Goal: Task Accomplishment & Management: Manage account settings

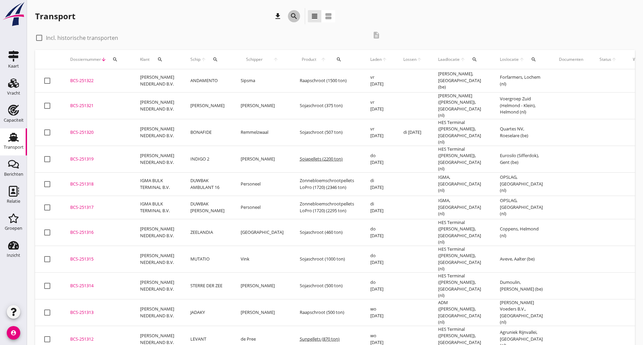
click at [293, 16] on icon "search" at bounding box center [294, 16] width 8 height 8
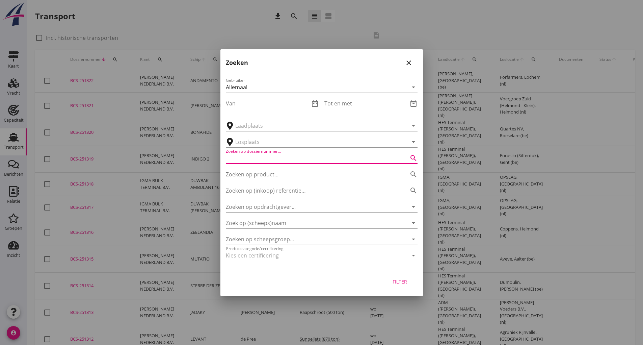
click at [245, 158] on input "Zoeken op dossiernummer..." at bounding box center [312, 158] width 173 height 11
type input "251217"
click at [401, 280] on div "Filter" at bounding box center [400, 281] width 19 height 7
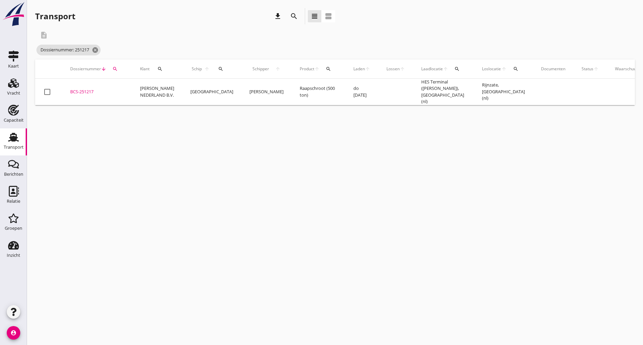
click at [90, 91] on div "BCS-251217" at bounding box center [97, 91] width 54 height 7
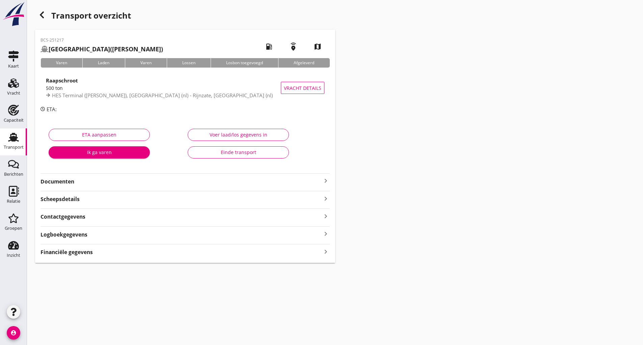
click at [68, 184] on strong "Documenten" at bounding box center [181, 182] width 281 height 8
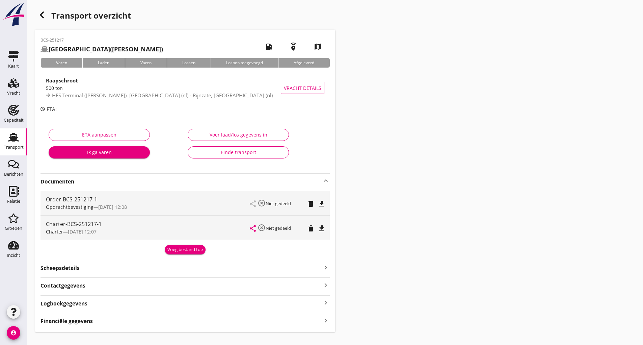
click at [173, 255] on div "BCS-251217 [GEOGRAPHIC_DATA] ([PERSON_NAME]) local_gas_station emergency_share …" at bounding box center [185, 181] width 300 height 302
click at [172, 248] on div "Voeg bestand toe" at bounding box center [184, 249] width 35 height 7
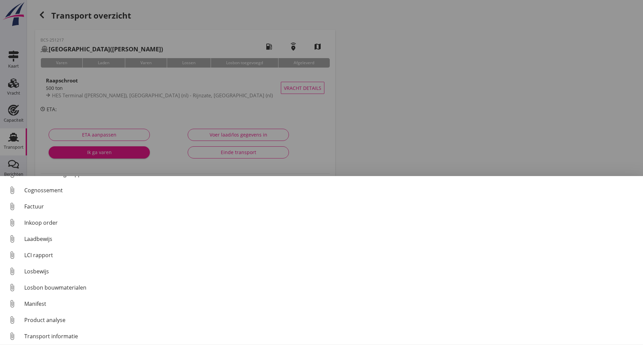
scroll to position [47, 0]
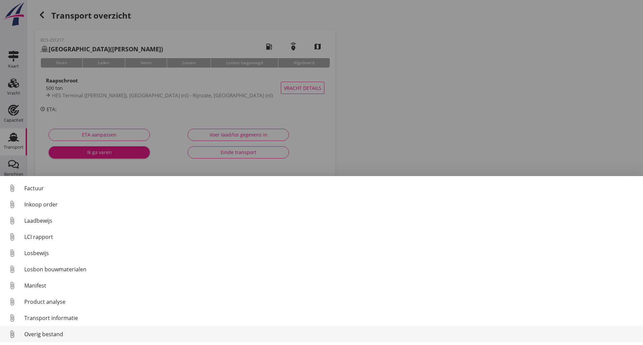
click at [54, 339] on link "attach_file Overig bestand" at bounding box center [321, 334] width 643 height 16
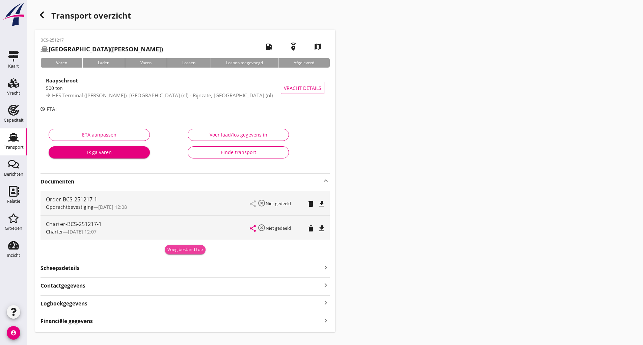
click at [174, 252] on div "Voeg bestand toe" at bounding box center [184, 249] width 35 height 7
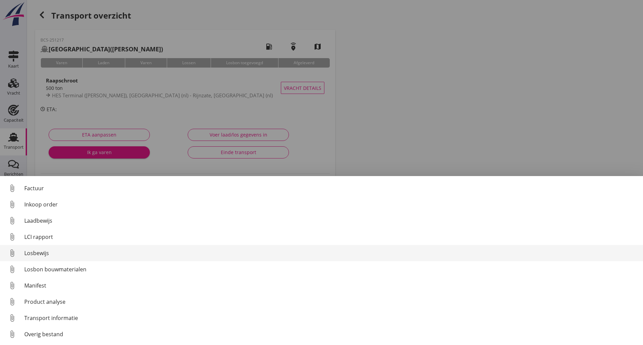
click at [41, 255] on div "Losbewijs" at bounding box center [330, 253] width 613 height 8
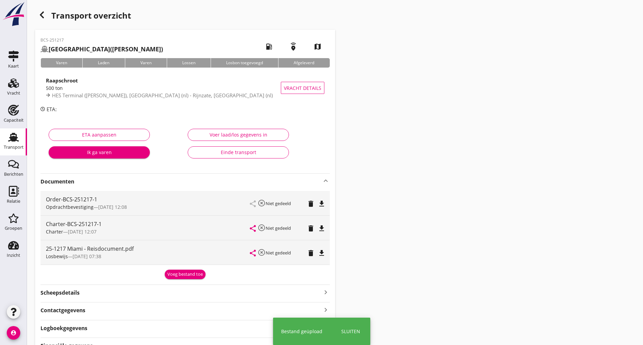
click at [177, 274] on div "Voeg bestand toe" at bounding box center [184, 274] width 35 height 7
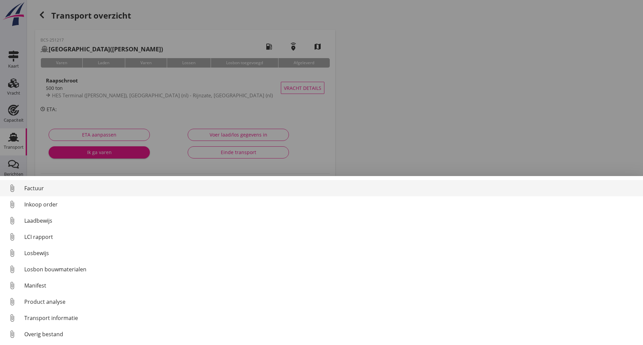
click at [33, 189] on div "Factuur" at bounding box center [330, 188] width 613 height 8
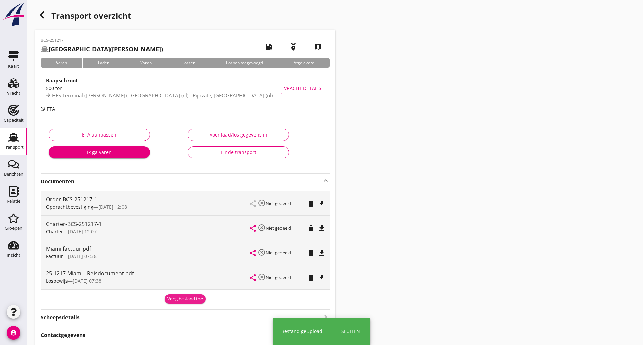
drag, startPoint x: 176, startPoint y: 298, endPoint x: 144, endPoint y: 318, distance: 36.7
click at [175, 300] on div "Voeg bestand toe" at bounding box center [184, 298] width 35 height 7
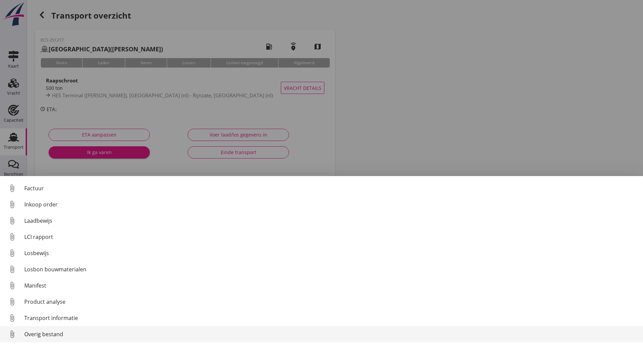
click at [55, 337] on div "Overig bestand" at bounding box center [330, 334] width 613 height 8
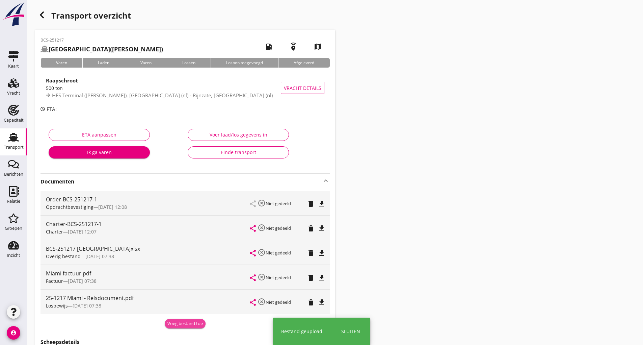
click at [178, 325] on div "Voeg bestand toe" at bounding box center [184, 323] width 35 height 7
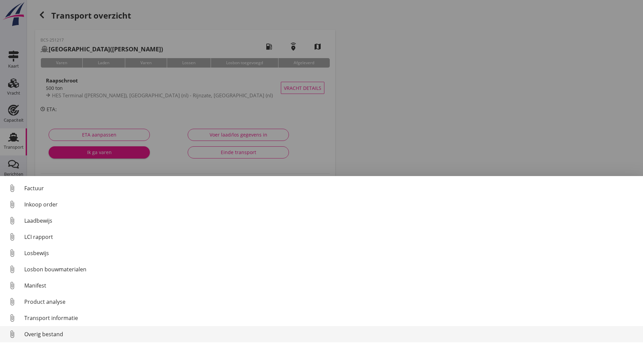
click at [57, 333] on div "Overig bestand" at bounding box center [330, 334] width 613 height 8
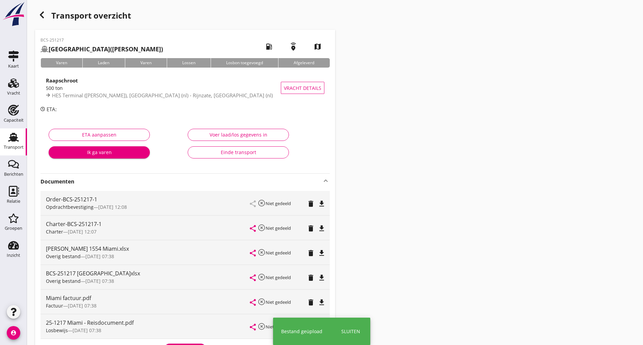
click at [42, 15] on icon "button" at bounding box center [42, 15] width 8 height 8
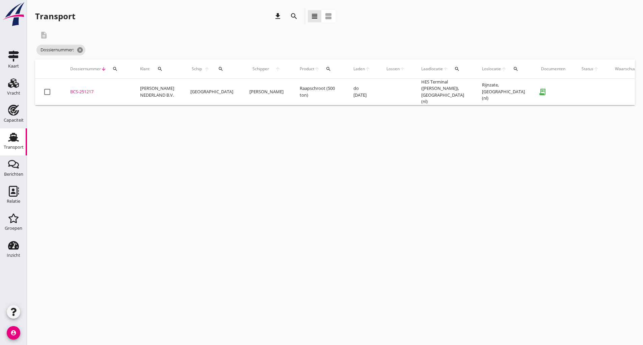
click at [292, 16] on icon "search" at bounding box center [294, 16] width 8 height 8
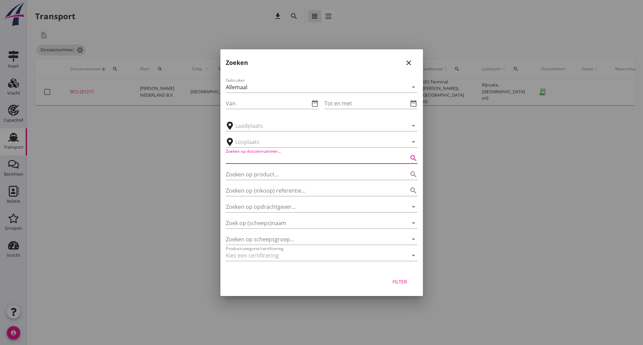
click at [255, 154] on input "Zoeken op dossiernummer..." at bounding box center [312, 158] width 173 height 11
type input "251279"
click at [402, 285] on div "Filter" at bounding box center [400, 281] width 19 height 7
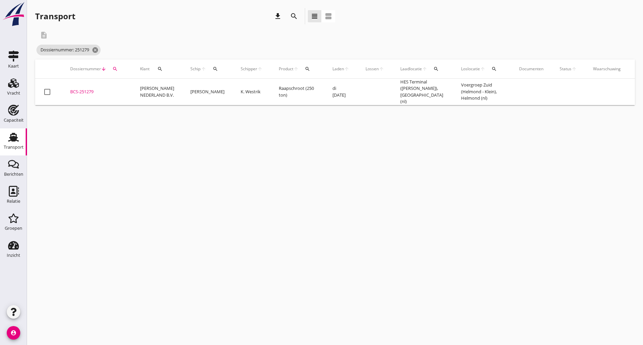
click at [90, 92] on div "BCS-251279" at bounding box center [97, 91] width 54 height 7
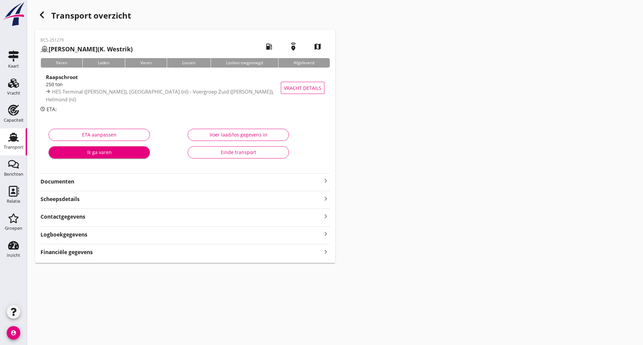
click at [72, 184] on strong "Documenten" at bounding box center [181, 182] width 281 height 8
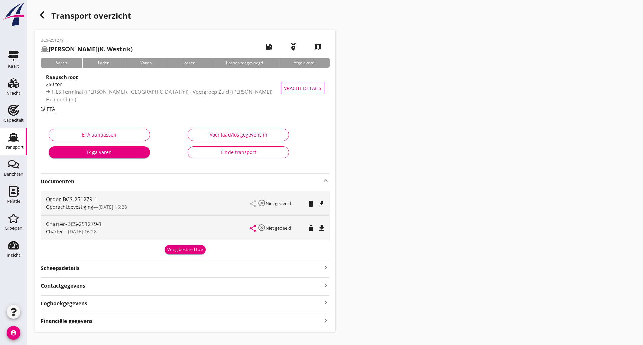
click at [164, 252] on div "Voeg bestand toe" at bounding box center [185, 248] width 289 height 11
click at [180, 250] on div "Voeg bestand toe" at bounding box center [184, 249] width 35 height 7
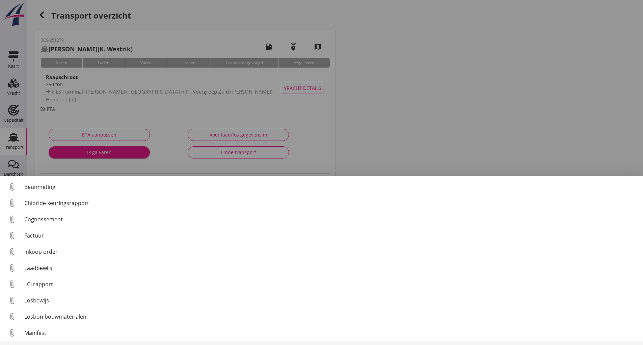
scroll to position [47, 0]
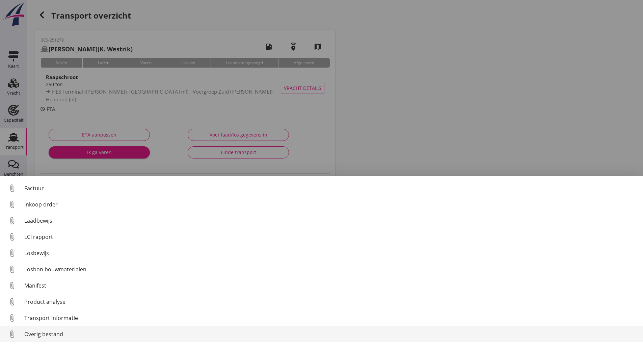
click at [34, 333] on div "Overig bestand" at bounding box center [330, 334] width 613 height 8
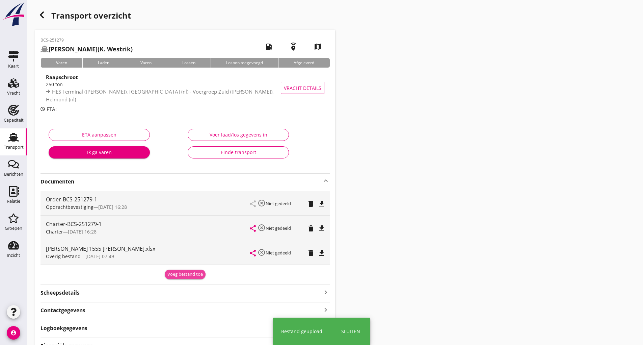
click at [174, 273] on div "Voeg bestand toe" at bounding box center [184, 274] width 35 height 7
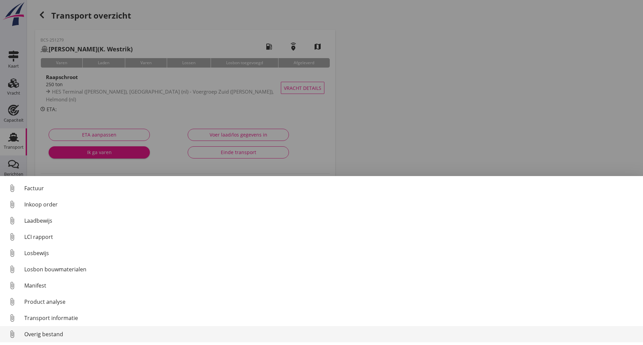
click at [56, 333] on div "Overig bestand" at bounding box center [330, 334] width 613 height 8
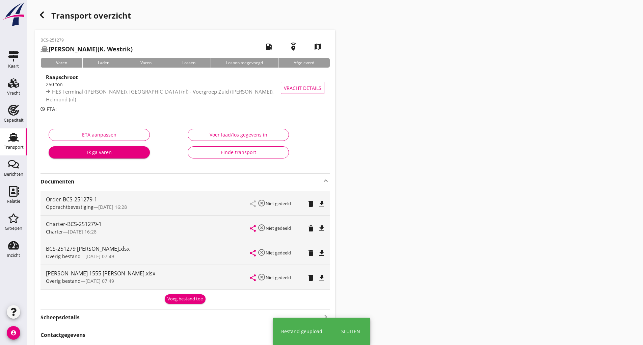
click at [176, 300] on div "Voeg bestand toe" at bounding box center [184, 298] width 35 height 7
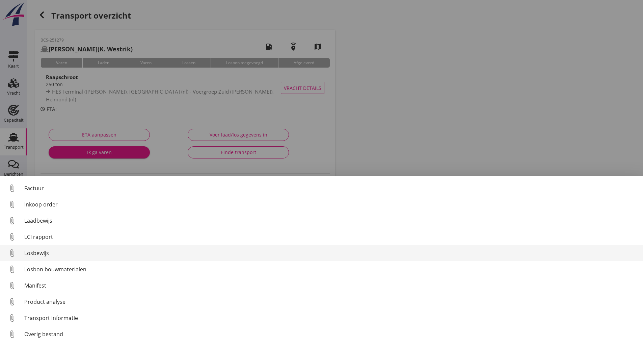
click at [42, 251] on div "Losbewijs" at bounding box center [330, 253] width 613 height 8
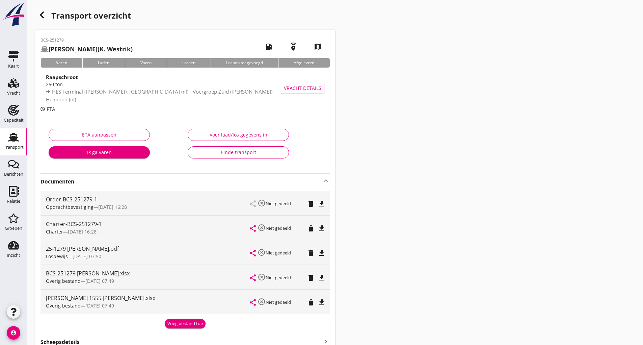
click at [188, 322] on div "Voeg bestand toe" at bounding box center [184, 323] width 35 height 7
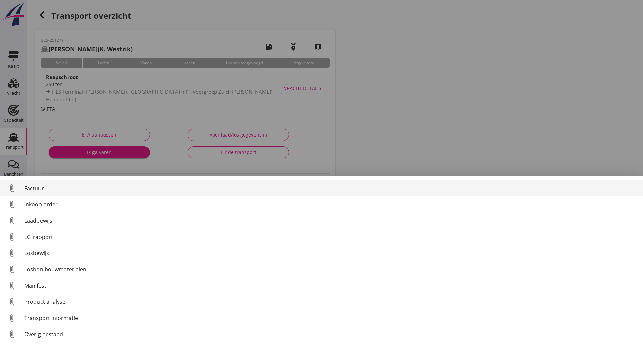
click at [31, 188] on div "Factuur" at bounding box center [330, 188] width 613 height 8
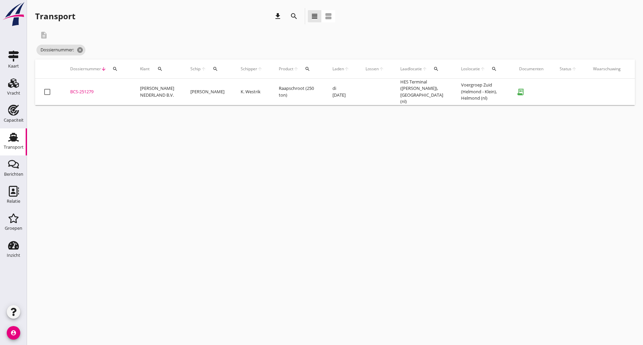
click at [294, 14] on icon "search" at bounding box center [294, 16] width 8 height 8
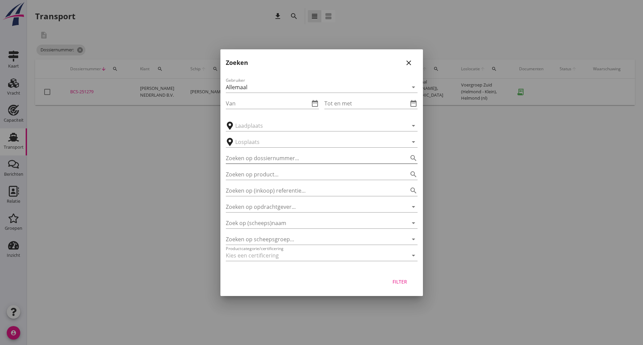
click at [246, 163] on div "Zoeken op dossiernummer... search" at bounding box center [322, 158] width 192 height 11
type input "251155"
click at [404, 282] on div "Filter" at bounding box center [400, 281] width 19 height 7
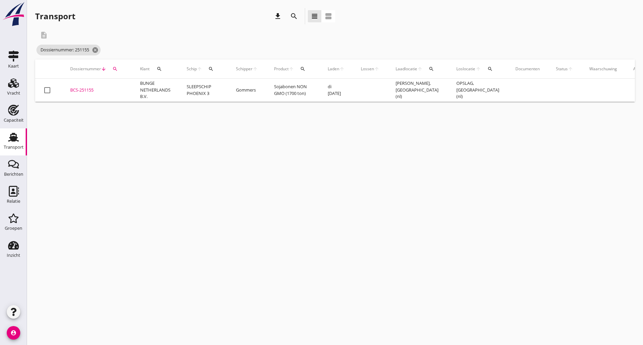
click at [82, 89] on div "BCS-251155" at bounding box center [97, 90] width 54 height 7
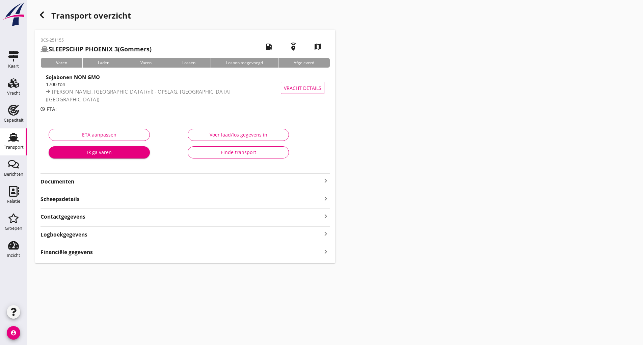
click at [69, 180] on strong "Documenten" at bounding box center [181, 182] width 281 height 8
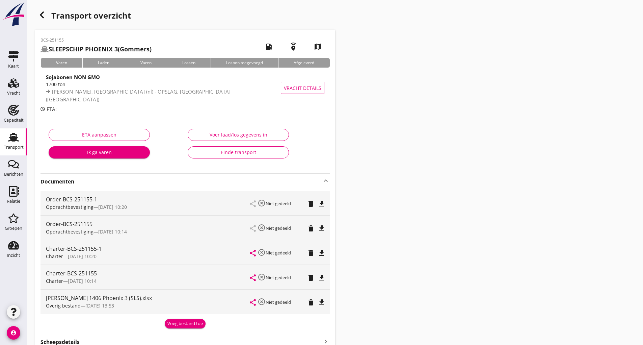
click at [174, 321] on div "Voeg bestand toe" at bounding box center [184, 323] width 35 height 7
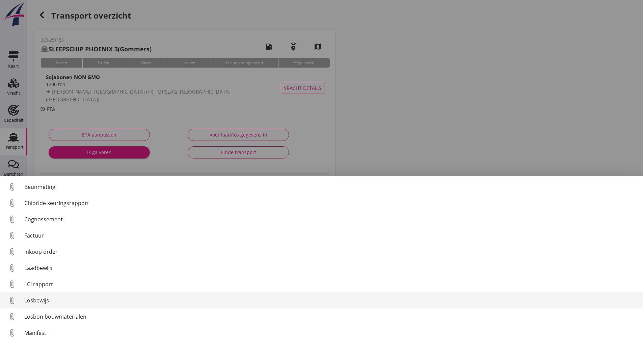
scroll to position [47, 0]
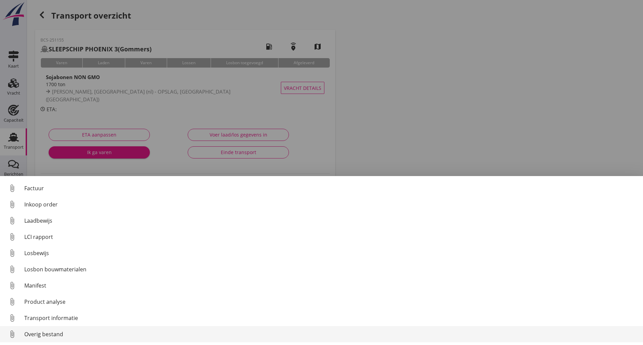
click at [56, 338] on div "Overig bestand" at bounding box center [330, 334] width 613 height 8
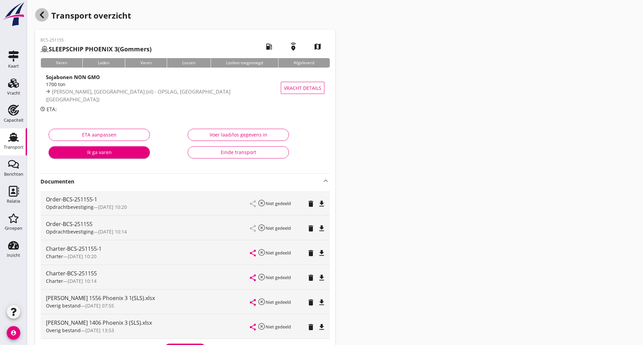
click at [41, 16] on use "button" at bounding box center [42, 14] width 4 height 7
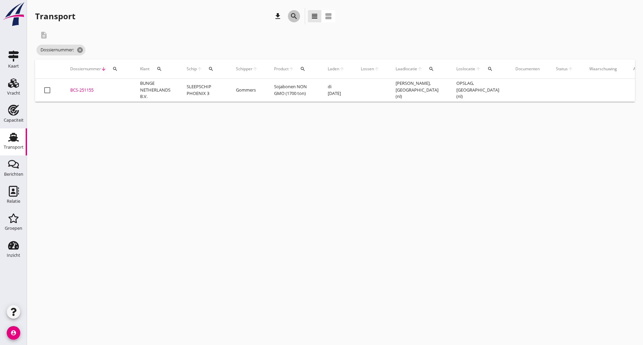
click at [293, 16] on icon "search" at bounding box center [294, 16] width 8 height 8
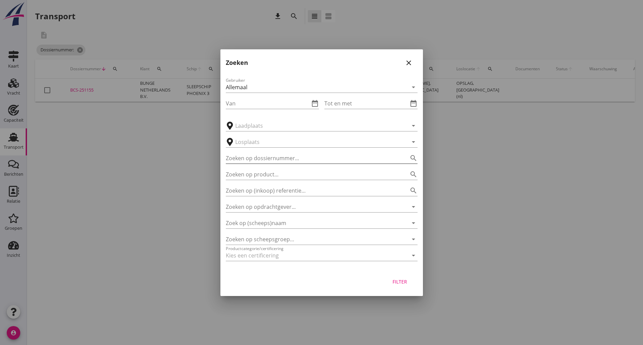
click at [240, 155] on input "Zoeken op dossiernummer..." at bounding box center [312, 158] width 173 height 11
type input "251225"
click at [397, 278] on button "Filter" at bounding box center [400, 281] width 30 height 12
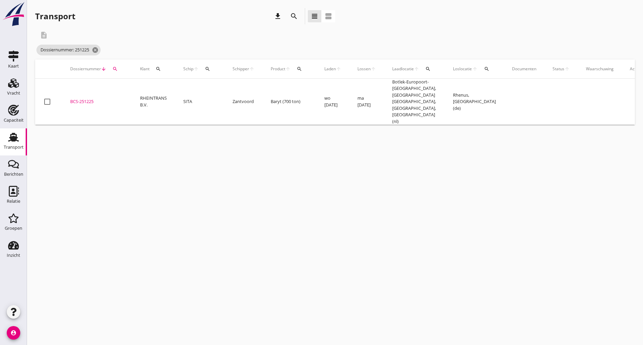
click at [91, 95] on td "BCS-251225 upload_file Drop hier uw bestand om het aan het dossier toe te voegen" at bounding box center [97, 102] width 70 height 46
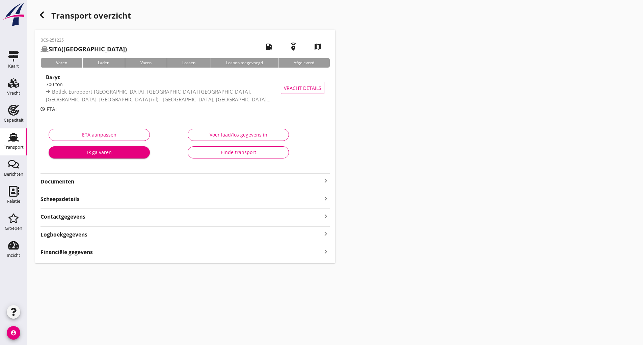
click at [69, 183] on strong "Documenten" at bounding box center [181, 182] width 281 height 8
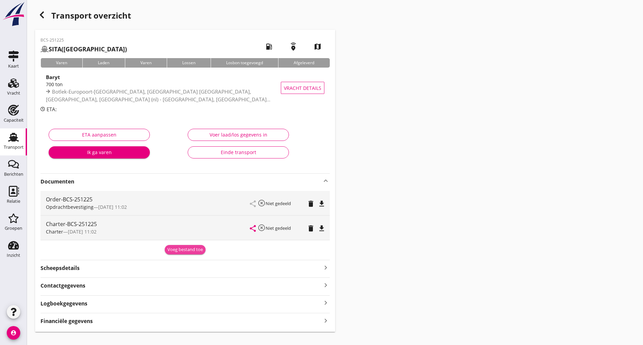
click at [175, 253] on button "Voeg bestand toe" at bounding box center [185, 249] width 41 height 9
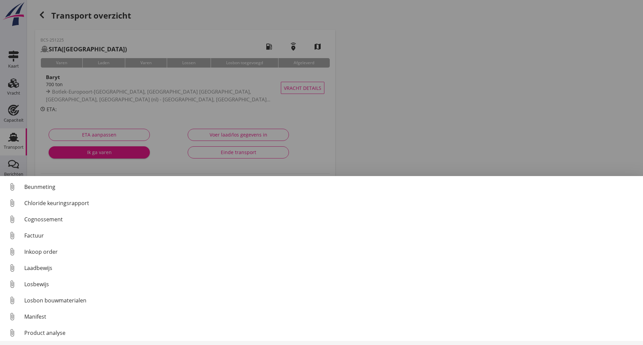
scroll to position [31, 0]
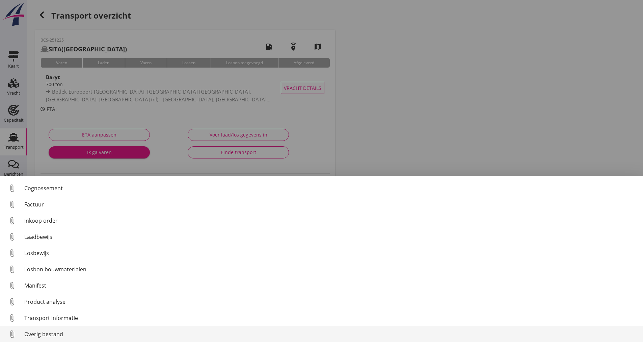
click at [57, 335] on div "Overig bestand" at bounding box center [330, 334] width 613 height 8
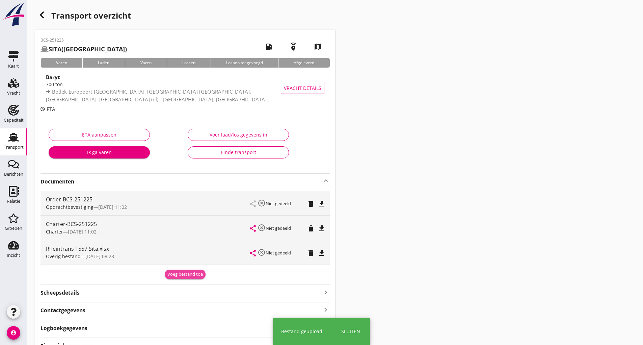
click at [181, 275] on div "Voeg bestand toe" at bounding box center [184, 274] width 35 height 7
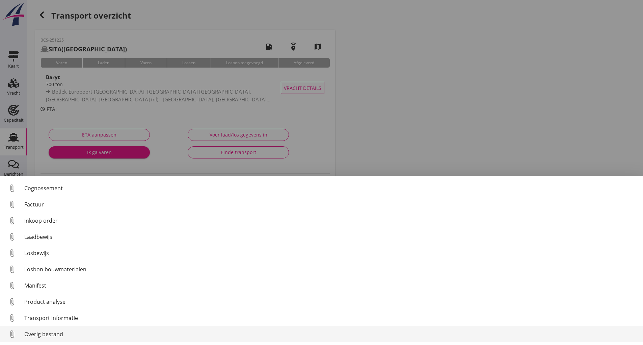
click at [58, 334] on div "Overig bestand" at bounding box center [330, 334] width 613 height 8
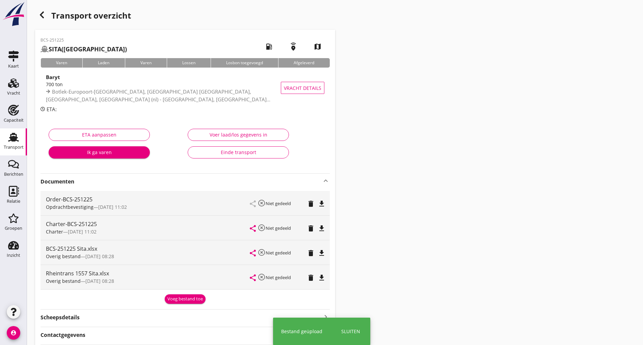
click at [176, 301] on div "Voeg bestand toe" at bounding box center [184, 298] width 35 height 7
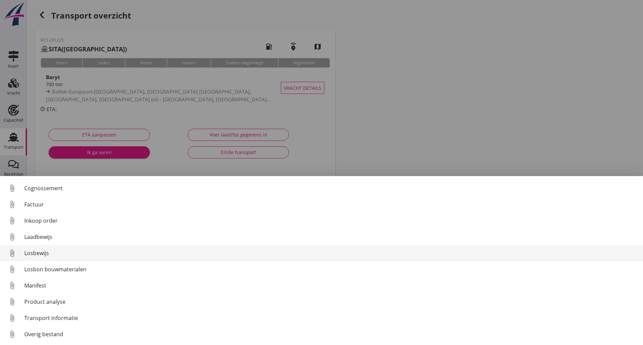
click at [38, 255] on div "Losbewijs" at bounding box center [330, 253] width 613 height 8
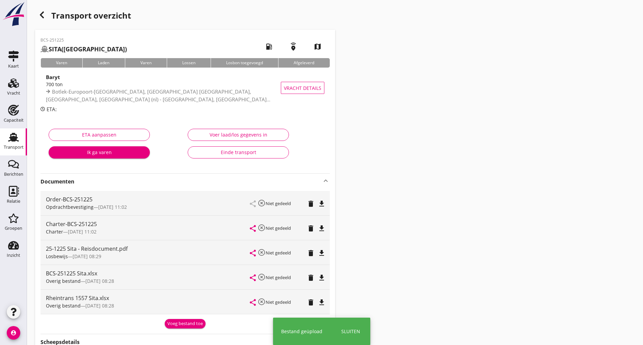
click at [176, 323] on div "Voeg bestand toe" at bounding box center [184, 323] width 35 height 7
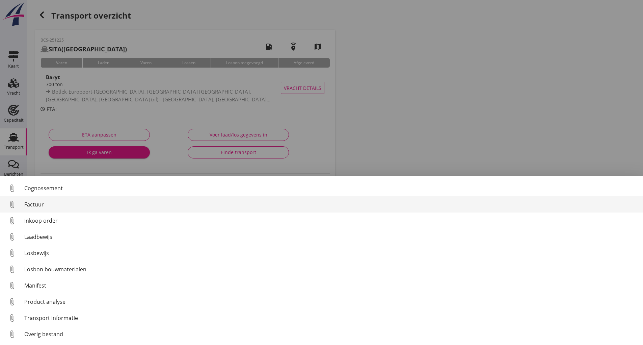
click at [35, 205] on div "Factuur" at bounding box center [330, 204] width 613 height 8
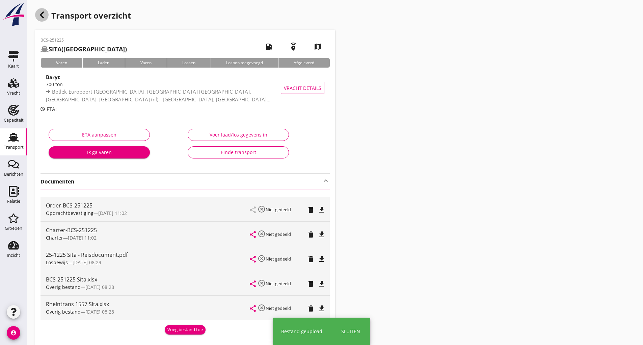
click at [43, 14] on icon "button" at bounding box center [42, 15] width 8 height 8
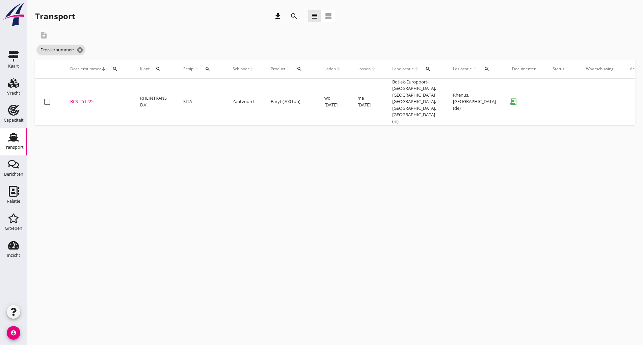
click at [287, 16] on div "search" at bounding box center [294, 16] width 16 height 16
click at [293, 16] on icon "search" at bounding box center [294, 16] width 8 height 8
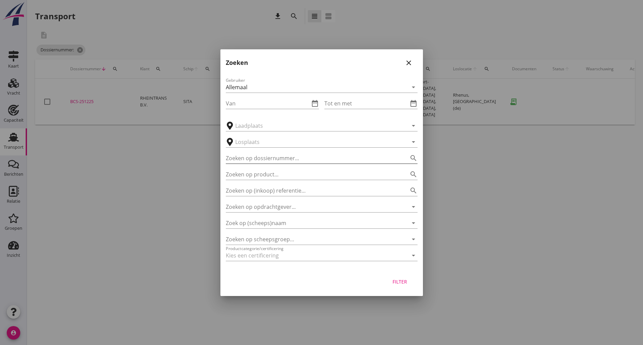
click at [264, 158] on input "Zoeken op dossiernummer..." at bounding box center [312, 158] width 173 height 11
type input "251253"
click at [392, 275] on button "Filter" at bounding box center [400, 281] width 30 height 12
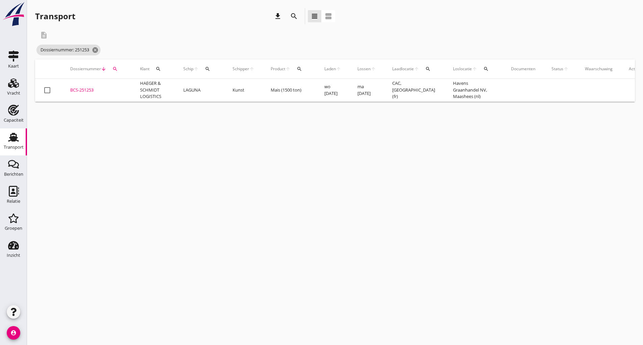
click at [79, 91] on div "BCS-251253" at bounding box center [97, 90] width 54 height 7
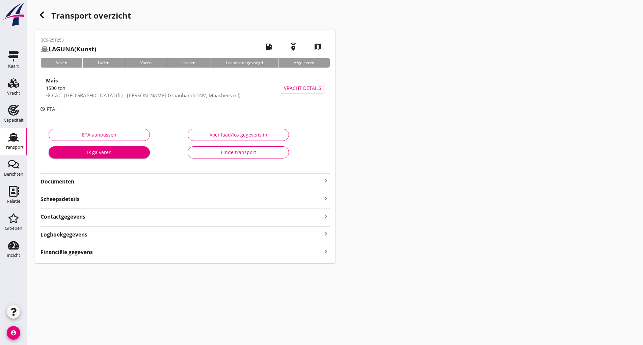
click at [66, 182] on strong "Documenten" at bounding box center [181, 182] width 281 height 8
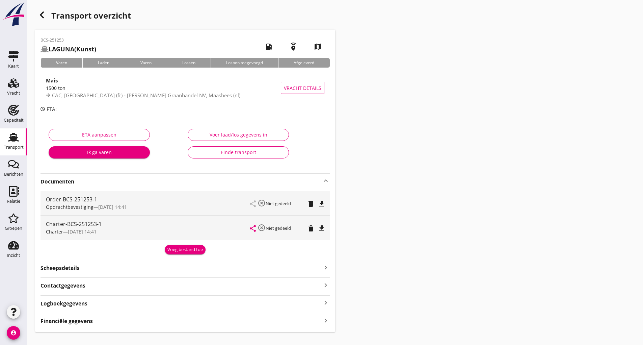
click at [182, 251] on div "Voeg bestand toe" at bounding box center [184, 249] width 35 height 7
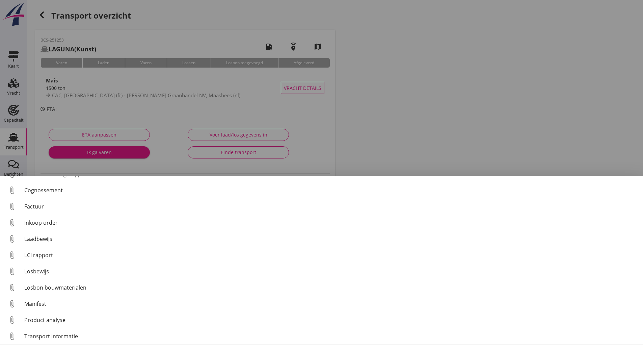
scroll to position [47, 0]
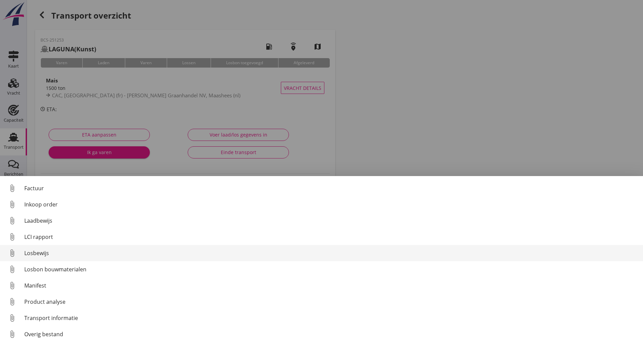
click at [44, 253] on div "Losbewijs" at bounding box center [330, 253] width 613 height 8
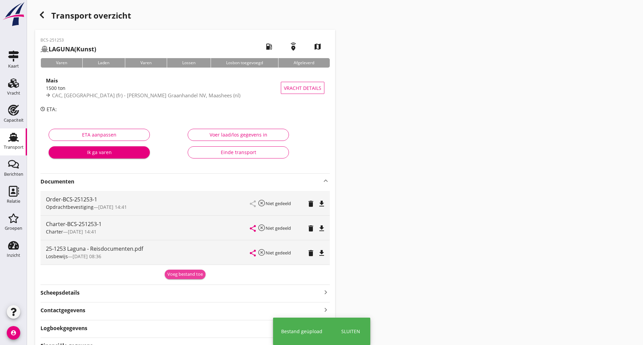
click at [174, 272] on div "Voeg bestand toe" at bounding box center [184, 274] width 35 height 7
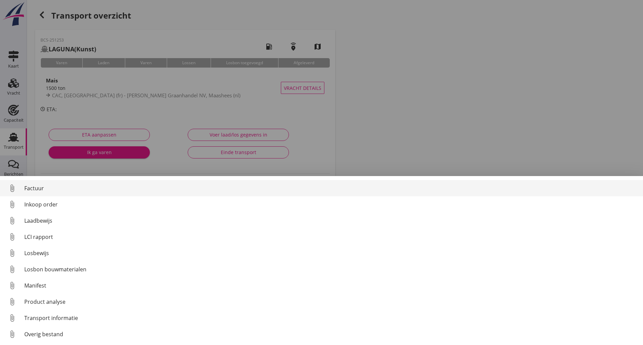
click at [34, 188] on div "Factuur" at bounding box center [330, 188] width 613 height 8
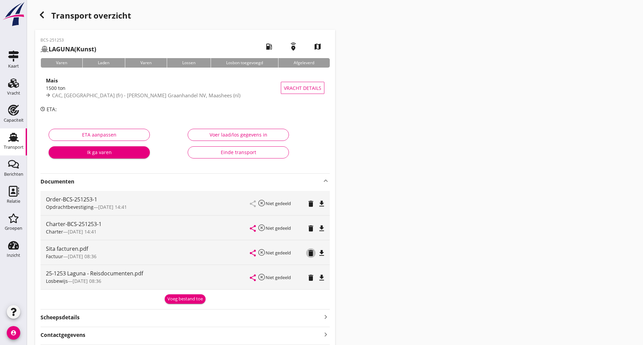
click at [314, 255] on icon "delete" at bounding box center [311, 253] width 8 height 8
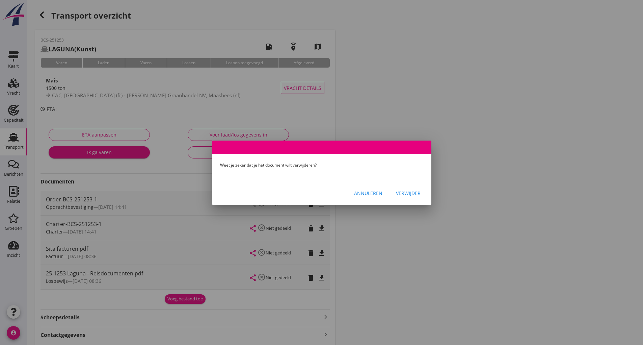
click at [409, 194] on div "Verwijder" at bounding box center [408, 192] width 25 height 7
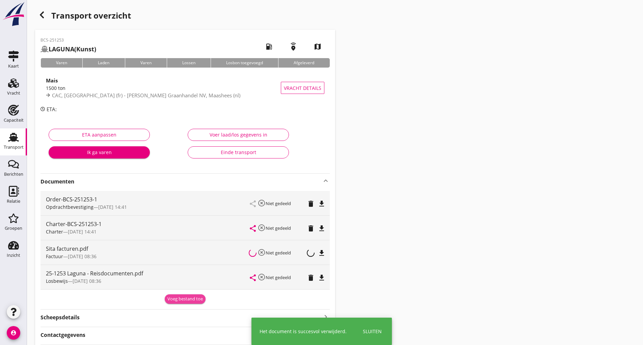
click at [178, 301] on div "Voeg bestand toe" at bounding box center [184, 298] width 35 height 7
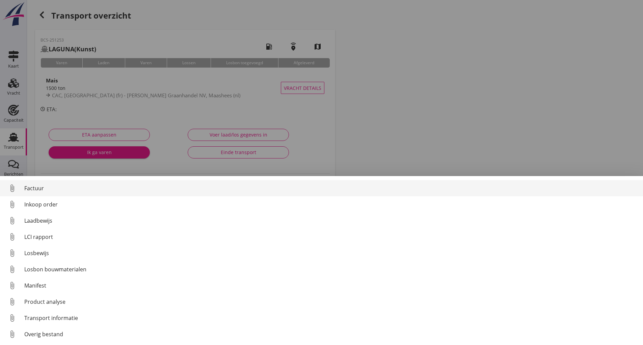
click at [38, 189] on div "Factuur" at bounding box center [330, 188] width 613 height 8
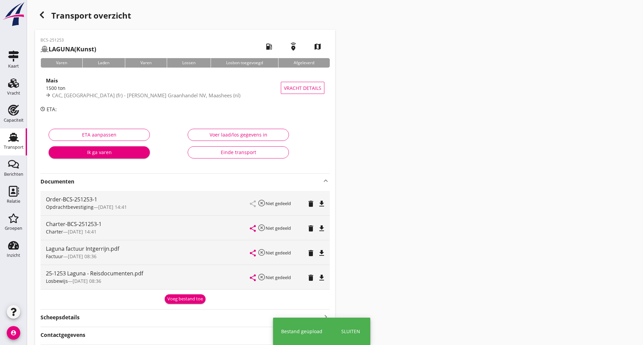
click at [175, 304] on div "BCS-251253 LAGUNA (Kunst) local_gas_station emergency_share map Varen Laden [PE…" at bounding box center [185, 205] width 300 height 351
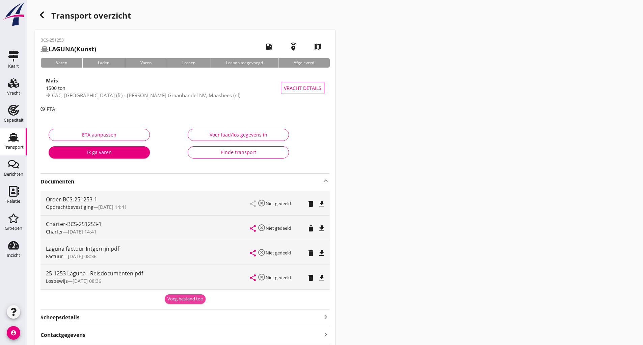
click at [180, 298] on div "Voeg bestand toe" at bounding box center [184, 298] width 35 height 7
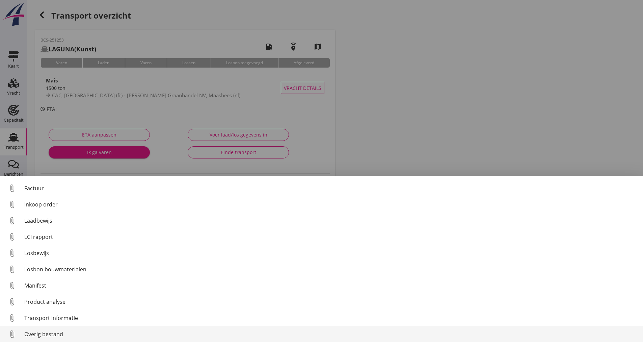
click at [49, 335] on div "Overig bestand" at bounding box center [330, 334] width 613 height 8
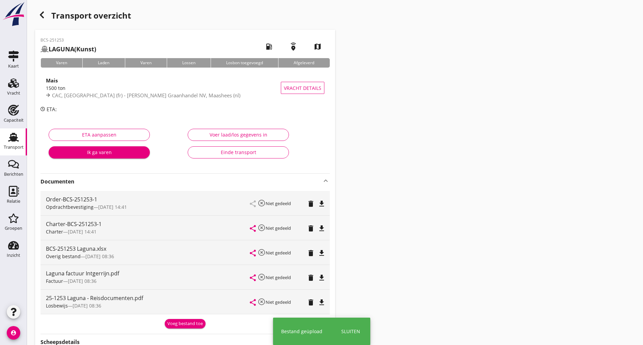
click at [173, 321] on div "Voeg bestand toe" at bounding box center [184, 323] width 35 height 7
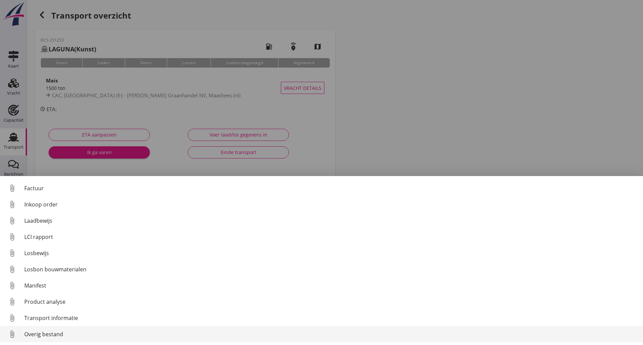
drag, startPoint x: 50, startPoint y: 336, endPoint x: 57, endPoint y: 336, distance: 7.4
click at [57, 336] on div "Overig bestand" at bounding box center [330, 334] width 613 height 8
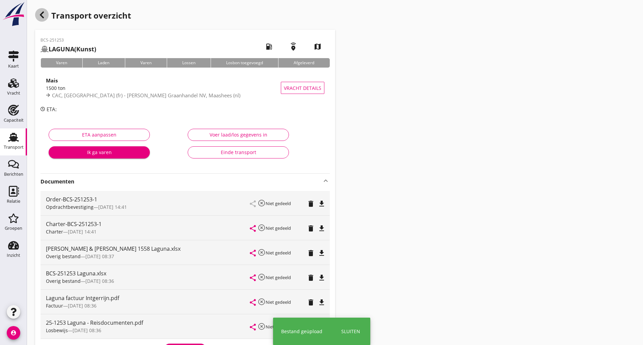
click at [47, 16] on div "button" at bounding box center [42, 15] width 14 height 14
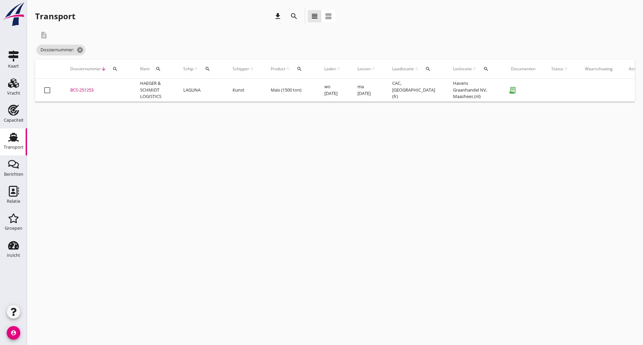
click at [293, 15] on icon "search" at bounding box center [294, 16] width 8 height 8
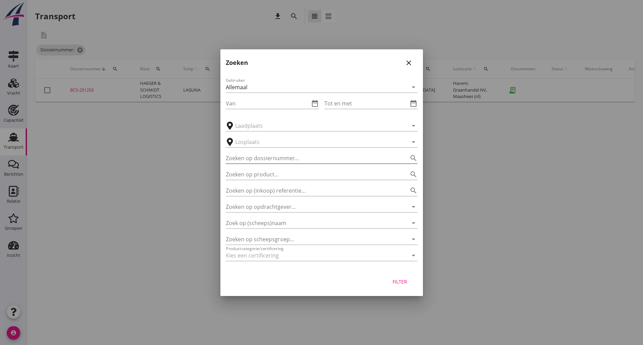
click at [241, 156] on input "Zoeken op dossiernummer..." at bounding box center [312, 158] width 173 height 11
type input "251259"
click at [400, 278] on button "Filter" at bounding box center [400, 281] width 30 height 12
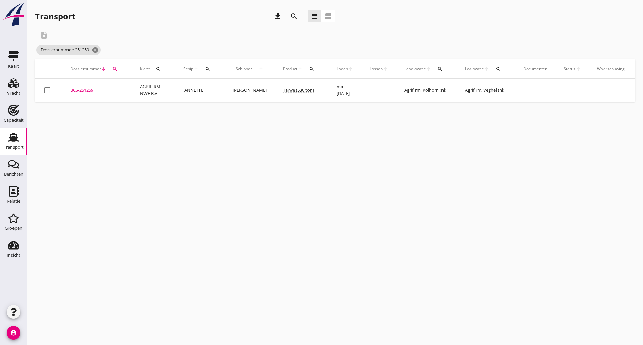
click at [86, 90] on div "BCS-251259" at bounding box center [97, 90] width 54 height 7
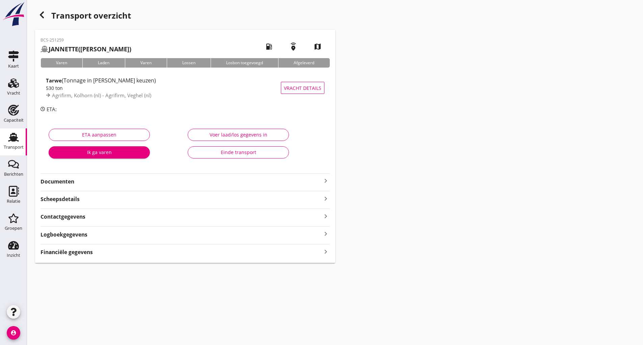
click at [71, 181] on strong "Documenten" at bounding box center [181, 182] width 281 height 8
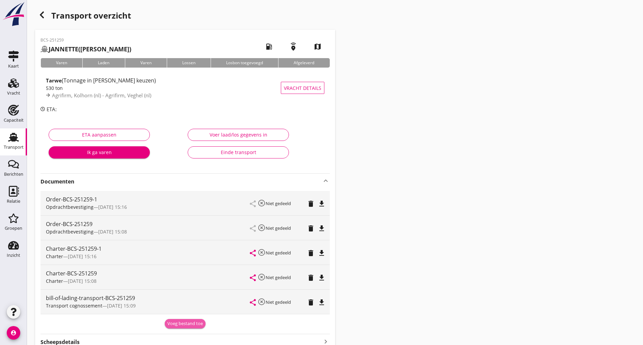
drag, startPoint x: 186, startPoint y: 322, endPoint x: 141, endPoint y: 312, distance: 46.2
click at [185, 322] on div "Voeg bestand toe" at bounding box center [184, 323] width 35 height 7
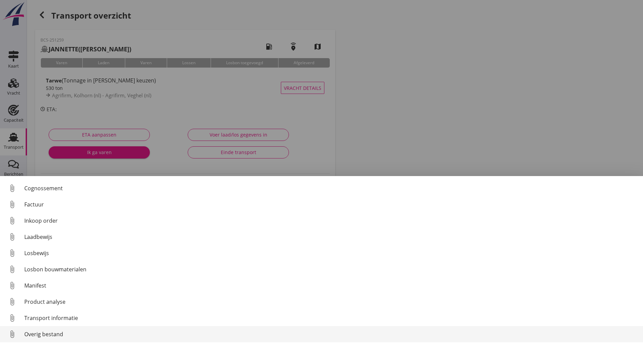
scroll to position [47, 0]
click at [37, 334] on div "Overig bestand" at bounding box center [330, 334] width 613 height 8
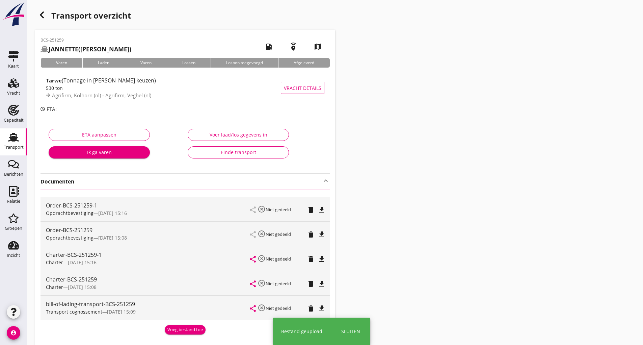
scroll to position [91, 0]
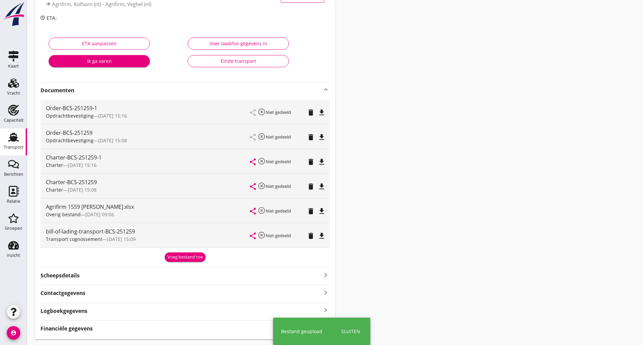
click at [178, 241] on div "Transport cognossement — [DATE] 15:09" at bounding box center [148, 238] width 204 height 7
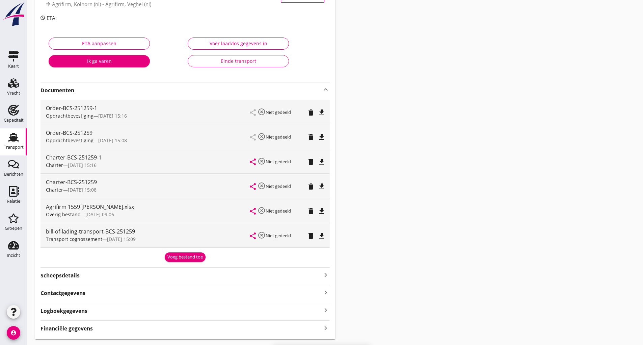
click at [178, 258] on div "Voeg bestand toe" at bounding box center [184, 257] width 35 height 7
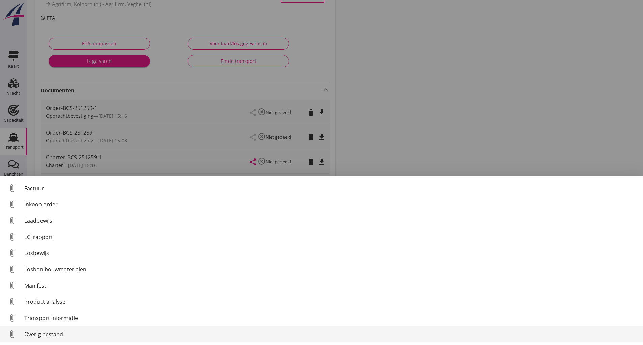
click at [55, 335] on div "Overig bestand" at bounding box center [330, 334] width 613 height 8
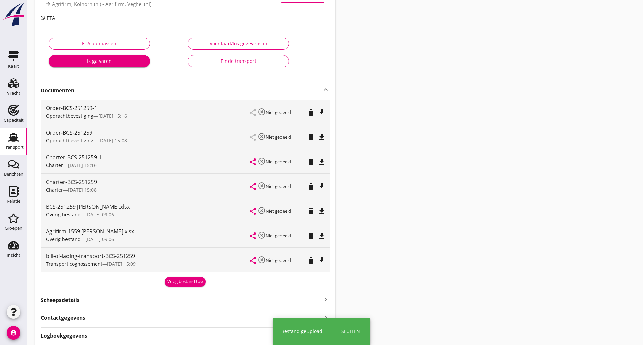
click at [180, 279] on div "Voeg bestand toe" at bounding box center [184, 281] width 35 height 7
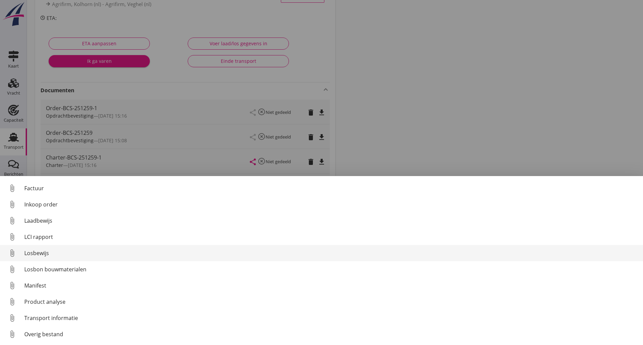
click at [38, 255] on div "Losbewijs" at bounding box center [330, 253] width 613 height 8
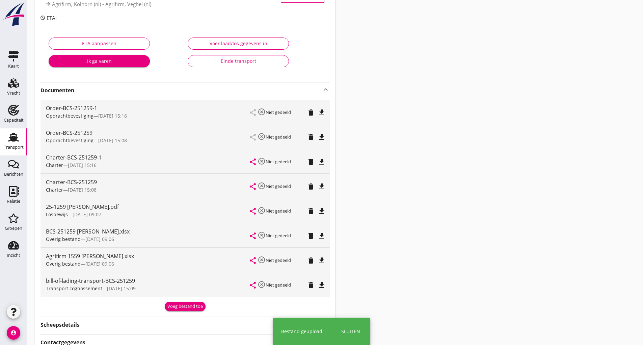
click at [175, 306] on div "Voeg bestand toe" at bounding box center [184, 306] width 35 height 7
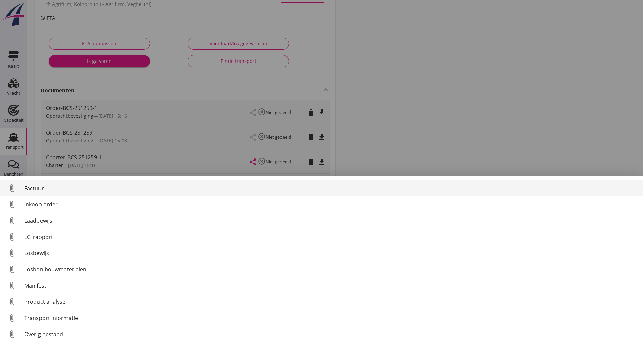
click at [35, 188] on div "Factuur" at bounding box center [330, 188] width 613 height 8
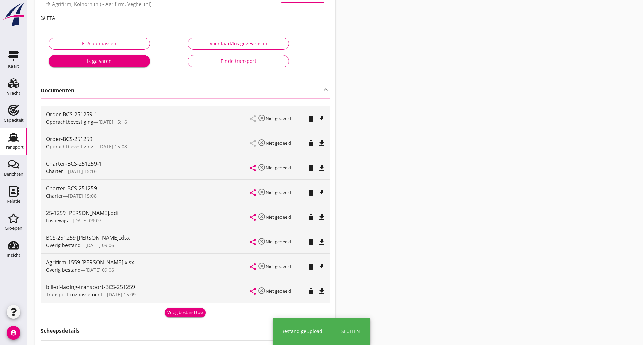
scroll to position [0, 0]
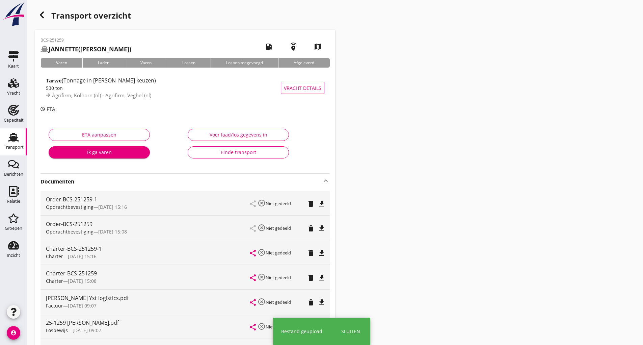
click at [41, 13] on icon "button" at bounding box center [42, 15] width 8 height 8
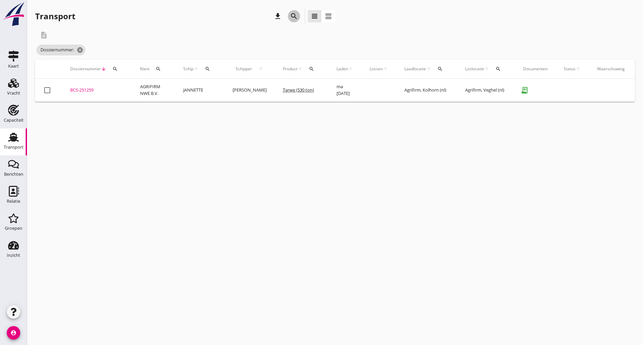
click at [289, 15] on div "search" at bounding box center [294, 16] width 12 height 8
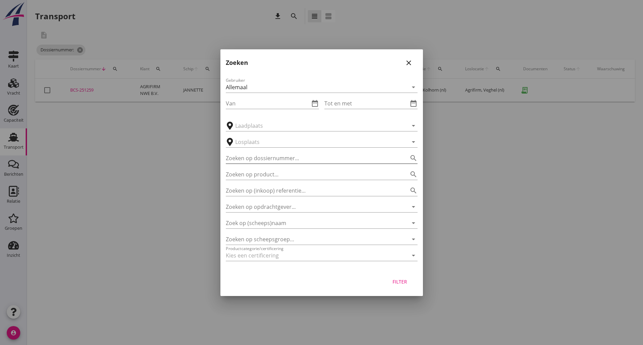
click at [258, 154] on input "Zoeken op dossiernummer..." at bounding box center [312, 158] width 173 height 11
type input "251217"
click at [394, 283] on div "Filter" at bounding box center [400, 281] width 19 height 7
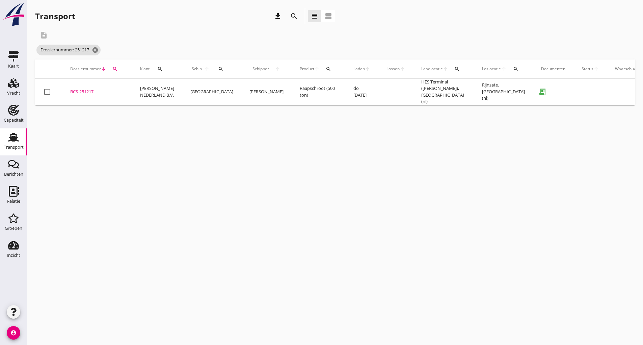
click at [94, 89] on div "BCS-251217" at bounding box center [97, 91] width 54 height 7
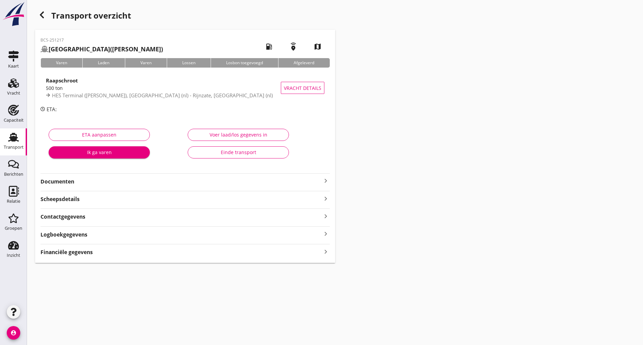
drag, startPoint x: 69, startPoint y: 181, endPoint x: 77, endPoint y: 188, distance: 10.5
click at [71, 184] on strong "Documenten" at bounding box center [181, 182] width 281 height 8
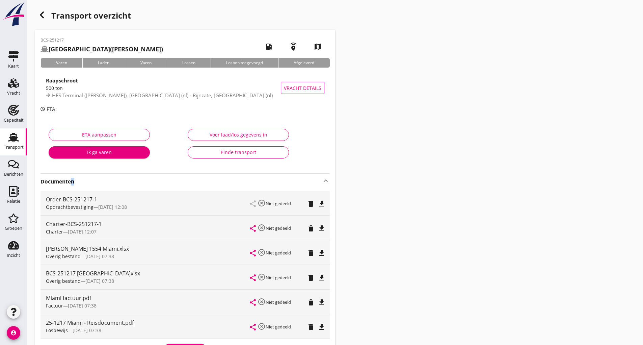
click at [312, 254] on icon "delete" at bounding box center [311, 253] width 8 height 8
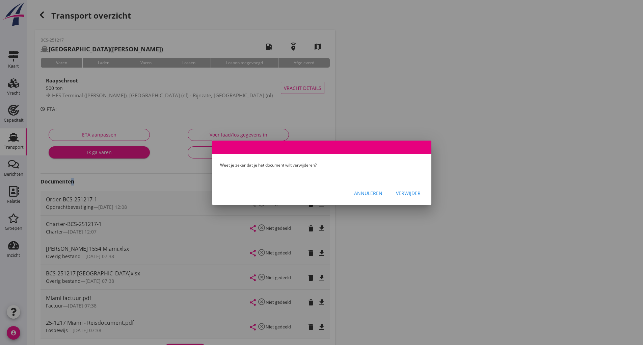
click at [406, 195] on div "Verwijder" at bounding box center [408, 192] width 25 height 7
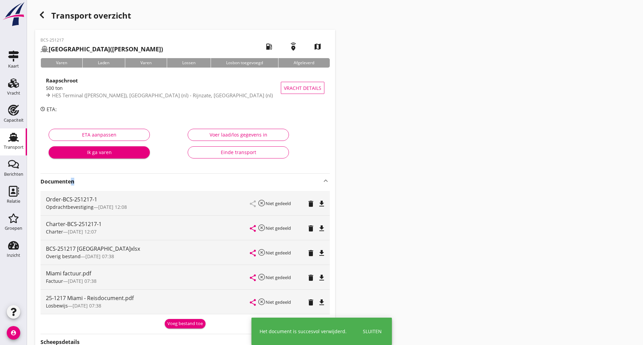
scroll to position [85, 0]
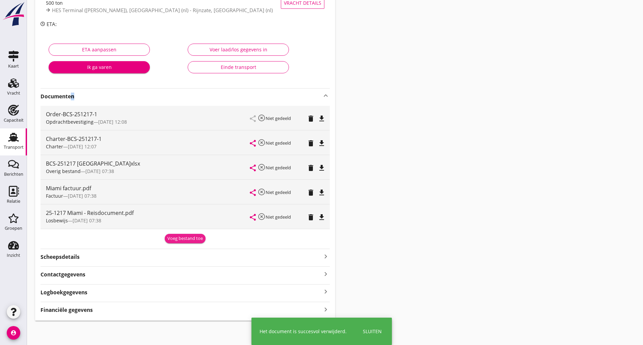
drag, startPoint x: 181, startPoint y: 240, endPoint x: 149, endPoint y: 258, distance: 36.6
click at [180, 240] on div "Voeg bestand toe" at bounding box center [184, 238] width 35 height 7
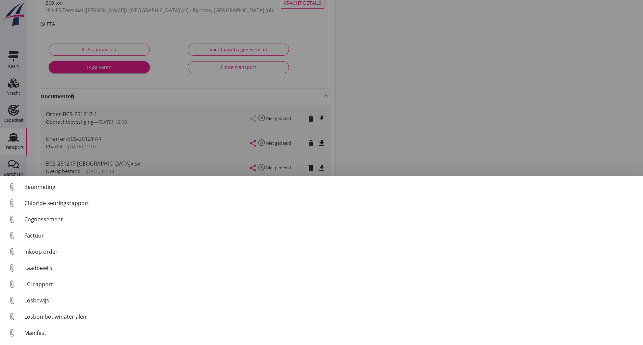
scroll to position [47, 0]
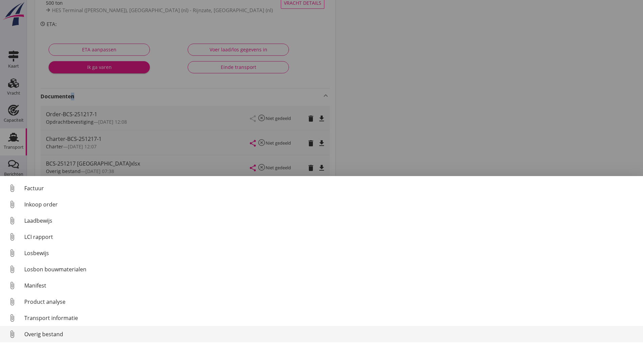
click at [53, 333] on div "Overig bestand" at bounding box center [330, 334] width 613 height 8
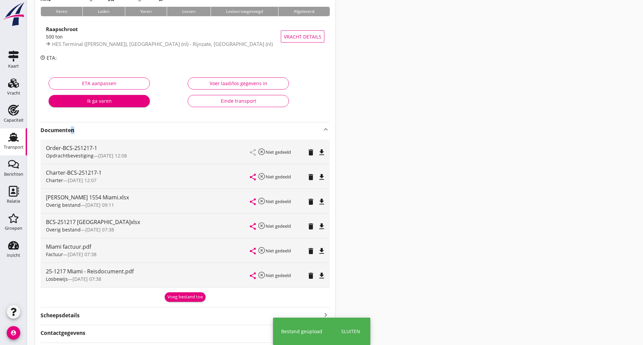
scroll to position [0, 0]
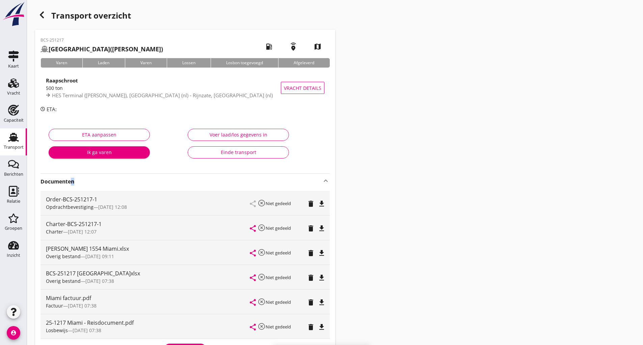
click at [46, 16] on icon "button" at bounding box center [42, 15] width 8 height 8
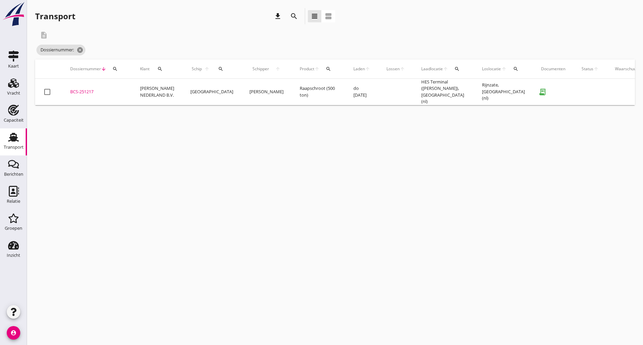
click at [292, 16] on icon "search" at bounding box center [294, 16] width 8 height 8
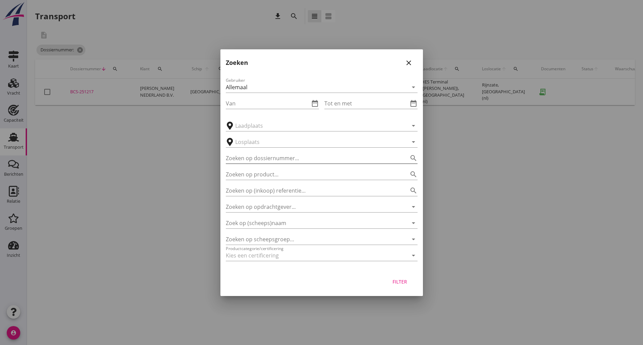
click at [257, 157] on input "Zoeken op dossiernummer..." at bounding box center [312, 158] width 173 height 11
type input "251273"
click at [404, 280] on div "Filter" at bounding box center [400, 281] width 19 height 7
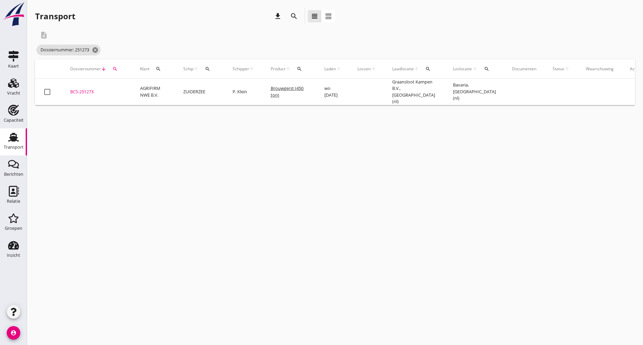
click at [87, 90] on div "BCS-251273" at bounding box center [97, 91] width 54 height 7
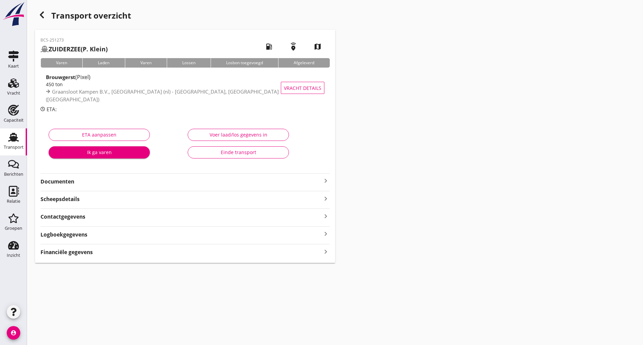
click at [67, 181] on strong "Documenten" at bounding box center [181, 182] width 281 height 8
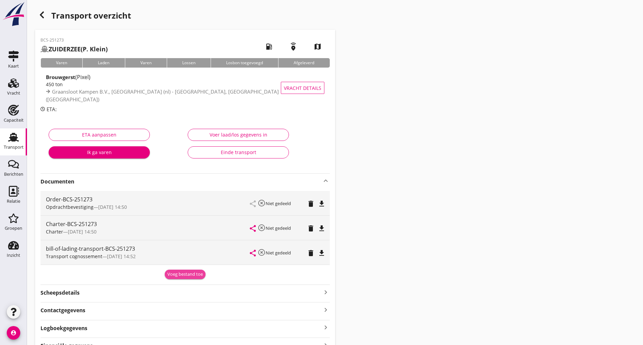
click at [182, 278] on button "Voeg bestand toe" at bounding box center [185, 273] width 41 height 9
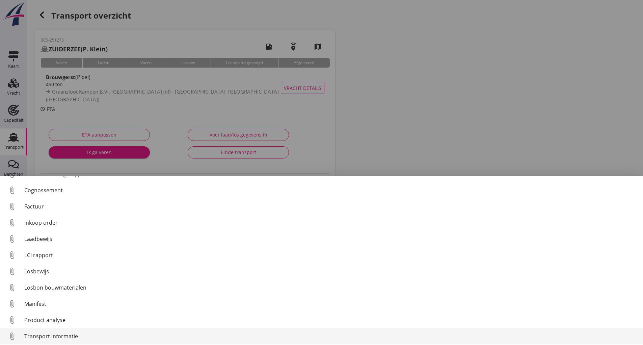
scroll to position [47, 0]
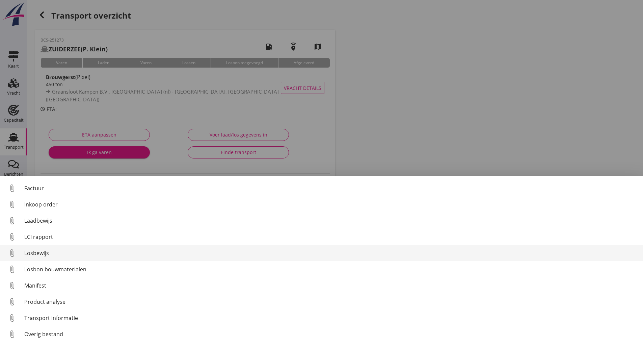
click at [46, 253] on div "Losbewijs" at bounding box center [330, 253] width 613 height 8
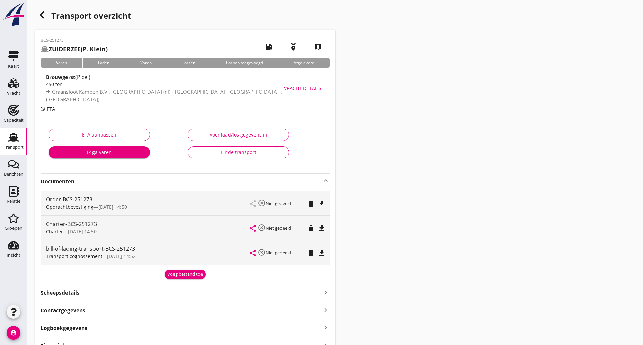
click at [191, 274] on div "Voeg bestand toe" at bounding box center [184, 274] width 35 height 7
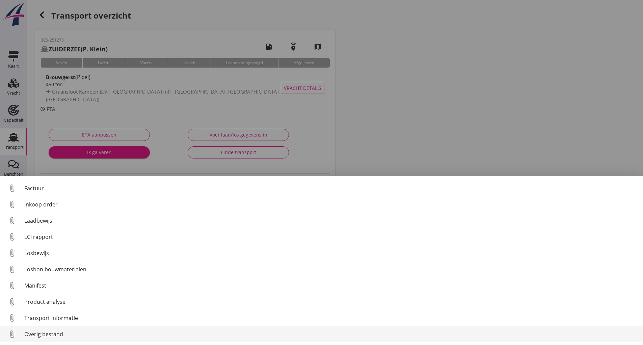
click at [54, 333] on div "Overig bestand" at bounding box center [330, 334] width 613 height 8
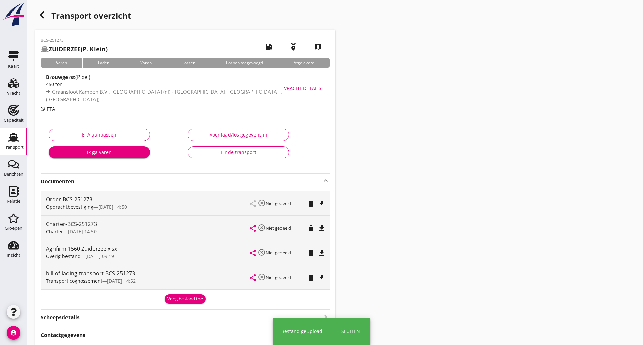
click at [178, 298] on div "Voeg bestand toe" at bounding box center [184, 298] width 35 height 7
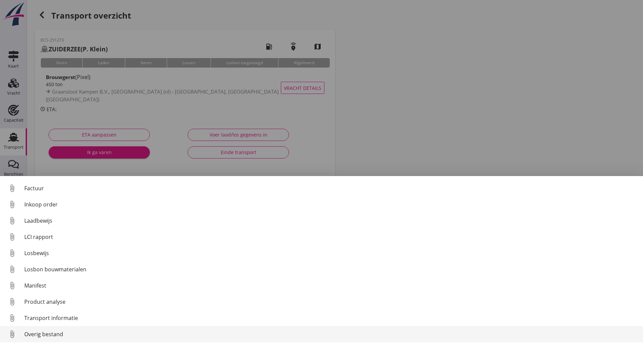
click at [60, 336] on div "Overig bestand" at bounding box center [330, 334] width 613 height 8
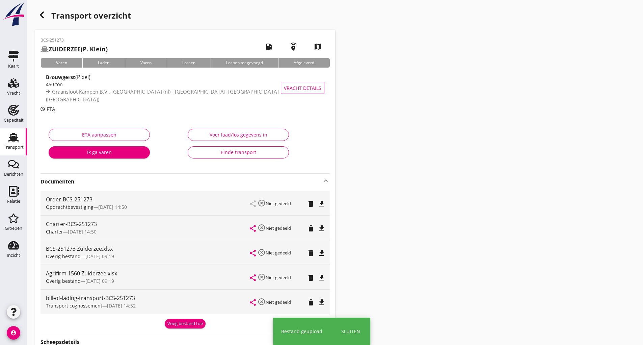
click at [174, 323] on div "Voeg bestand toe" at bounding box center [184, 323] width 35 height 7
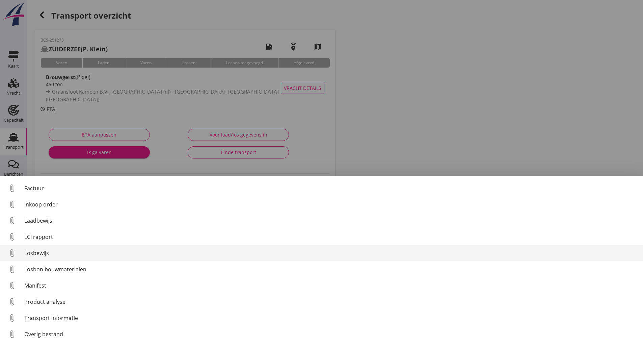
click at [46, 253] on div "Losbewijs" at bounding box center [330, 253] width 613 height 8
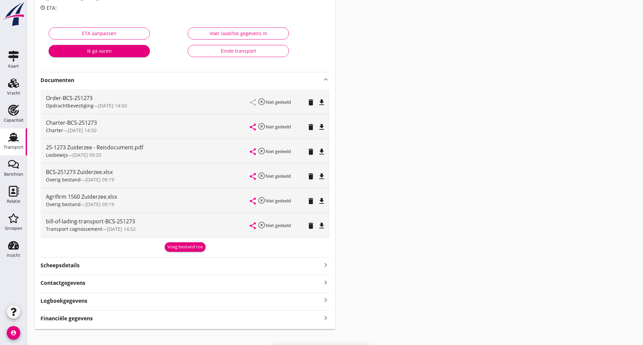
scroll to position [110, 0]
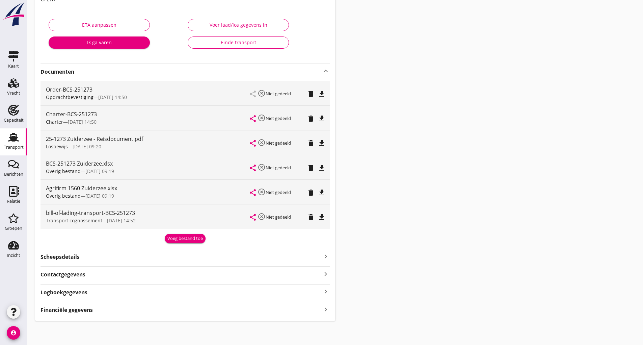
click at [178, 236] on div "Voeg bestand toe" at bounding box center [184, 238] width 35 height 7
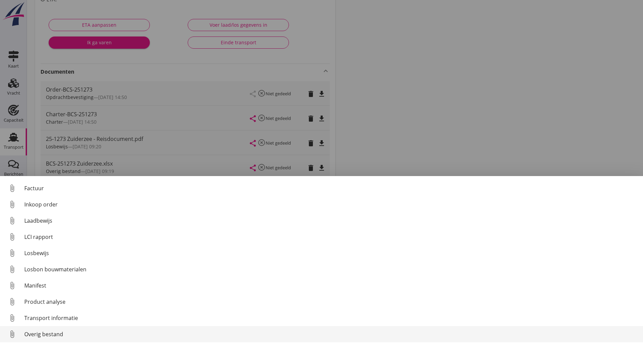
click at [55, 331] on div "Overig bestand" at bounding box center [330, 334] width 613 height 8
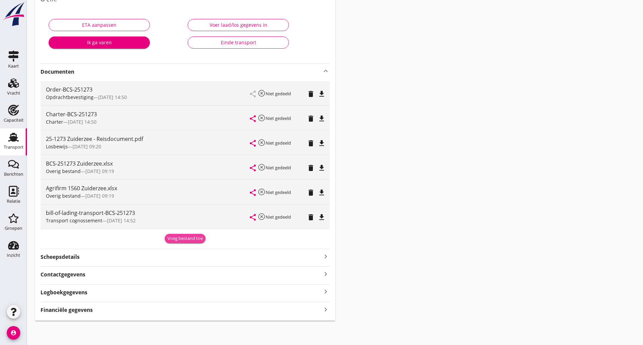
click at [189, 241] on div "Voeg bestand toe" at bounding box center [184, 238] width 35 height 7
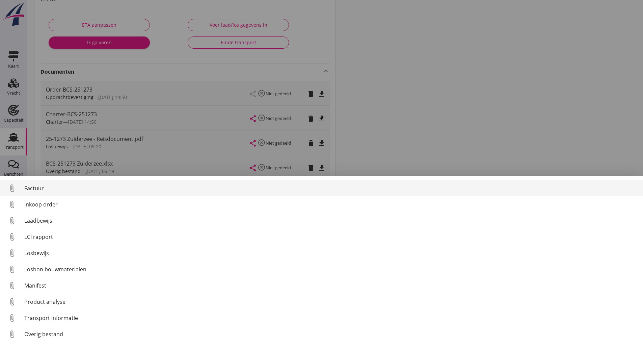
click at [36, 190] on div "Factuur" at bounding box center [330, 188] width 613 height 8
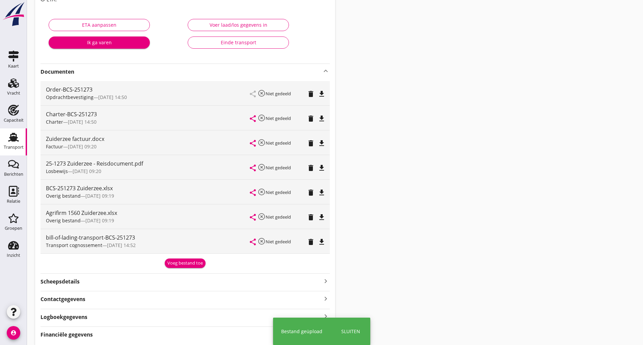
scroll to position [0, 0]
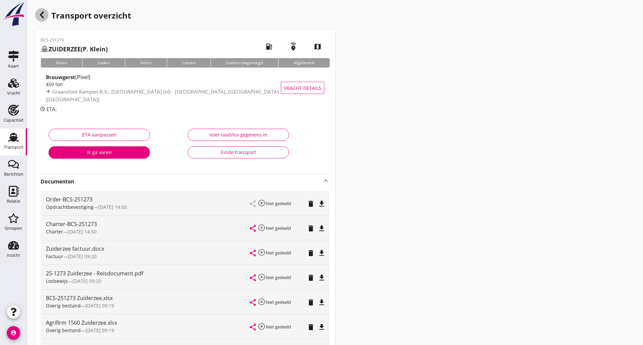
click at [40, 16] on icon "button" at bounding box center [42, 15] width 8 height 8
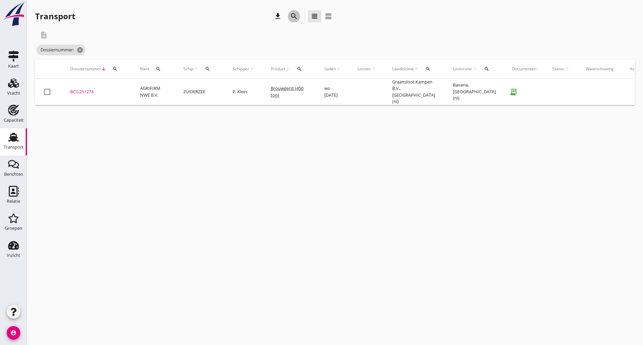
click at [295, 19] on icon "search" at bounding box center [294, 16] width 8 height 8
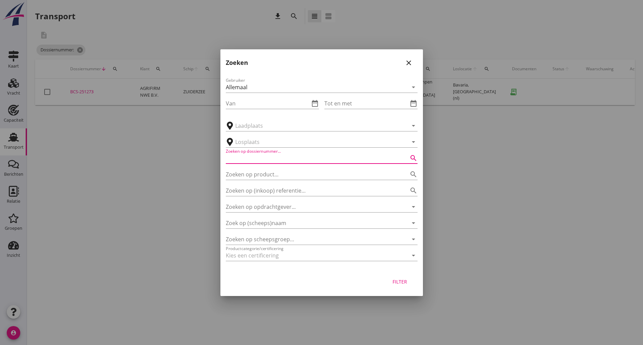
click at [257, 160] on input "Zoeken op dossiernummer..." at bounding box center [312, 158] width 173 height 11
type input "251274"
click at [390, 277] on button "Filter" at bounding box center [400, 281] width 30 height 12
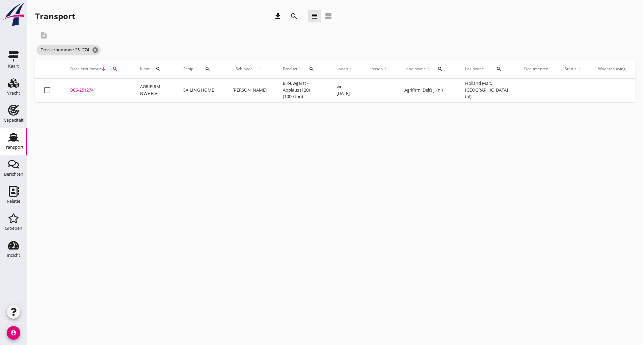
click at [88, 91] on div "BCS-251274" at bounding box center [97, 90] width 54 height 7
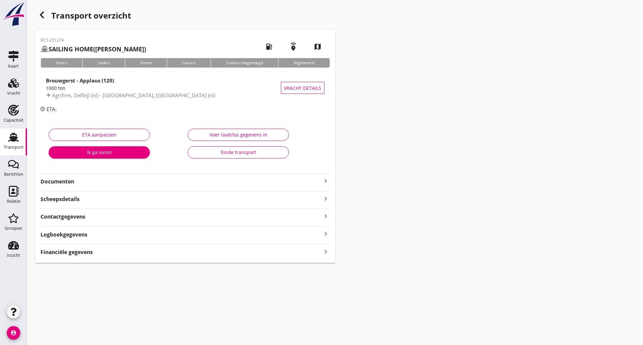
click at [73, 181] on strong "Documenten" at bounding box center [181, 182] width 281 height 8
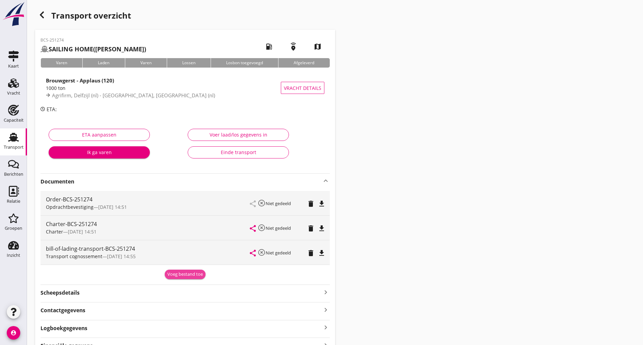
click at [178, 274] on div "Voeg bestand toe" at bounding box center [184, 274] width 35 height 7
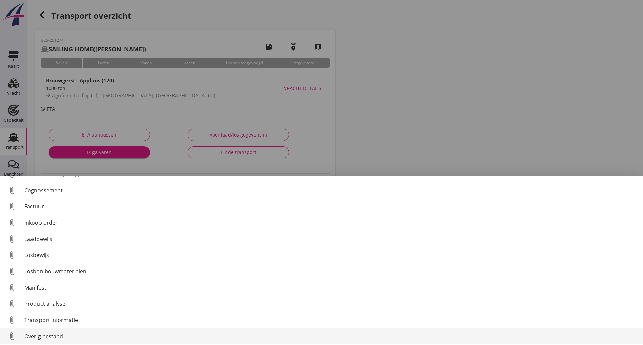
scroll to position [31, 0]
drag, startPoint x: 60, startPoint y: 334, endPoint x: 72, endPoint y: 331, distance: 12.1
click at [72, 331] on div "Overig bestand" at bounding box center [330, 334] width 613 height 8
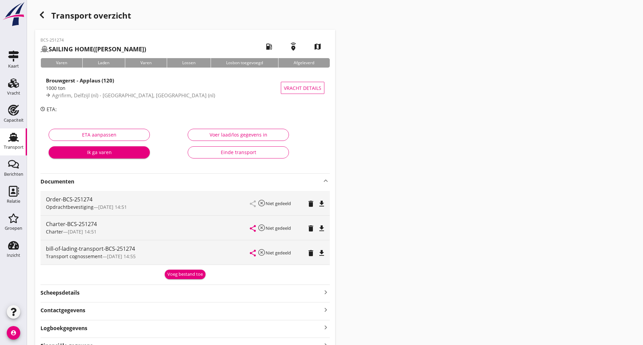
drag, startPoint x: 183, startPoint y: 273, endPoint x: 180, endPoint y: 274, distance: 3.8
click at [182, 274] on div "Voeg bestand toe" at bounding box center [184, 274] width 35 height 7
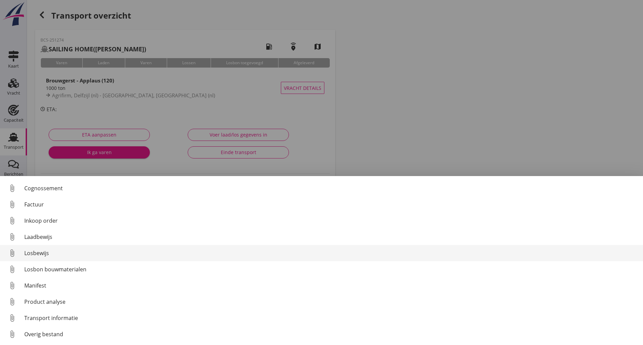
click at [41, 256] on div "Losbewijs" at bounding box center [330, 253] width 613 height 8
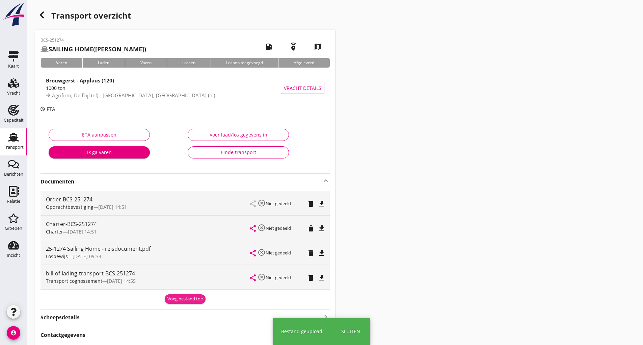
drag, startPoint x: 176, startPoint y: 297, endPoint x: 169, endPoint y: 293, distance: 7.9
click at [177, 297] on div "Voeg bestand toe" at bounding box center [184, 298] width 35 height 7
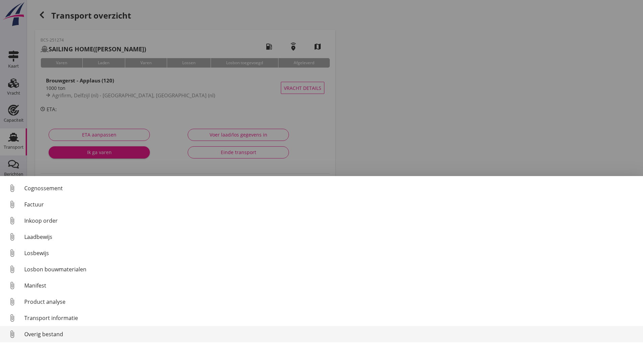
click at [59, 336] on div "Overig bestand" at bounding box center [330, 334] width 613 height 8
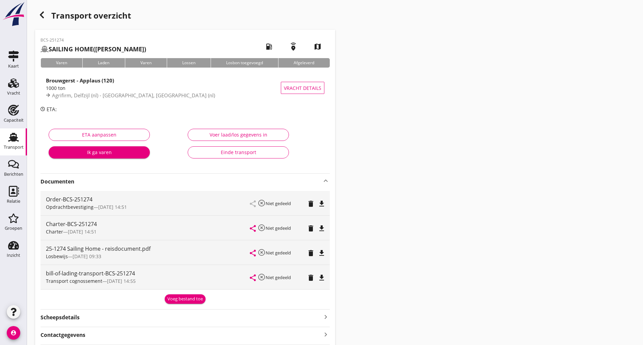
click at [177, 299] on div "Voeg bestand toe" at bounding box center [184, 298] width 35 height 7
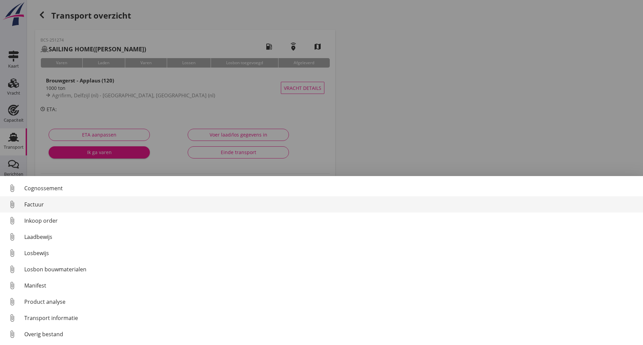
click at [40, 199] on link "attach_file Factuur" at bounding box center [321, 204] width 643 height 16
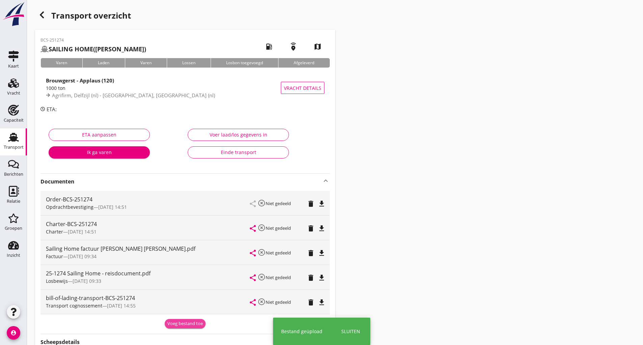
click at [177, 323] on div "Voeg bestand toe" at bounding box center [184, 323] width 35 height 7
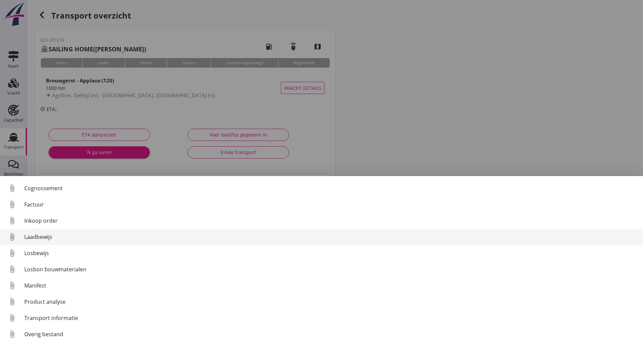
click at [45, 237] on div "Laadbewijs" at bounding box center [330, 237] width 613 height 8
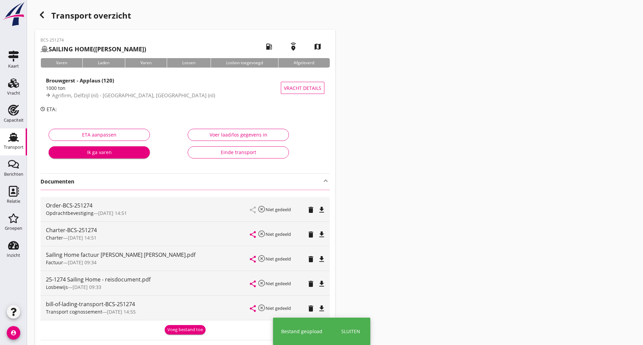
scroll to position [68, 0]
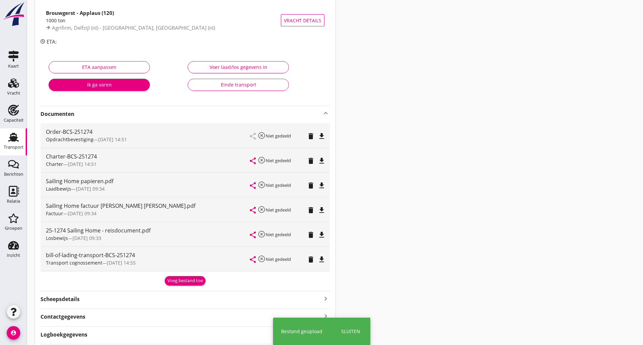
click at [178, 280] on div "Voeg bestand toe" at bounding box center [184, 280] width 35 height 7
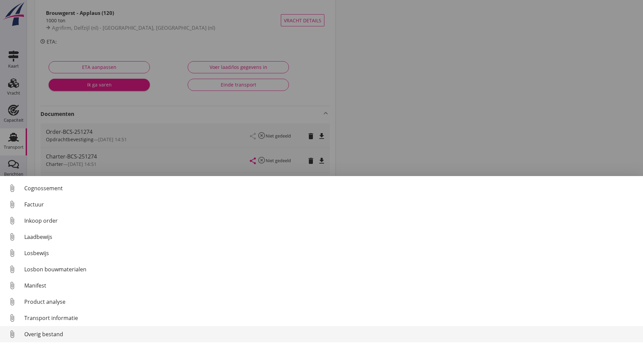
click at [39, 337] on link "attach_file Overig bestand" at bounding box center [321, 334] width 643 height 16
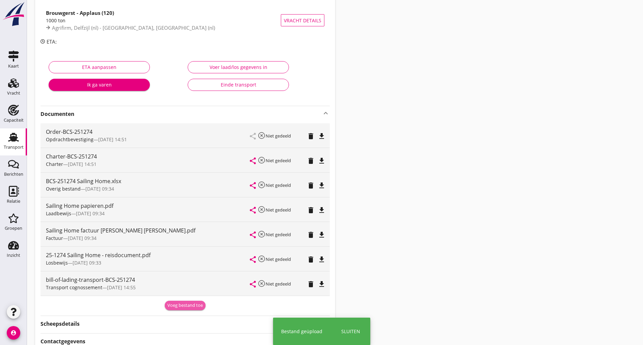
drag, startPoint x: 180, startPoint y: 307, endPoint x: 170, endPoint y: 309, distance: 10.1
click at [180, 307] on div "Voeg bestand toe" at bounding box center [184, 305] width 35 height 7
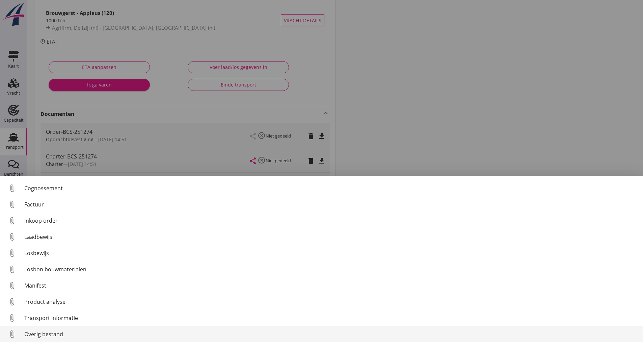
click at [63, 332] on div "Overig bestand" at bounding box center [330, 334] width 613 height 8
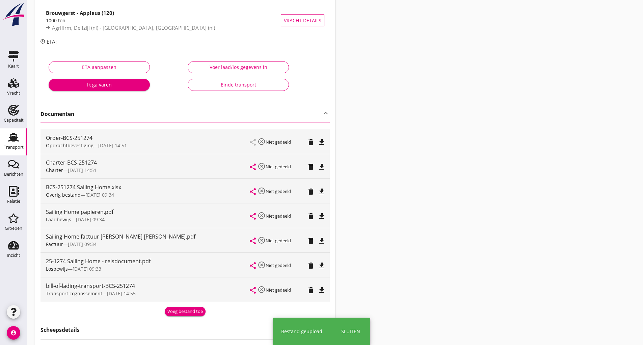
scroll to position [0, 0]
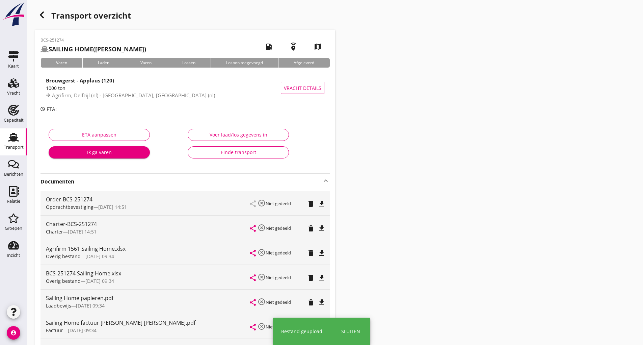
click at [41, 13] on icon "button" at bounding box center [42, 15] width 8 height 8
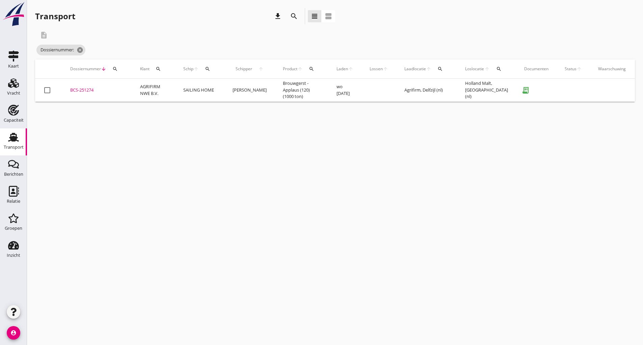
click at [290, 16] on icon "search" at bounding box center [294, 16] width 8 height 8
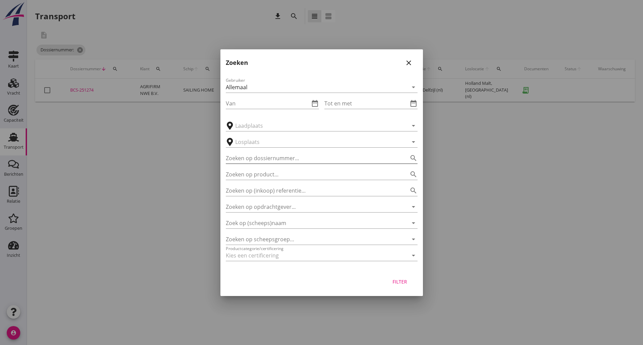
click at [255, 154] on input "Zoeken op dossiernummer..." at bounding box center [312, 158] width 173 height 11
type input "251260"
click at [400, 280] on div "Filter" at bounding box center [400, 281] width 19 height 7
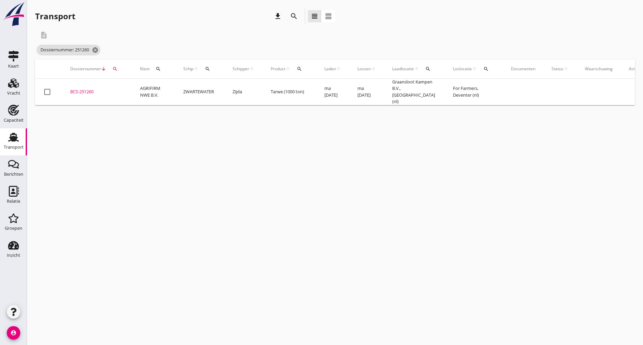
click at [81, 90] on div "BCS-251260" at bounding box center [97, 91] width 54 height 7
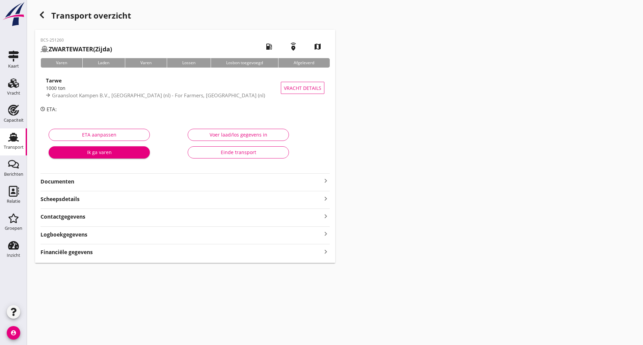
click at [66, 182] on strong "Documenten" at bounding box center [181, 182] width 281 height 8
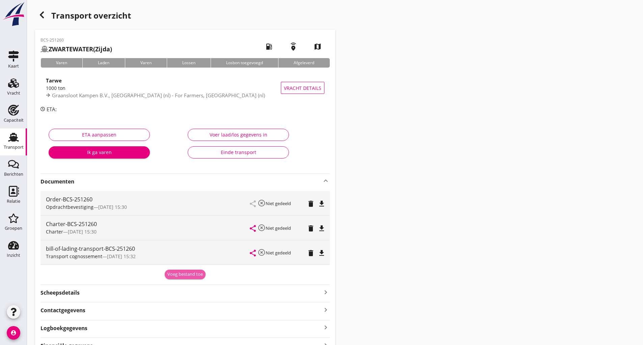
drag, startPoint x: 186, startPoint y: 275, endPoint x: 161, endPoint y: 290, distance: 28.5
click at [185, 276] on div "Voeg bestand toe" at bounding box center [184, 274] width 35 height 7
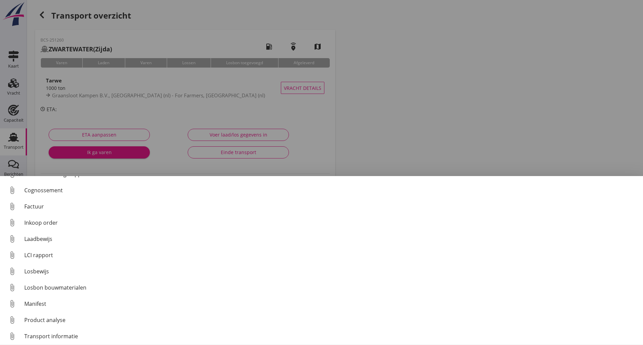
scroll to position [47, 0]
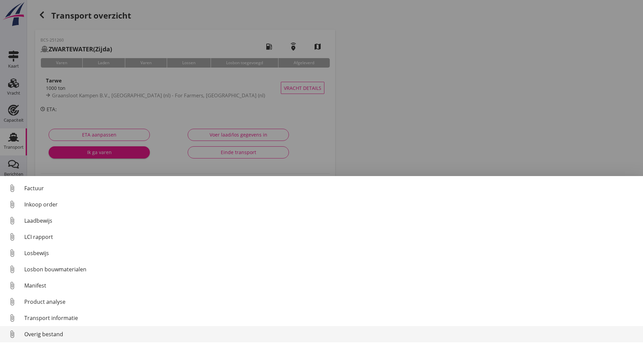
click at [51, 335] on div "Overig bestand" at bounding box center [330, 334] width 613 height 8
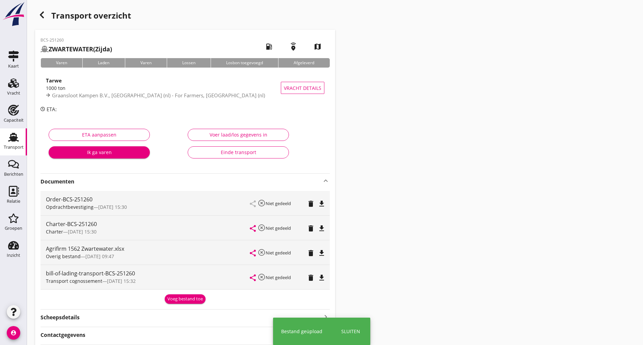
click at [184, 299] on div "Voeg bestand toe" at bounding box center [184, 298] width 35 height 7
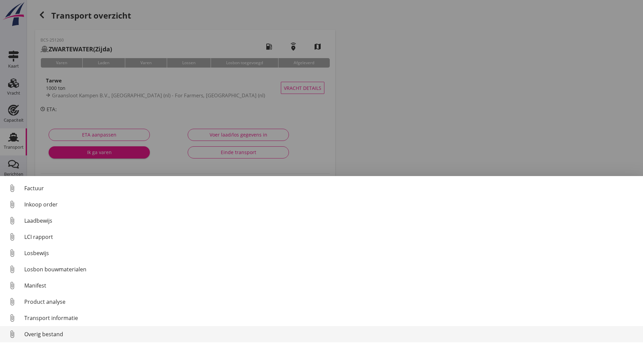
click at [55, 333] on div "Overig bestand" at bounding box center [330, 334] width 613 height 8
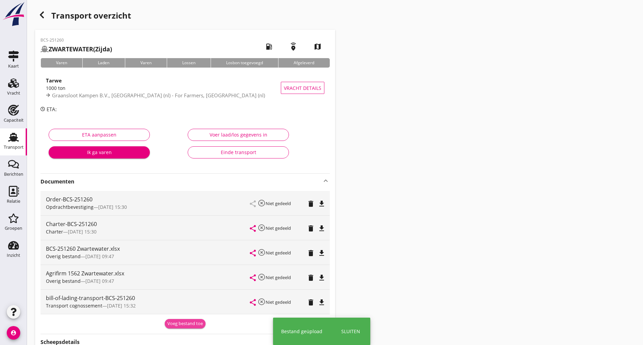
click at [174, 323] on div "Voeg bestand toe" at bounding box center [184, 323] width 35 height 7
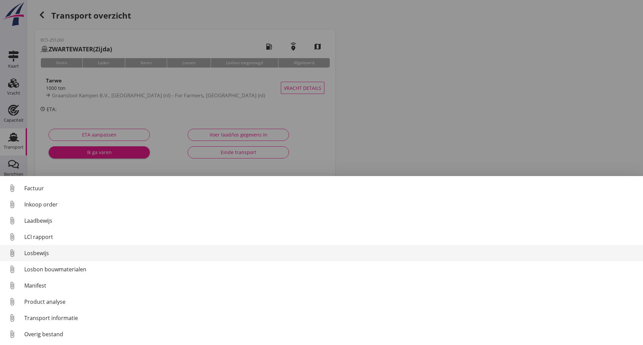
click at [41, 252] on div "Losbewijs" at bounding box center [330, 253] width 613 height 8
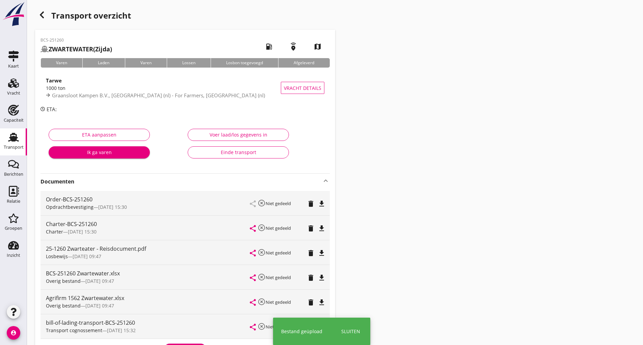
scroll to position [110, 0]
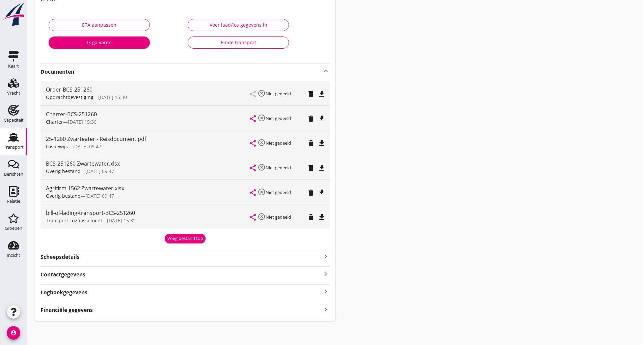
click at [183, 240] on div "Voeg bestand toe" at bounding box center [184, 238] width 35 height 7
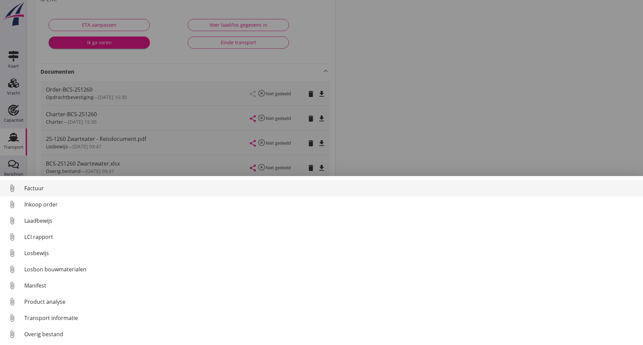
click at [38, 189] on div "Factuur" at bounding box center [330, 188] width 613 height 8
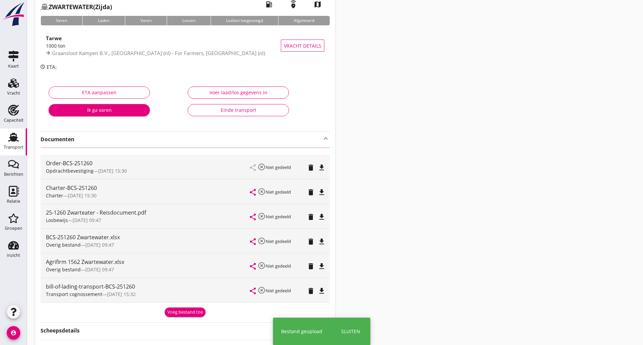
scroll to position [0, 0]
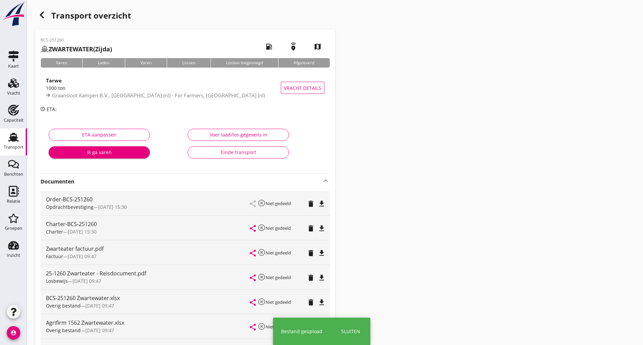
click at [39, 15] on icon "button" at bounding box center [42, 15] width 8 height 8
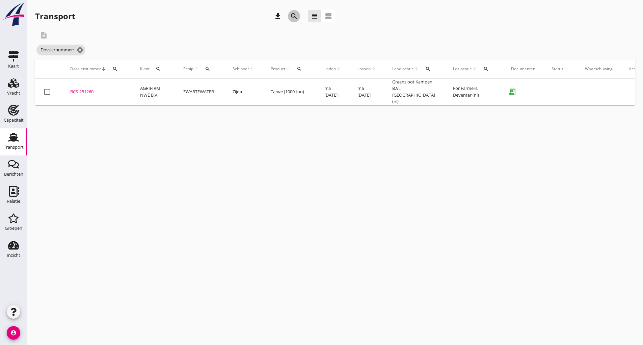
click at [292, 15] on icon "search" at bounding box center [294, 16] width 8 height 8
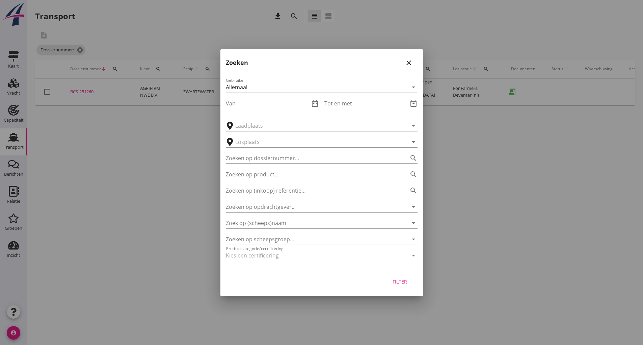
click at [253, 160] on input "Zoeken op dossiernummer..." at bounding box center [312, 158] width 173 height 11
type input "251281"
click at [403, 282] on div "Filter" at bounding box center [400, 281] width 19 height 7
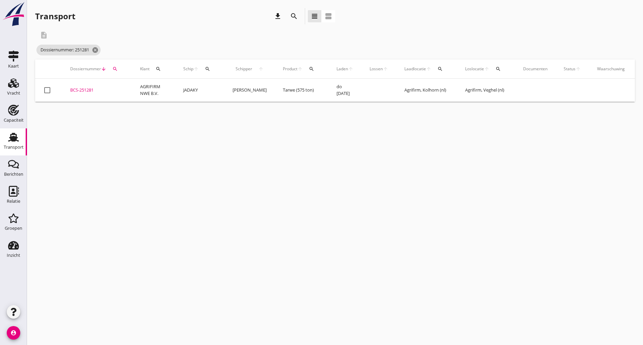
click at [86, 91] on div "BCS-251281" at bounding box center [97, 90] width 54 height 7
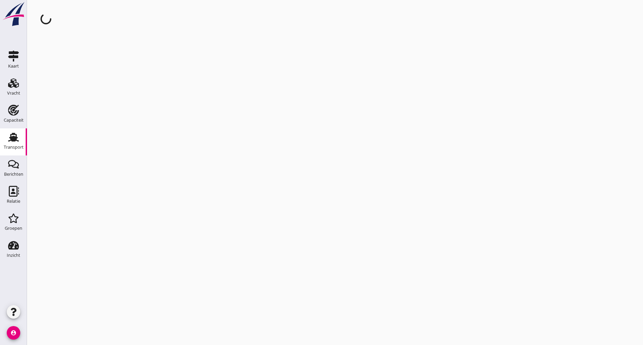
click at [86, 91] on div "cancel You are impersonating another user." at bounding box center [335, 172] width 616 height 345
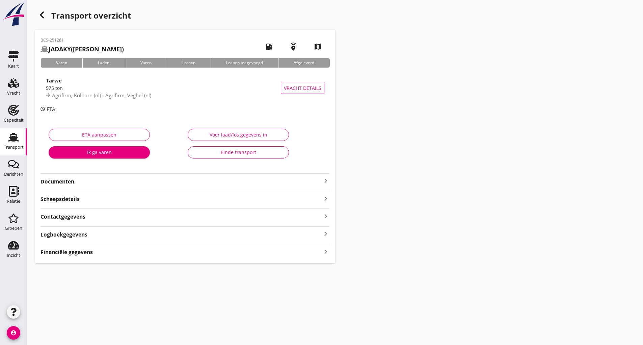
click at [75, 184] on strong "Documenten" at bounding box center [181, 182] width 281 height 8
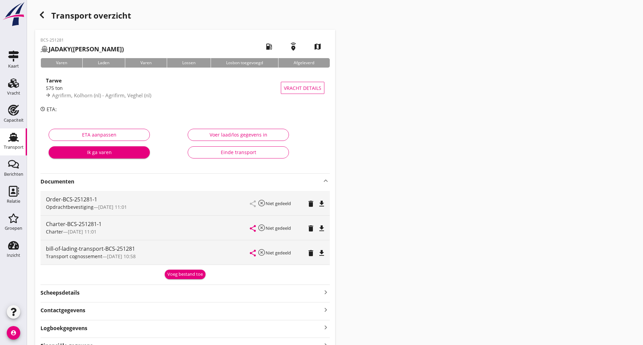
click at [173, 275] on div "Voeg bestand toe" at bounding box center [184, 274] width 35 height 7
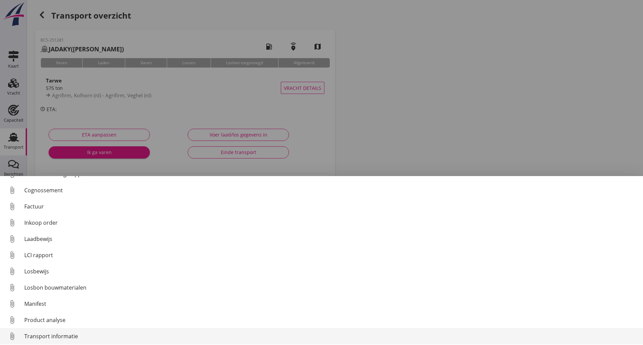
scroll to position [47, 0]
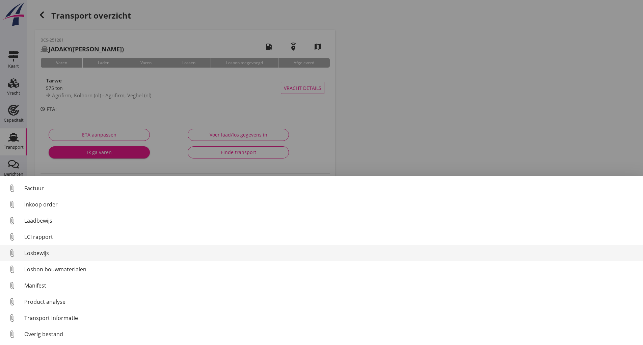
click at [46, 255] on div "Losbewijs" at bounding box center [330, 253] width 613 height 8
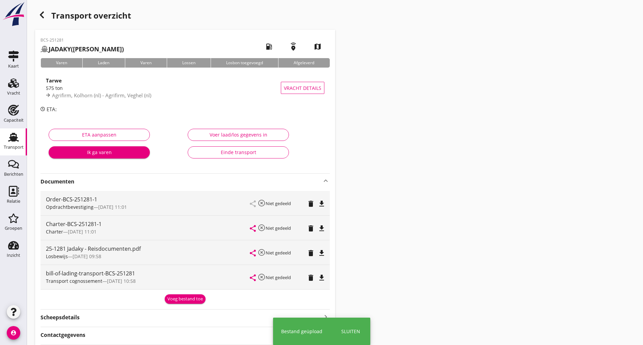
click at [177, 297] on div "Voeg bestand toe" at bounding box center [184, 298] width 35 height 7
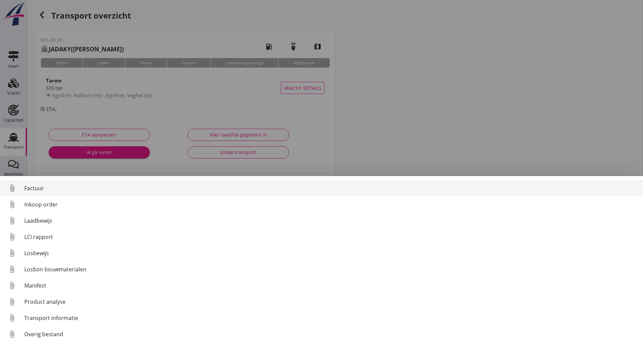
click at [40, 191] on div "Factuur" at bounding box center [330, 188] width 613 height 8
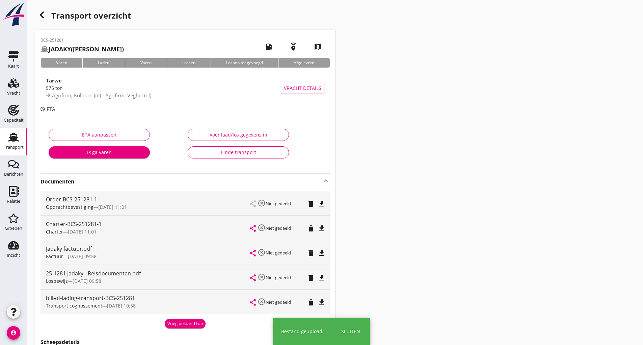
click at [43, 15] on icon "button" at bounding box center [42, 15] width 8 height 8
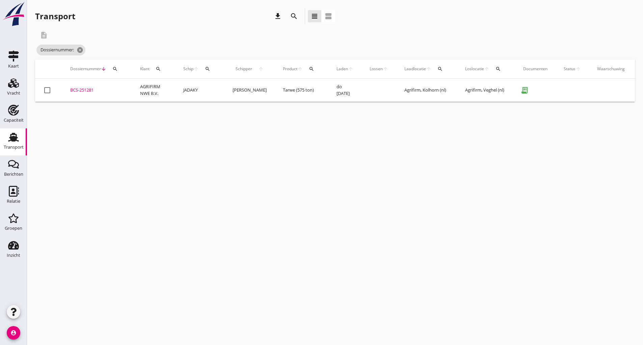
click at [87, 91] on div "BCS-251281" at bounding box center [97, 90] width 54 height 7
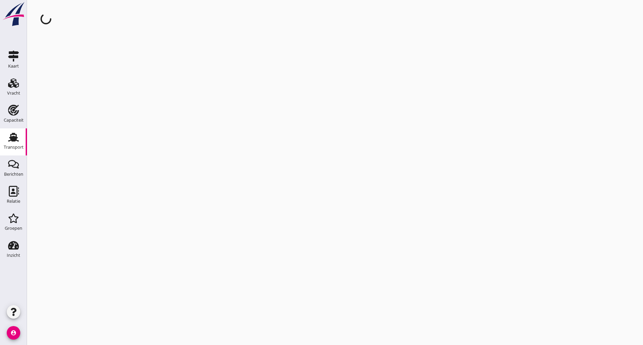
click at [87, 91] on div "cancel You are impersonating another user." at bounding box center [335, 172] width 616 height 345
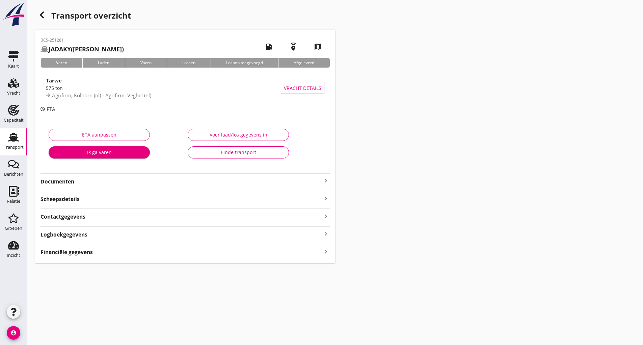
click at [81, 183] on strong "Documenten" at bounding box center [181, 182] width 281 height 8
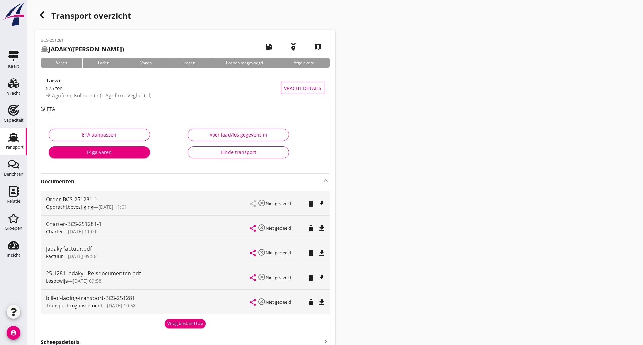
click at [198, 324] on div "Voeg bestand toe" at bounding box center [184, 323] width 35 height 7
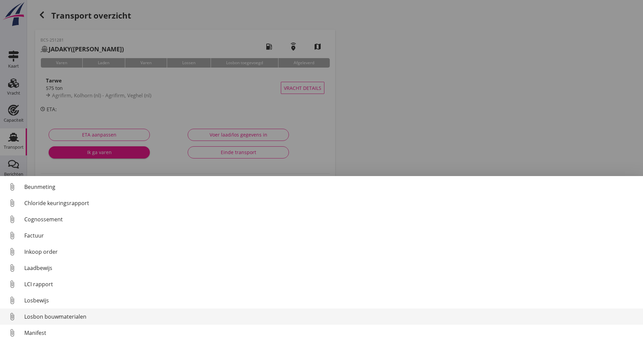
scroll to position [47, 0]
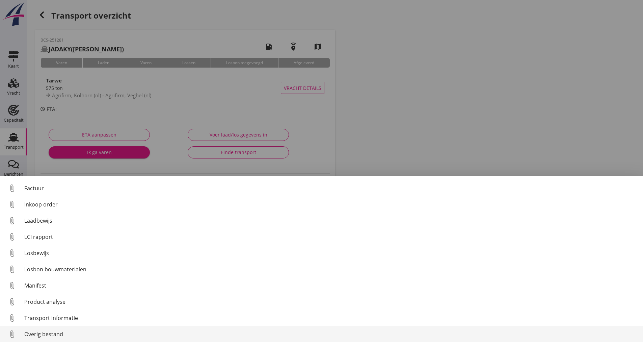
click at [83, 326] on link "attach_file Overig bestand" at bounding box center [321, 334] width 643 height 16
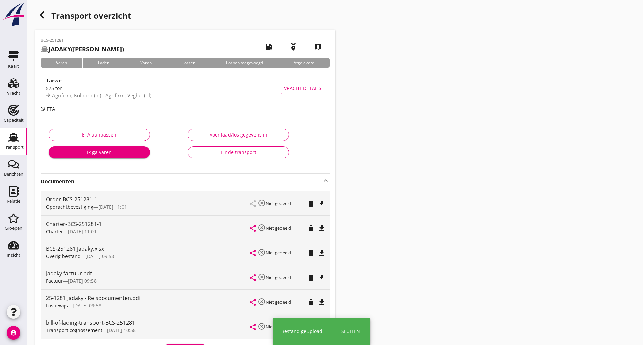
scroll to position [101, 0]
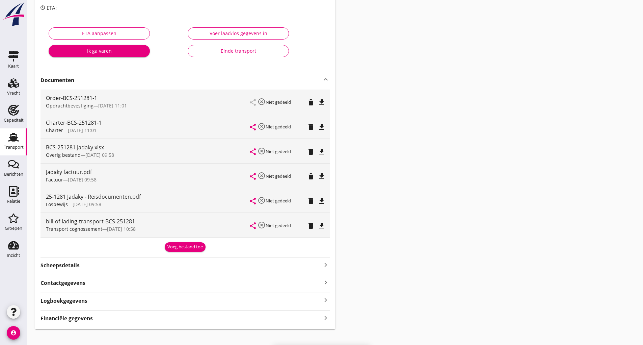
drag, startPoint x: 181, startPoint y: 242, endPoint x: 180, endPoint y: 247, distance: 4.8
click at [180, 246] on button "Voeg bestand toe" at bounding box center [185, 246] width 41 height 9
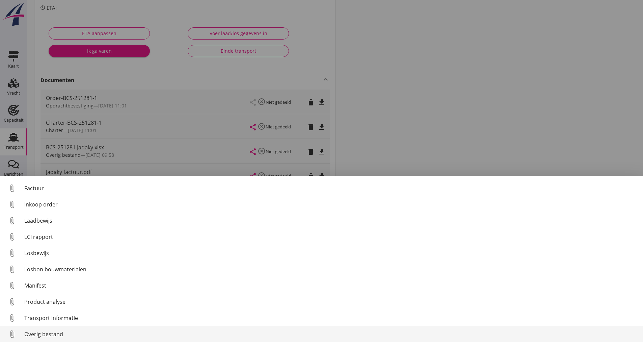
drag, startPoint x: 51, startPoint y: 331, endPoint x: 58, endPoint y: 327, distance: 7.7
click at [58, 327] on link "attach_file Overig bestand" at bounding box center [321, 334] width 643 height 16
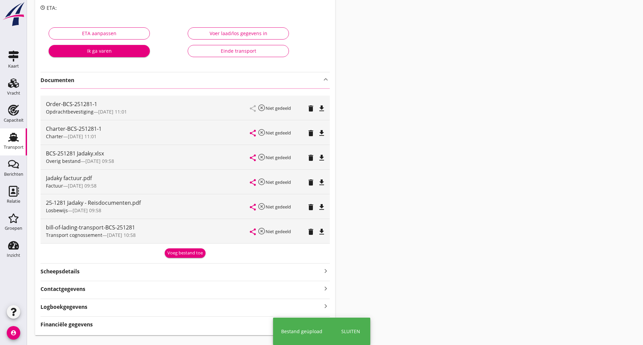
scroll to position [0, 0]
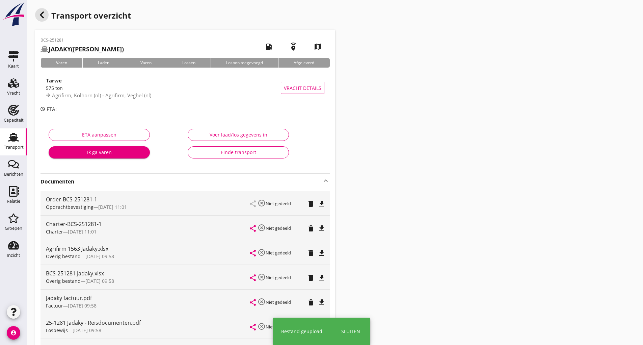
drag, startPoint x: 45, startPoint y: 14, endPoint x: 100, endPoint y: 11, distance: 55.8
click at [52, 13] on div "Transport overzicht" at bounding box center [185, 16] width 300 height 16
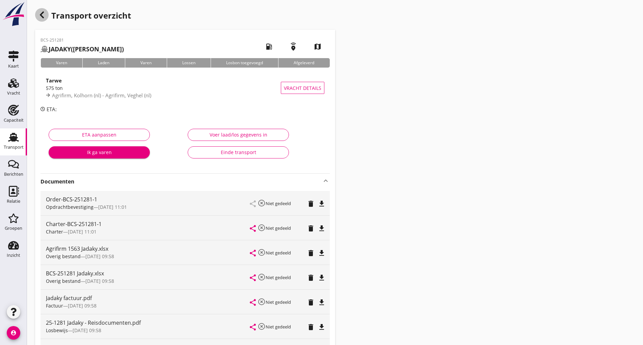
click at [41, 13] on icon "button" at bounding box center [42, 15] width 8 height 8
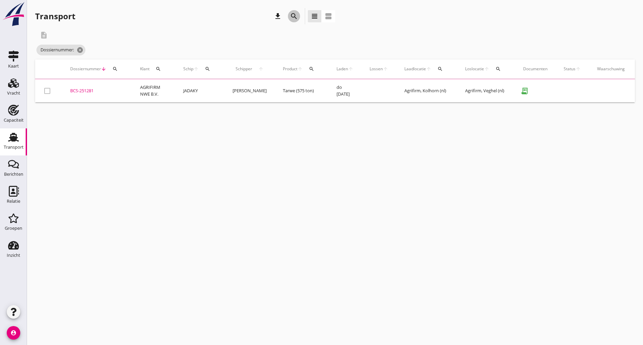
click at [291, 17] on icon "search" at bounding box center [294, 16] width 8 height 8
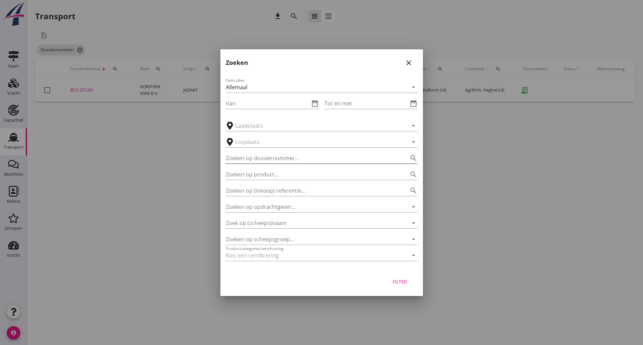
click at [272, 159] on input "Zoeken op dossiernummer..." at bounding box center [312, 158] width 173 height 11
type input "251255"
click at [390, 283] on button "Filter" at bounding box center [400, 281] width 30 height 12
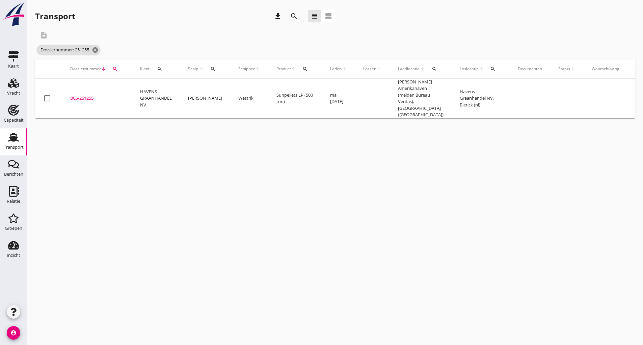
click at [91, 95] on div "BCS-251255" at bounding box center [97, 98] width 54 height 7
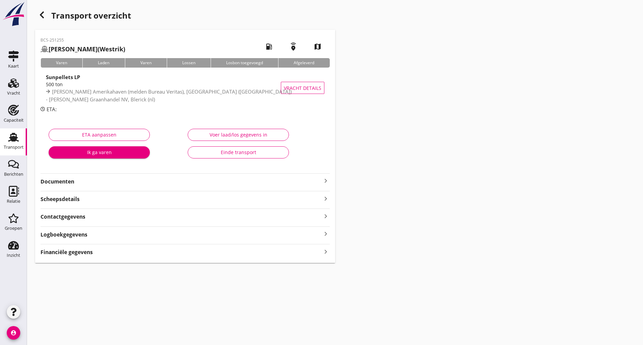
click at [69, 182] on strong "Documenten" at bounding box center [181, 182] width 281 height 8
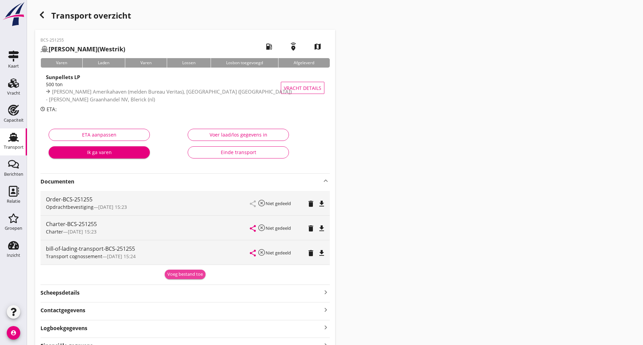
click at [177, 275] on div "Voeg bestand toe" at bounding box center [184, 274] width 35 height 7
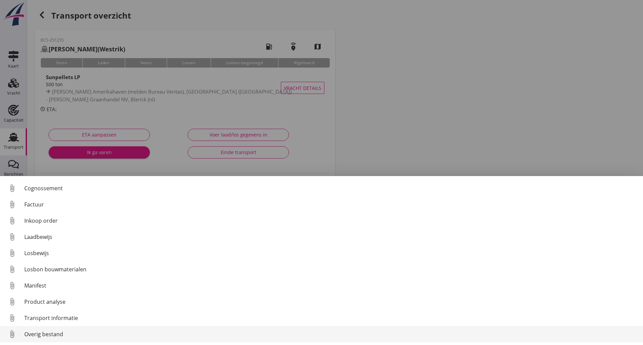
scroll to position [47, 0]
drag, startPoint x: 54, startPoint y: 335, endPoint x: 65, endPoint y: 333, distance: 11.1
click at [65, 333] on div "Overig bestand" at bounding box center [330, 334] width 613 height 8
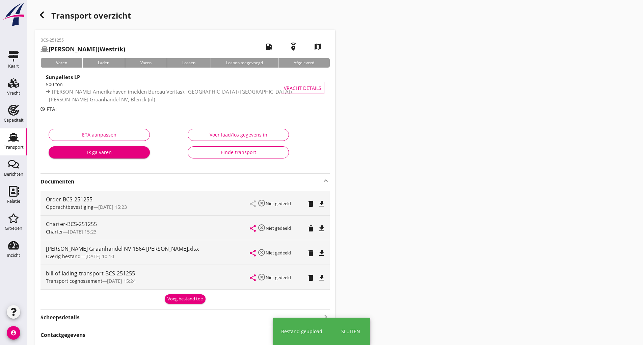
click at [178, 299] on div "Voeg bestand toe" at bounding box center [184, 298] width 35 height 7
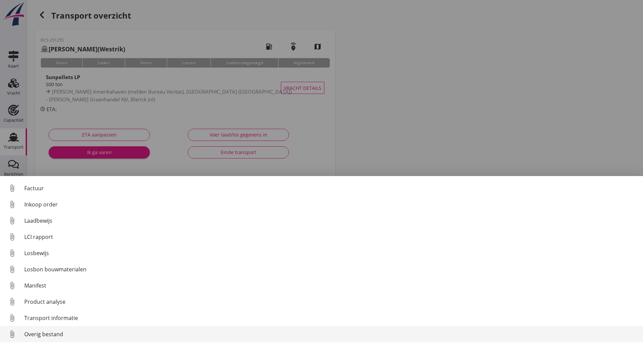
drag, startPoint x: 61, startPoint y: 335, endPoint x: 77, endPoint y: 327, distance: 18.0
click at [77, 327] on link "attach_file Overig bestand" at bounding box center [321, 334] width 643 height 16
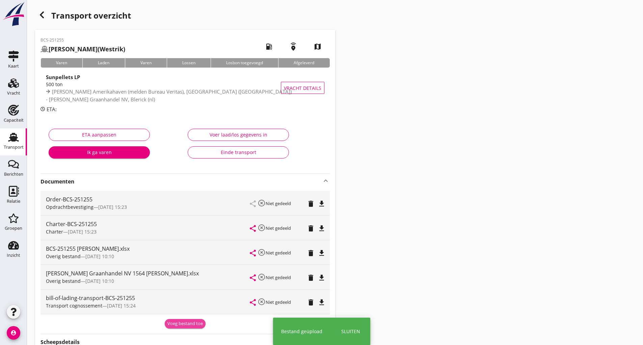
click at [196, 325] on div "Voeg bestand toe" at bounding box center [184, 323] width 35 height 7
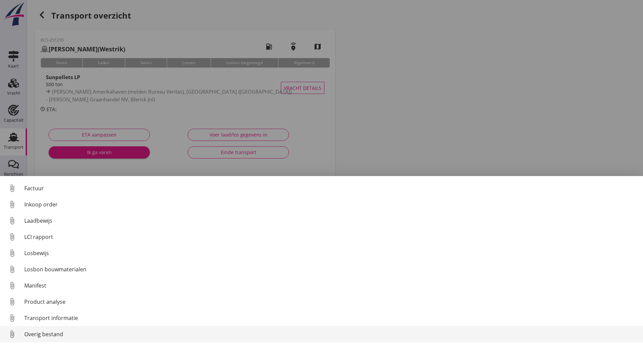
click at [45, 334] on div "Overig bestand" at bounding box center [330, 334] width 613 height 8
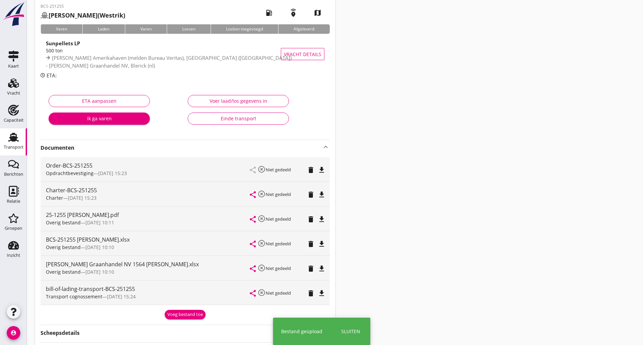
scroll to position [68, 0]
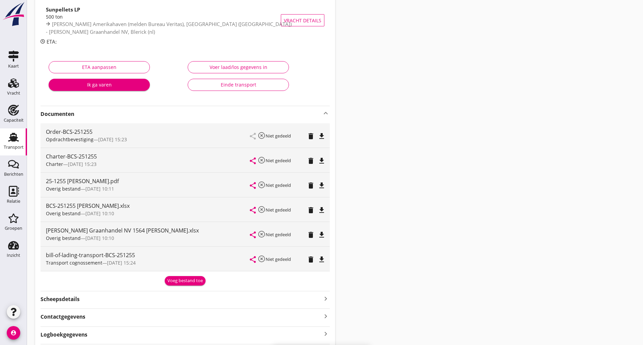
click at [183, 281] on div "Voeg bestand toe" at bounding box center [184, 280] width 35 height 7
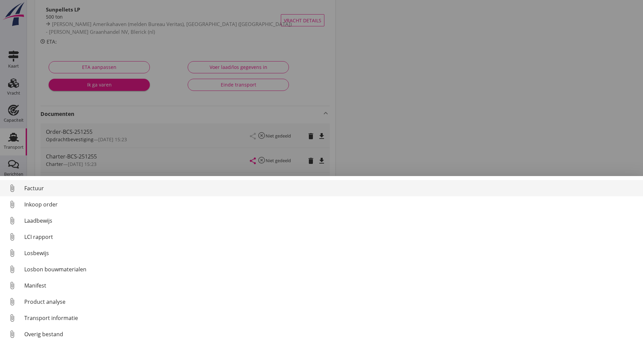
click at [43, 188] on div "Factuur" at bounding box center [330, 188] width 613 height 8
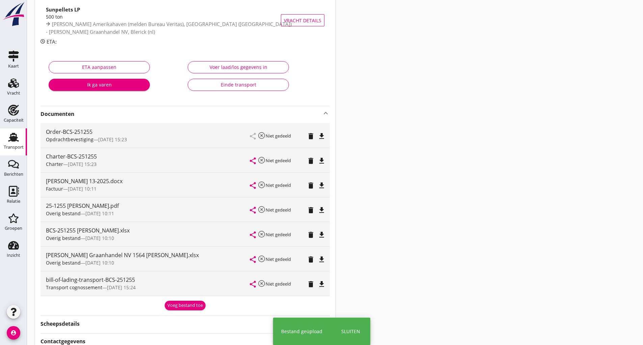
scroll to position [0, 0]
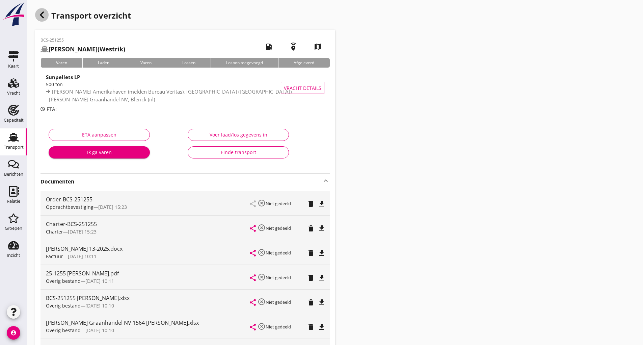
click at [42, 14] on use "button" at bounding box center [42, 14] width 4 height 7
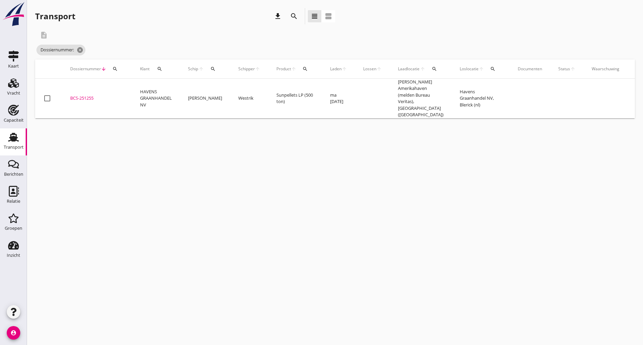
click at [293, 17] on icon "search" at bounding box center [294, 16] width 8 height 8
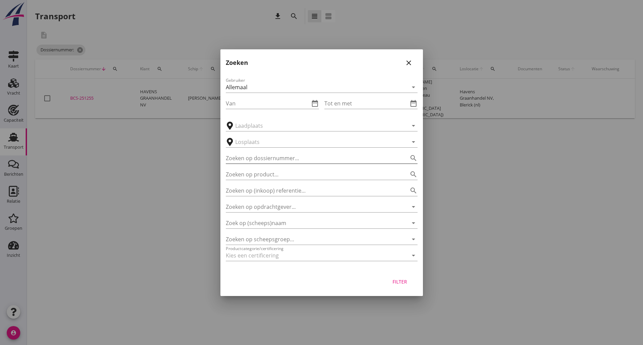
click at [273, 157] on input "Zoeken op dossiernummer..." at bounding box center [312, 158] width 173 height 11
type input "251287"
click at [397, 281] on div "Filter" at bounding box center [400, 281] width 19 height 7
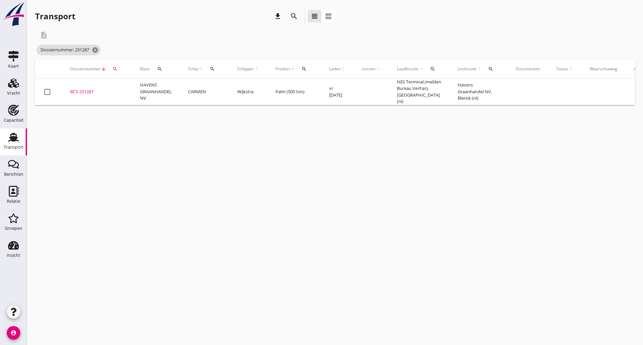
click at [88, 89] on div "BCS-251287" at bounding box center [97, 91] width 54 height 7
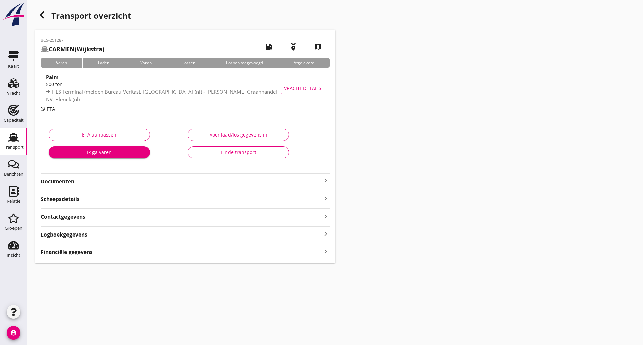
click at [67, 183] on strong "Documenten" at bounding box center [181, 182] width 281 height 8
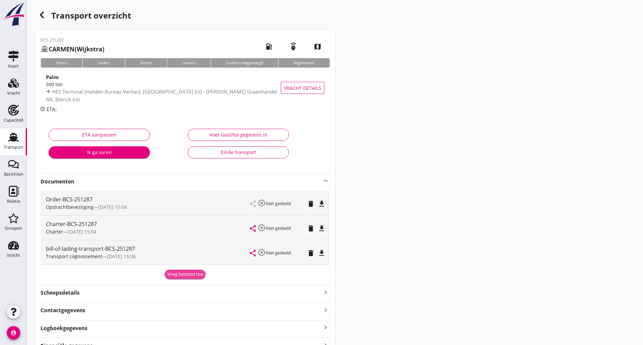
click at [179, 274] on div "Voeg bestand toe" at bounding box center [184, 274] width 35 height 7
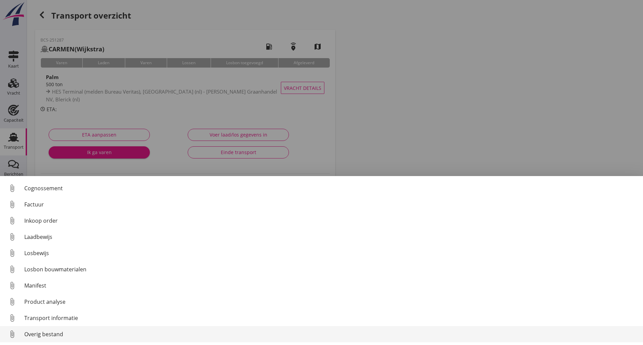
scroll to position [47, 0]
click at [57, 334] on div "Overig bestand" at bounding box center [330, 334] width 613 height 8
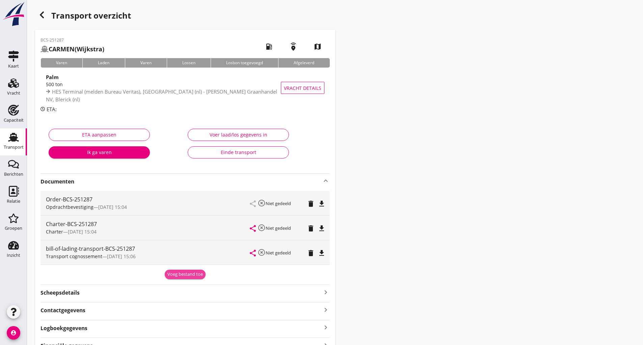
click at [184, 275] on div "Voeg bestand toe" at bounding box center [184, 274] width 35 height 7
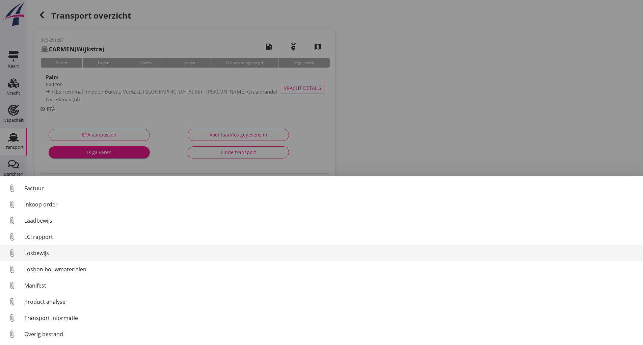
click at [44, 251] on div "Losbewijs" at bounding box center [330, 253] width 613 height 8
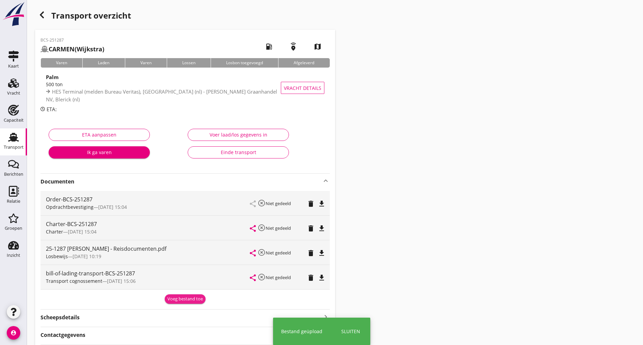
drag, startPoint x: 173, startPoint y: 301, endPoint x: 166, endPoint y: 291, distance: 11.9
click at [175, 298] on div "Voeg bestand toe" at bounding box center [184, 298] width 35 height 7
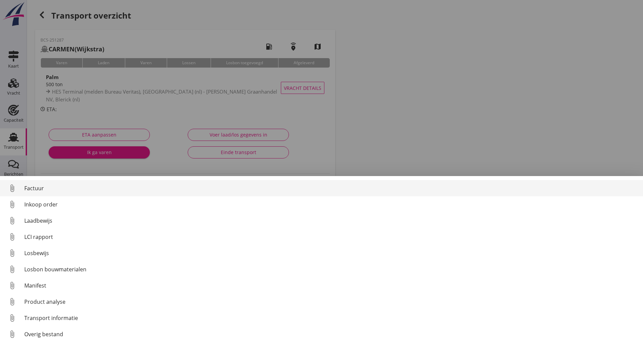
click at [30, 190] on div "Factuur" at bounding box center [330, 188] width 613 height 8
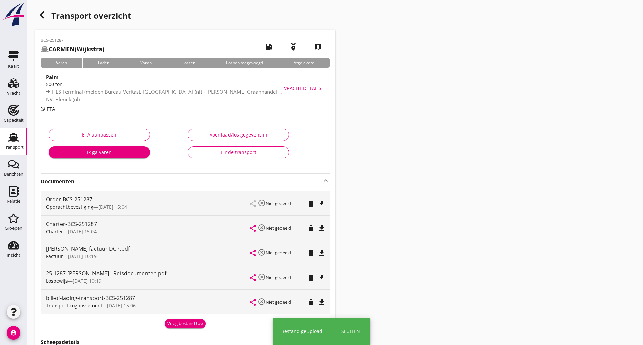
click at [182, 321] on div "Voeg bestand toe" at bounding box center [184, 323] width 35 height 7
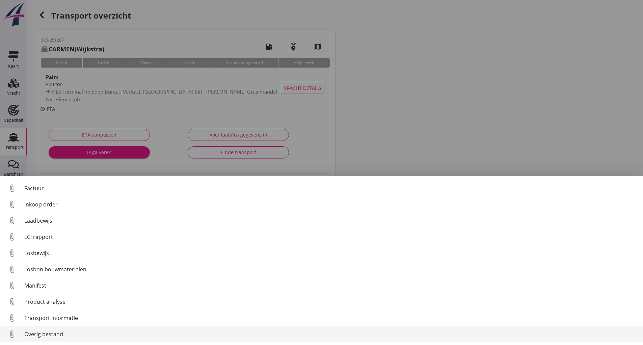
click at [58, 331] on div "Overig bestand" at bounding box center [330, 334] width 613 height 8
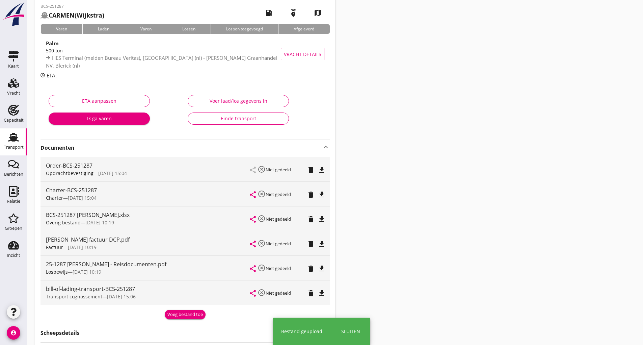
scroll to position [110, 0]
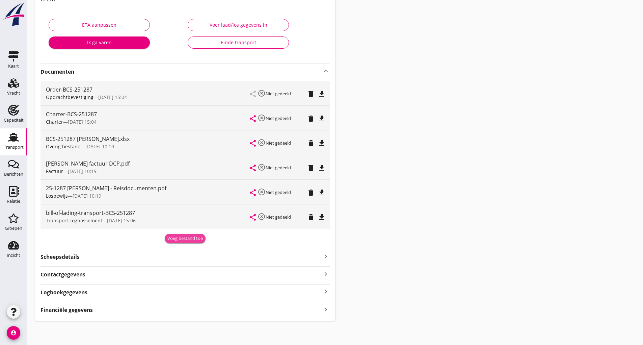
click at [170, 240] on div "Voeg bestand toe" at bounding box center [184, 238] width 35 height 7
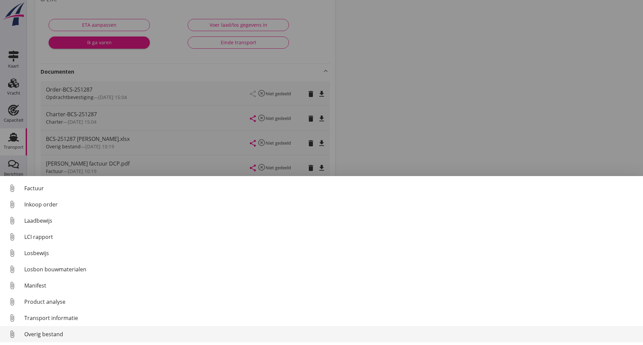
click at [41, 336] on div "Overig bestand" at bounding box center [330, 334] width 613 height 8
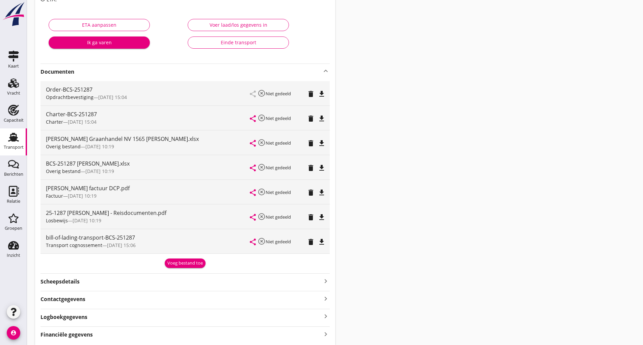
scroll to position [0, 0]
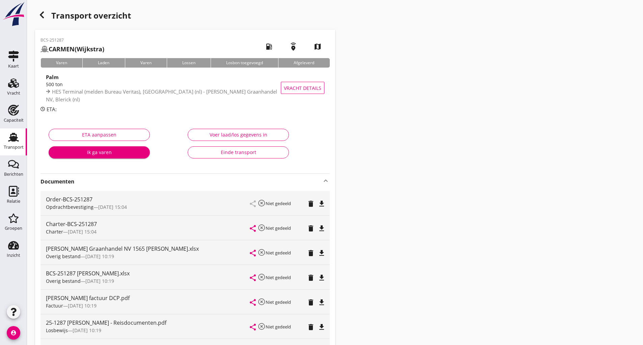
drag, startPoint x: 34, startPoint y: 18, endPoint x: 47, endPoint y: 15, distance: 12.8
click at [37, 17] on div "Transport overzicht BCS-251287 [PERSON_NAME] (Wijkstra) local_gas_station emerg…" at bounding box center [335, 231] width 616 height 463
click at [45, 14] on icon "button" at bounding box center [42, 15] width 8 height 8
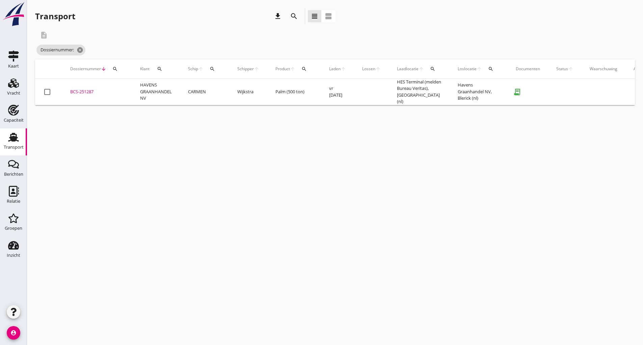
click at [290, 14] on icon "search" at bounding box center [294, 16] width 8 height 8
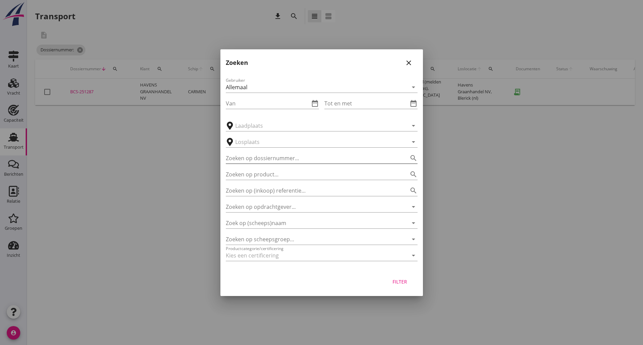
click at [263, 156] on input "Zoeken op dossiernummer..." at bounding box center [312, 158] width 173 height 11
type input "251269"
click at [400, 280] on div "Filter" at bounding box center [400, 281] width 19 height 7
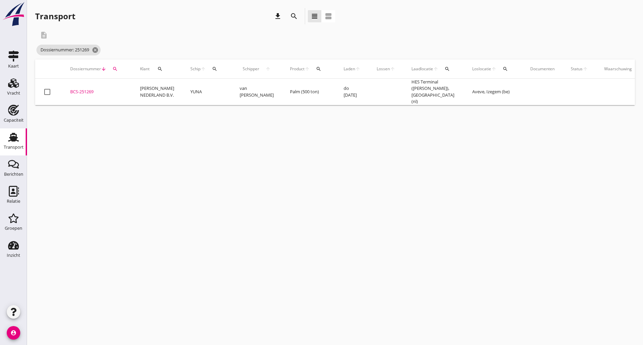
click at [89, 89] on div "BCS-251269" at bounding box center [97, 91] width 54 height 7
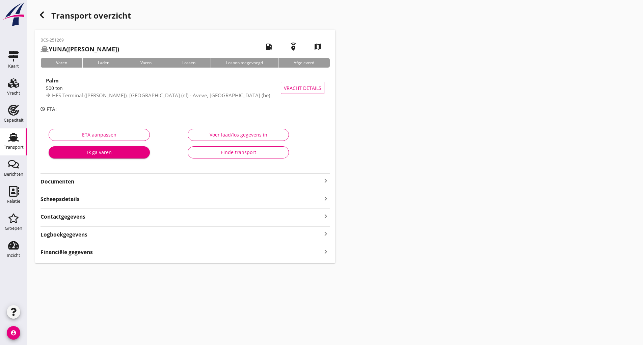
click at [69, 179] on strong "Documenten" at bounding box center [181, 182] width 281 height 8
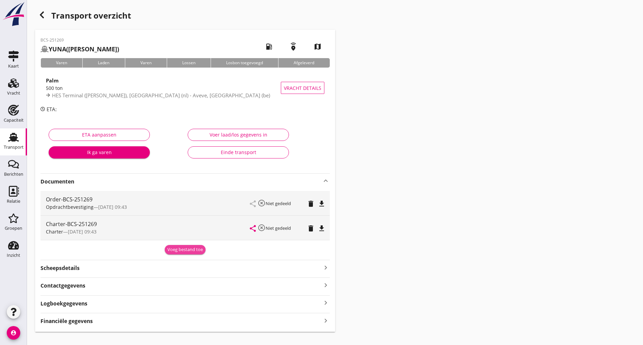
click at [188, 250] on div "Voeg bestand toe" at bounding box center [184, 249] width 35 height 7
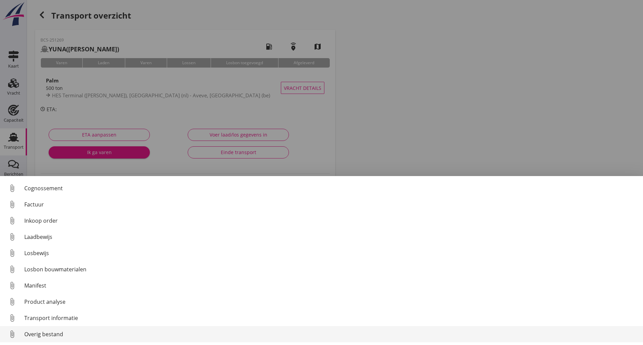
scroll to position [47, 0]
drag, startPoint x: 51, startPoint y: 333, endPoint x: 58, endPoint y: 331, distance: 7.4
click at [58, 331] on div "Overig bestand" at bounding box center [330, 334] width 613 height 8
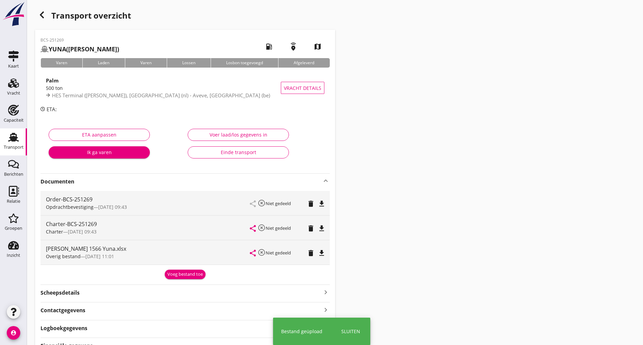
click at [175, 273] on div "Voeg bestand toe" at bounding box center [184, 274] width 35 height 7
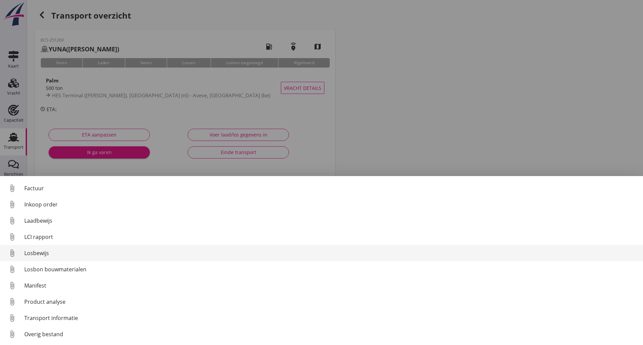
click at [42, 252] on div "Losbewijs" at bounding box center [330, 253] width 613 height 8
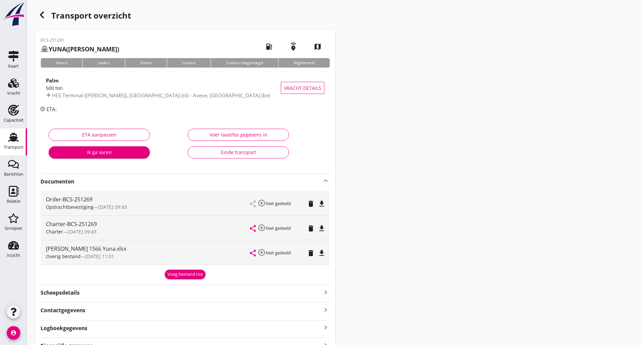
click at [178, 272] on div "Voeg bestand toe" at bounding box center [184, 274] width 35 height 7
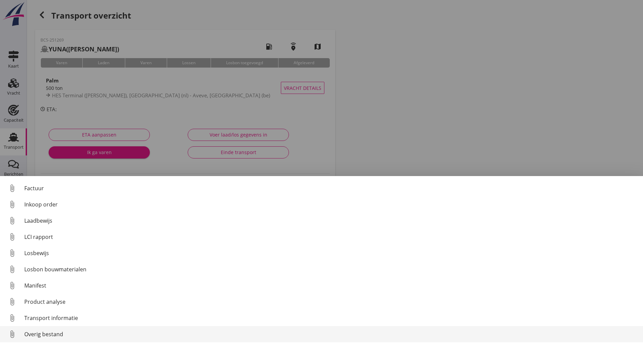
click at [53, 334] on div "Overig bestand" at bounding box center [330, 334] width 613 height 8
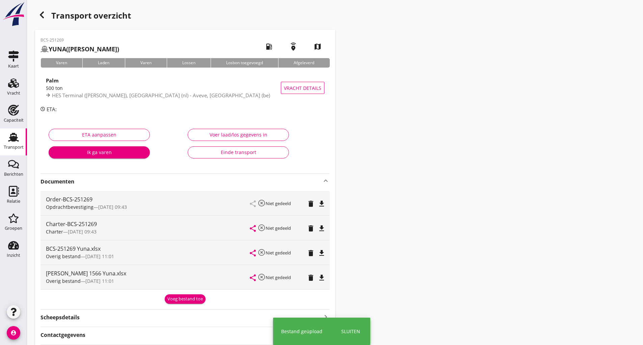
click at [176, 299] on div "Voeg bestand toe" at bounding box center [184, 298] width 35 height 7
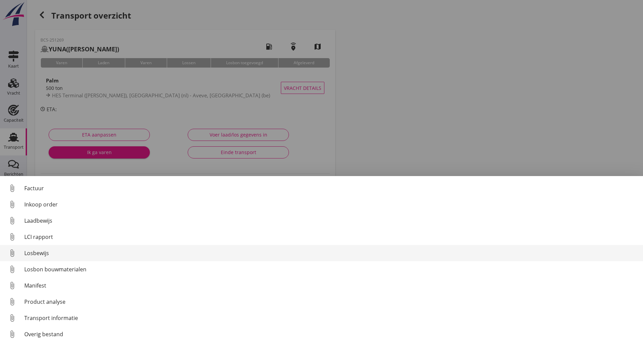
click at [42, 254] on div "Losbewijs" at bounding box center [330, 253] width 613 height 8
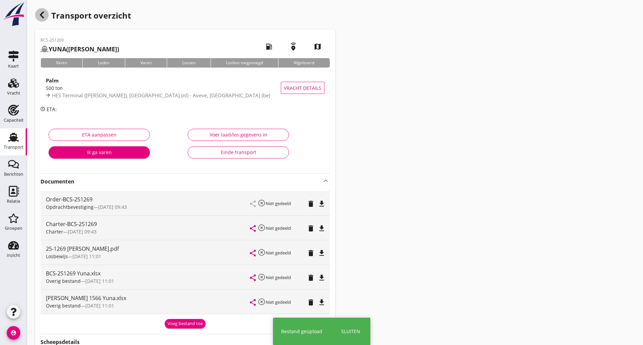
click at [46, 20] on div "button" at bounding box center [42, 15] width 14 height 14
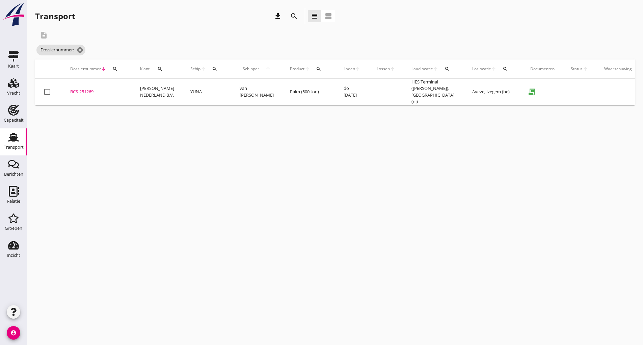
click at [296, 17] on icon "search" at bounding box center [294, 16] width 8 height 8
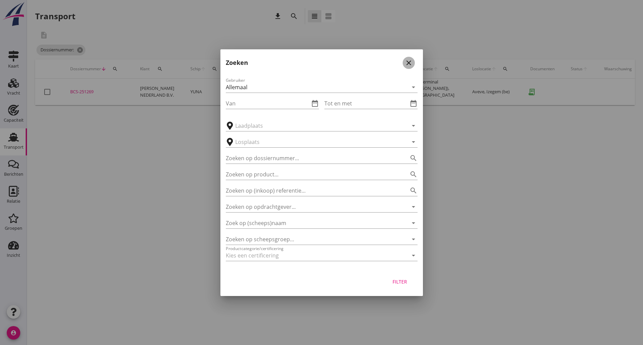
drag, startPoint x: 412, startPoint y: 66, endPoint x: 439, endPoint y: 43, distance: 35.2
click at [413, 65] on div "close" at bounding box center [409, 63] width 12 height 8
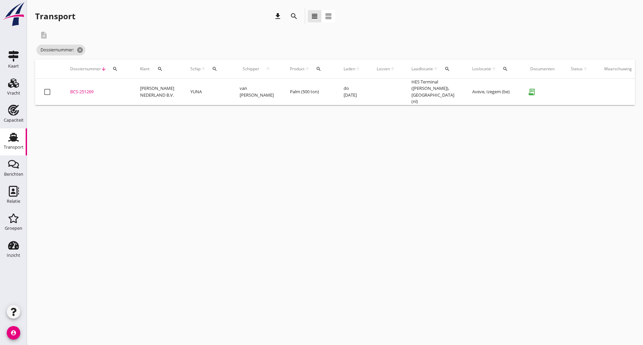
click at [290, 18] on icon "search" at bounding box center [294, 16] width 8 height 8
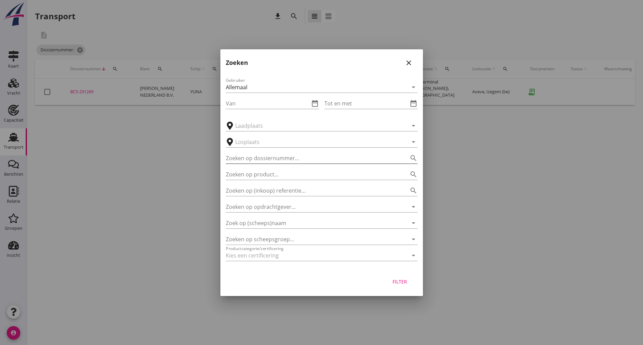
click at [237, 157] on input "Zoeken op dossiernummer..." at bounding box center [312, 158] width 173 height 11
type input "251288"
click at [403, 282] on div "Filter" at bounding box center [400, 281] width 19 height 7
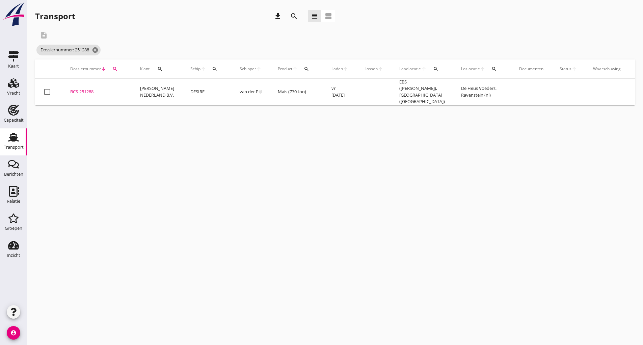
click at [80, 88] on div "BCS-251288" at bounding box center [97, 91] width 54 height 7
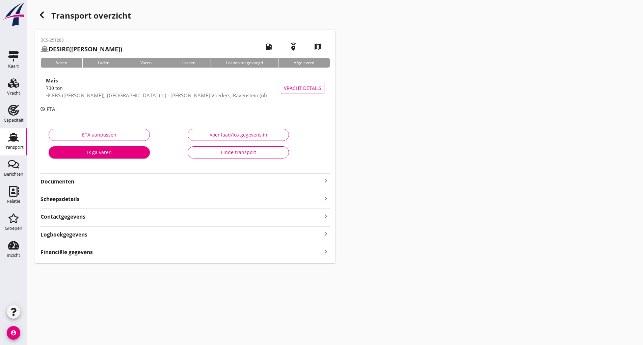
drag, startPoint x: 63, startPoint y: 181, endPoint x: 68, endPoint y: 185, distance: 6.0
click at [64, 182] on strong "Documenten" at bounding box center [181, 182] width 281 height 8
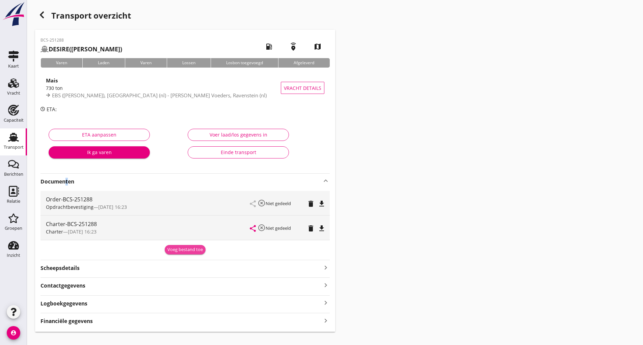
drag, startPoint x: 184, startPoint y: 247, endPoint x: 179, endPoint y: 264, distance: 17.8
click at [183, 247] on div "Voeg bestand toe" at bounding box center [184, 249] width 35 height 7
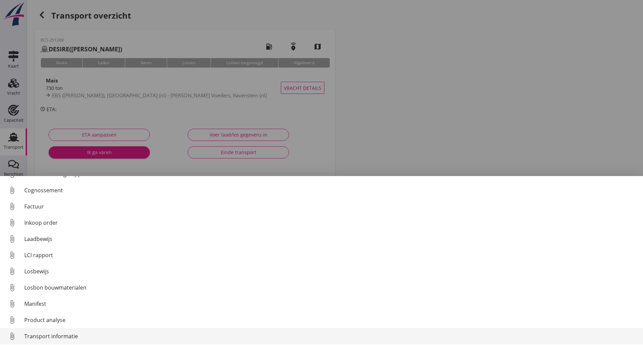
scroll to position [47, 0]
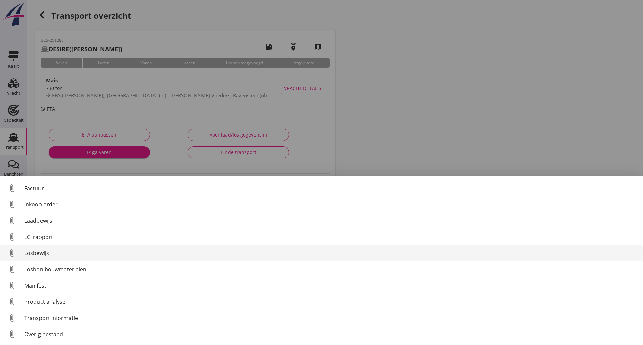
click at [36, 251] on div "Losbewijs" at bounding box center [330, 253] width 613 height 8
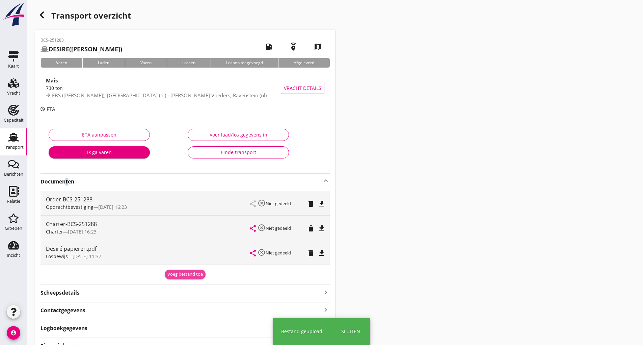
click at [177, 271] on div "Voeg bestand toe" at bounding box center [184, 274] width 35 height 7
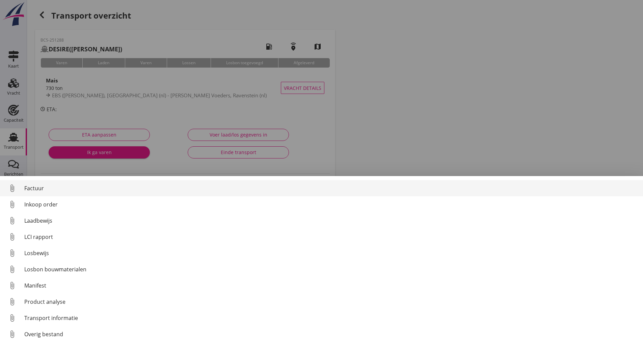
click at [31, 191] on div "Factuur" at bounding box center [330, 188] width 613 height 8
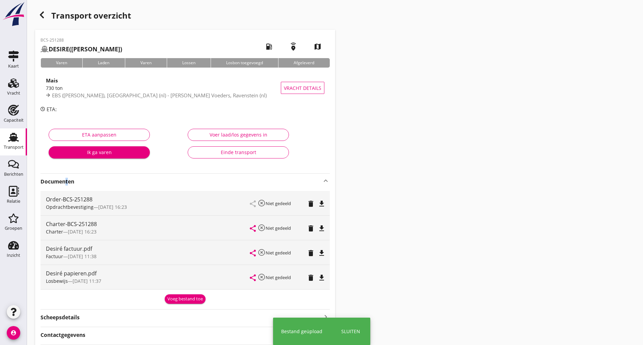
click at [175, 298] on div "Voeg bestand toe" at bounding box center [184, 298] width 35 height 7
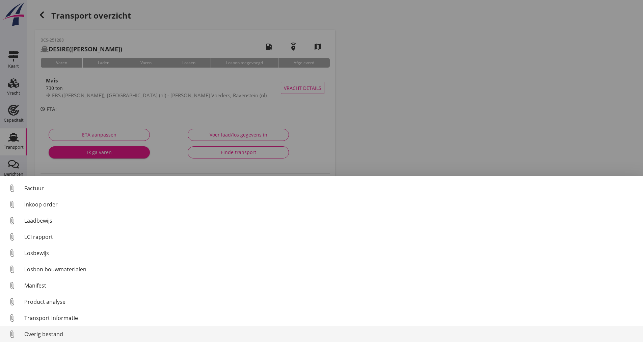
click at [51, 335] on div "Overig bestand" at bounding box center [330, 334] width 613 height 8
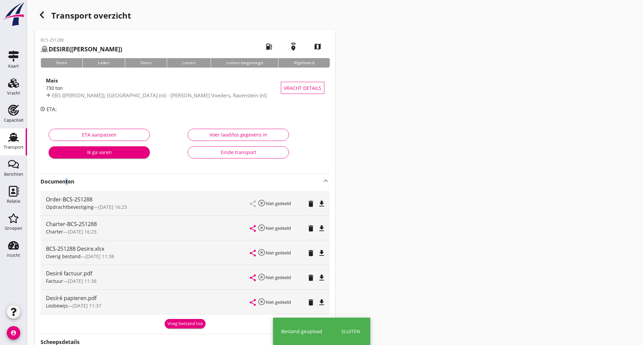
click at [177, 323] on div "Voeg bestand toe" at bounding box center [184, 323] width 35 height 7
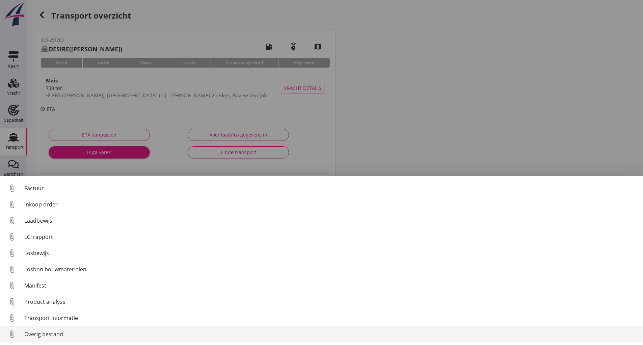
click at [55, 334] on div "Overig bestand" at bounding box center [330, 334] width 613 height 8
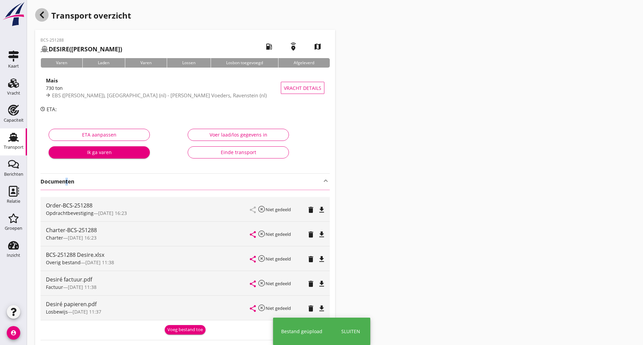
click at [42, 15] on icon "button" at bounding box center [42, 15] width 8 height 8
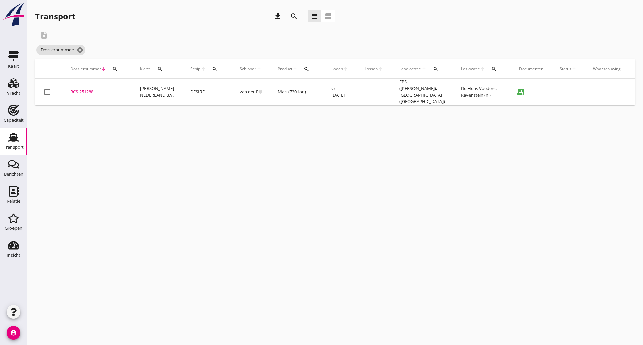
click at [293, 15] on icon "search" at bounding box center [294, 16] width 8 height 8
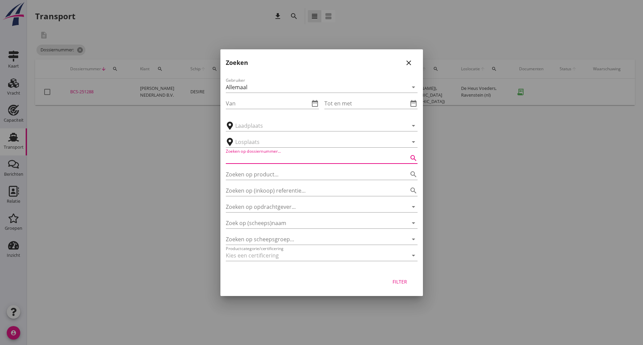
click at [266, 156] on input "Zoeken op dossiernummer..." at bounding box center [312, 158] width 173 height 11
type input "251262"
click at [402, 281] on div "Filter" at bounding box center [400, 281] width 19 height 7
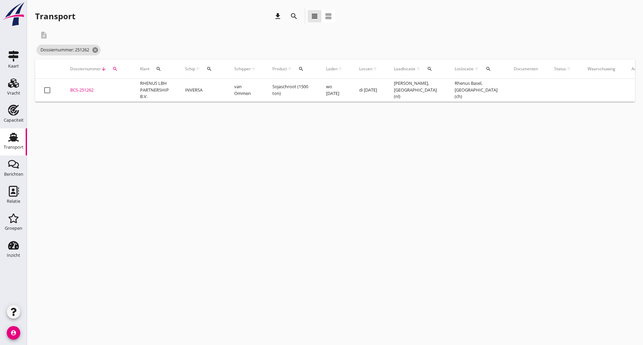
click at [78, 86] on td "BCS-251262 upload_file Drop hier uw bestand om het aan het dossier toe te voegen" at bounding box center [97, 90] width 70 height 23
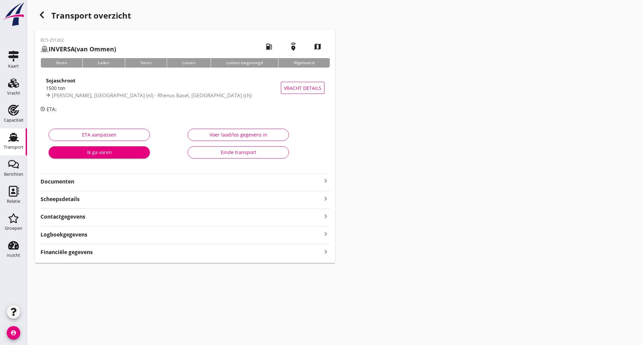
click at [72, 182] on strong "Documenten" at bounding box center [181, 182] width 281 height 8
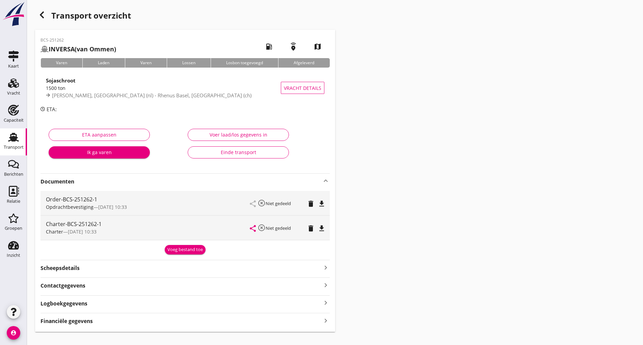
click at [169, 247] on div "Voeg bestand toe" at bounding box center [184, 249] width 35 height 7
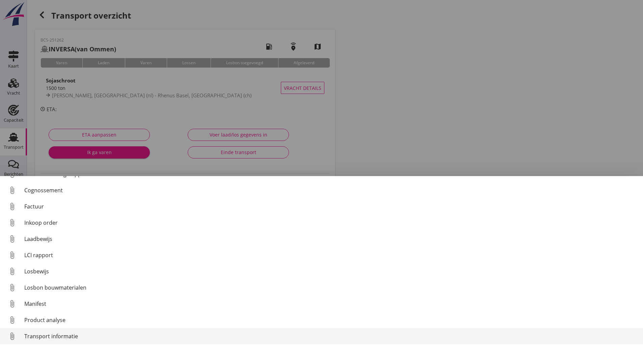
scroll to position [47, 0]
click at [55, 332] on div "Overig bestand" at bounding box center [330, 334] width 613 height 8
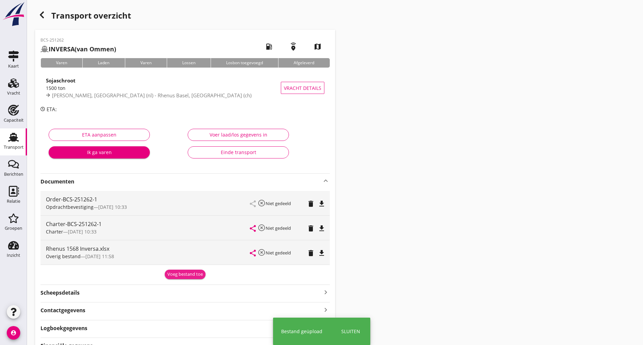
drag, startPoint x: 171, startPoint y: 273, endPoint x: 165, endPoint y: 270, distance: 6.7
click at [170, 272] on div "Voeg bestand toe" at bounding box center [184, 274] width 35 height 7
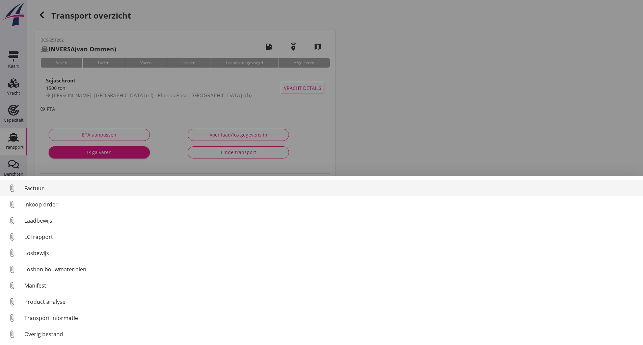
click at [41, 185] on div "Factuur" at bounding box center [330, 188] width 613 height 8
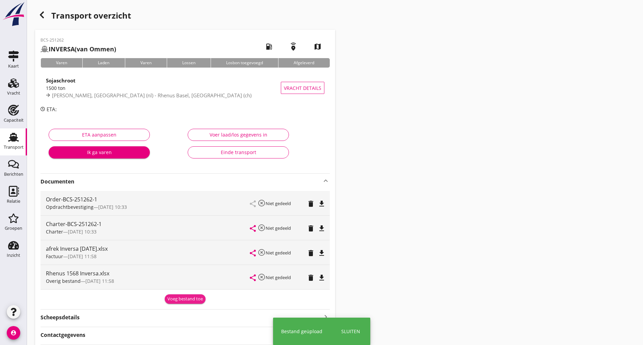
drag, startPoint x: 174, startPoint y: 297, endPoint x: 132, endPoint y: 306, distance: 42.4
click at [172, 298] on div "Voeg bestand toe" at bounding box center [184, 298] width 35 height 7
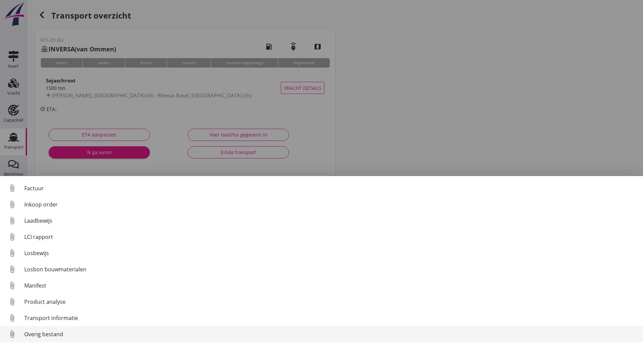
click at [54, 333] on div "Overig bestand" at bounding box center [330, 334] width 613 height 8
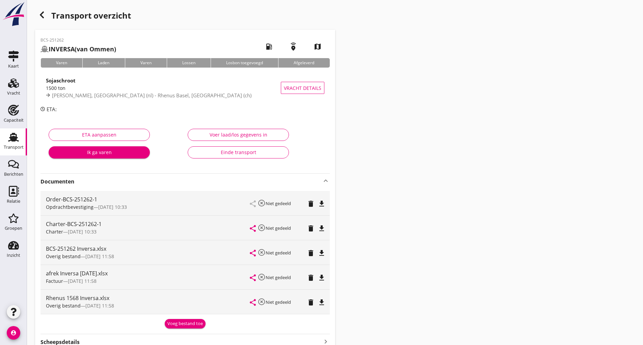
click at [182, 324] on div "Voeg bestand toe" at bounding box center [184, 323] width 35 height 7
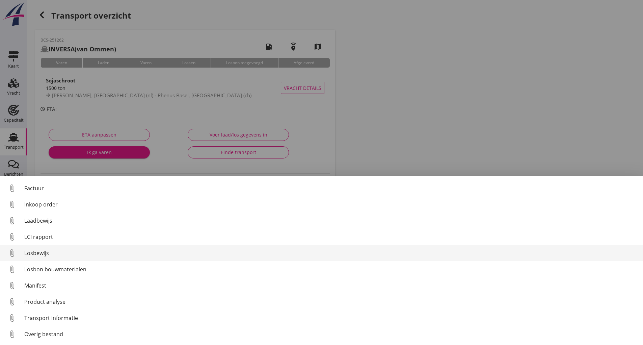
click at [38, 251] on div "Losbewijs" at bounding box center [330, 253] width 613 height 8
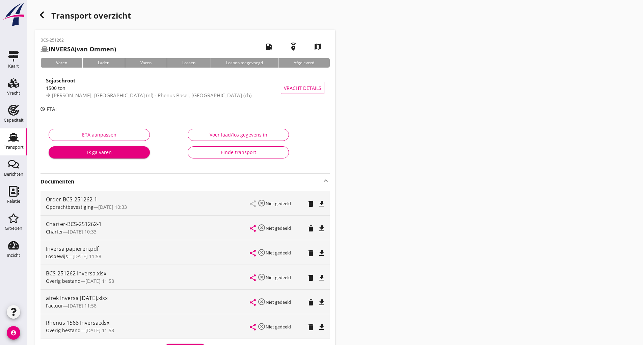
click at [39, 14] on icon "button" at bounding box center [42, 15] width 8 height 8
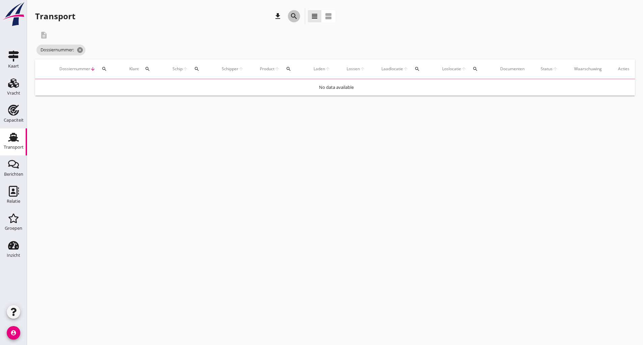
click at [290, 15] on icon "search" at bounding box center [294, 16] width 8 height 8
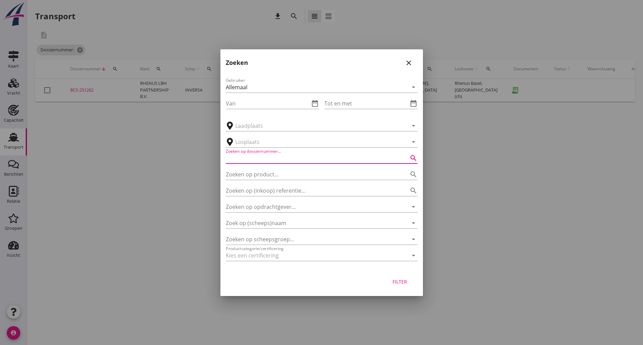
click at [251, 161] on input "Zoeken op dossiernummer..." at bounding box center [312, 158] width 173 height 11
type input "251296"
click at [396, 281] on div "Filter" at bounding box center [400, 281] width 19 height 7
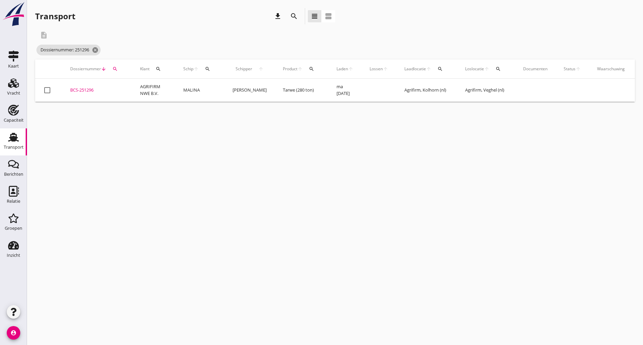
click at [78, 88] on div "BCS-251296" at bounding box center [97, 90] width 54 height 7
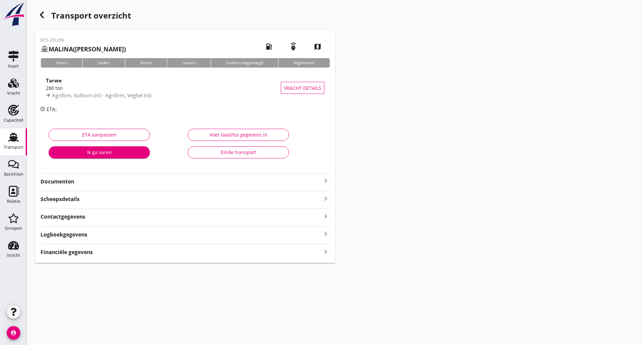
click at [69, 184] on strong "Documenten" at bounding box center [181, 182] width 281 height 8
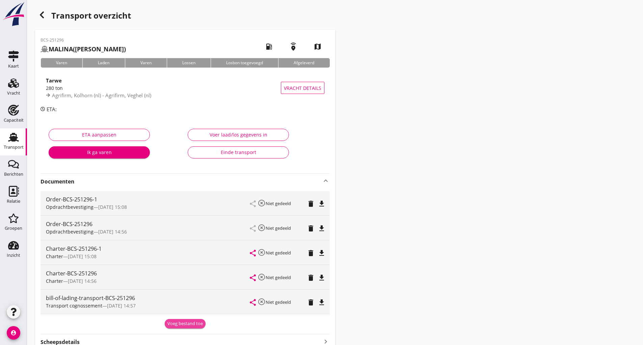
click at [182, 322] on div "Voeg bestand toe" at bounding box center [184, 323] width 35 height 7
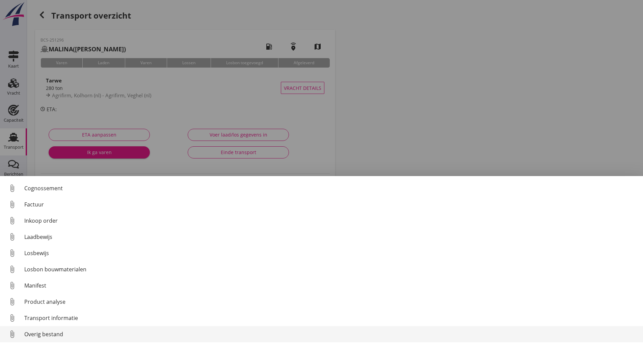
scroll to position [47, 0]
click at [51, 332] on div "Overig bestand" at bounding box center [330, 334] width 613 height 8
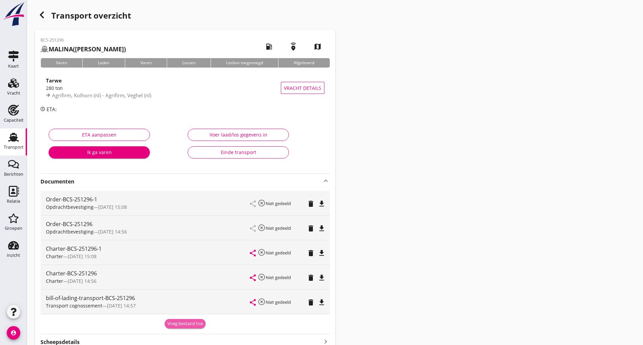
drag, startPoint x: 176, startPoint y: 325, endPoint x: 168, endPoint y: 314, distance: 13.4
click at [177, 324] on div "Voeg bestand toe" at bounding box center [184, 323] width 35 height 7
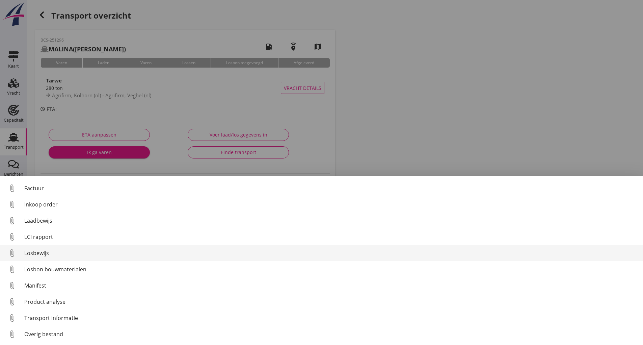
click at [45, 254] on div "Losbewijs" at bounding box center [330, 253] width 613 height 8
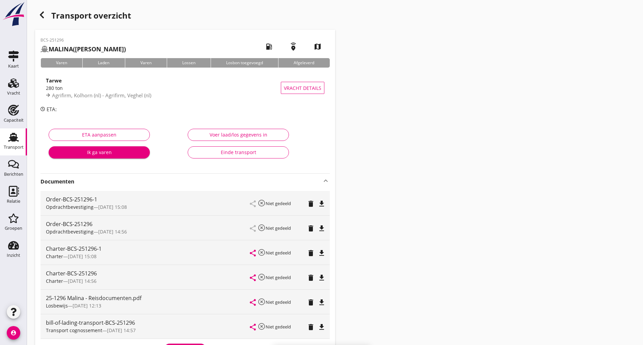
scroll to position [110, 0]
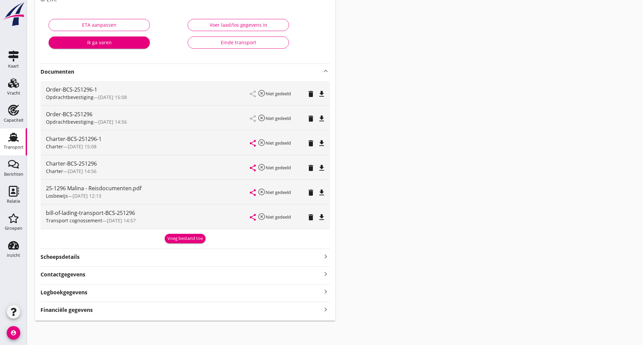
click at [177, 238] on div "Voeg bestand toe" at bounding box center [184, 238] width 35 height 7
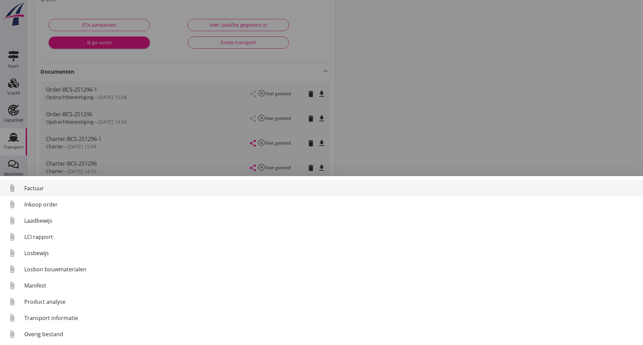
click at [35, 187] on div "Factuur" at bounding box center [330, 188] width 613 height 8
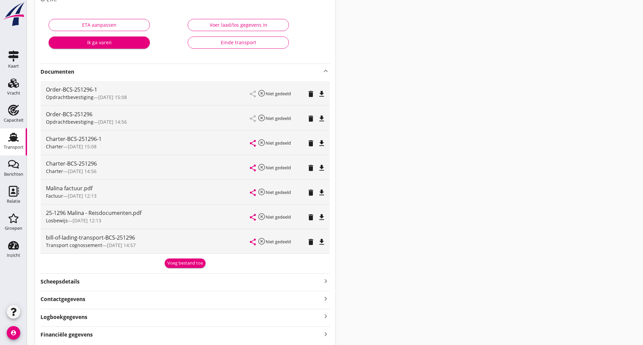
click at [176, 261] on div "Voeg bestand toe" at bounding box center [184, 263] width 35 height 7
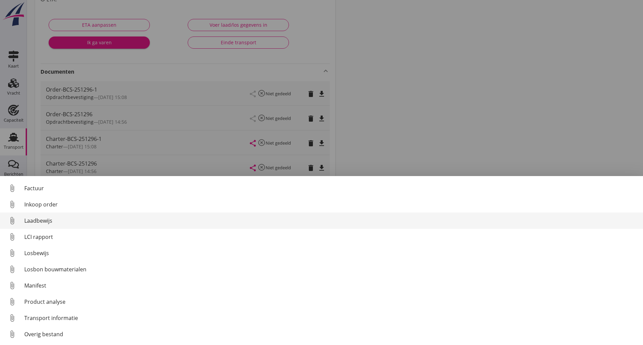
click at [46, 222] on div "Laadbewijs" at bounding box center [330, 220] width 613 height 8
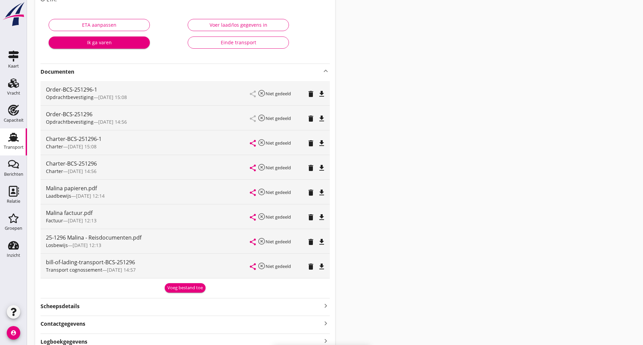
click at [171, 288] on div "Voeg bestand toe" at bounding box center [184, 287] width 35 height 7
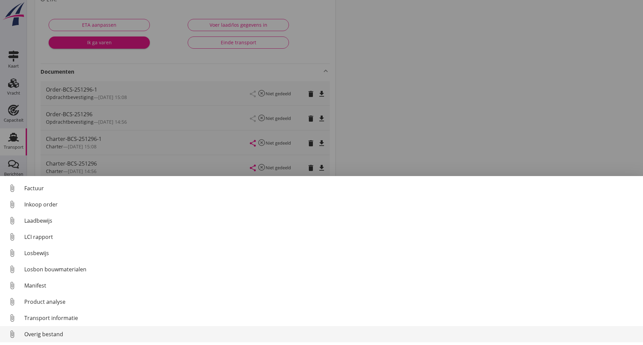
click at [57, 332] on div "Overig bestand" at bounding box center [330, 334] width 613 height 8
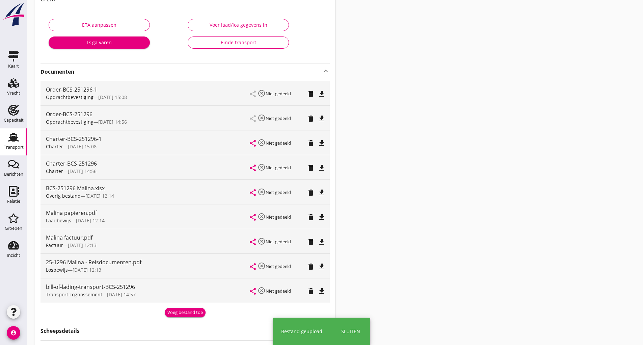
click at [173, 313] on div "Voeg bestand toe" at bounding box center [184, 312] width 35 height 7
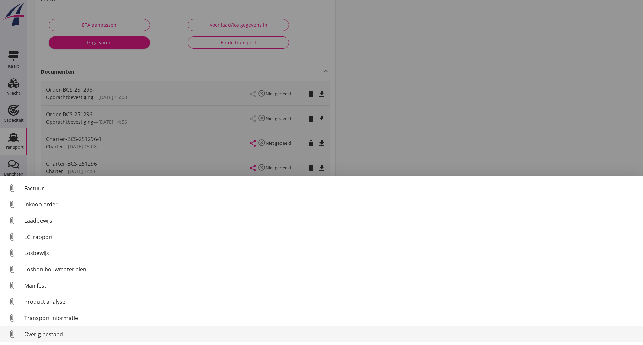
click at [60, 333] on div "Overig bestand" at bounding box center [330, 334] width 613 height 8
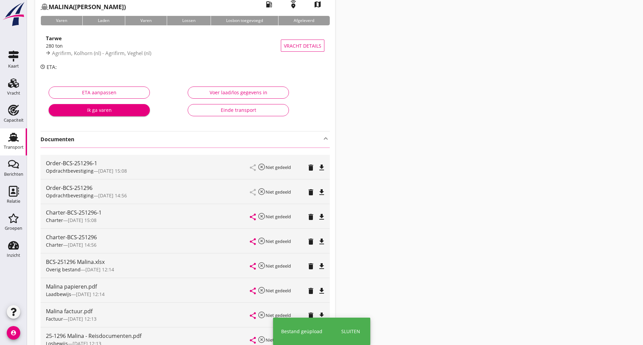
scroll to position [0, 0]
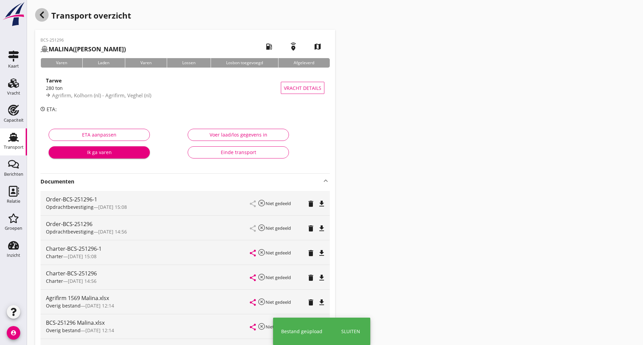
click at [42, 10] on div "button" at bounding box center [42, 15] width 14 height 14
